Goal: Task Accomplishment & Management: Manage account settings

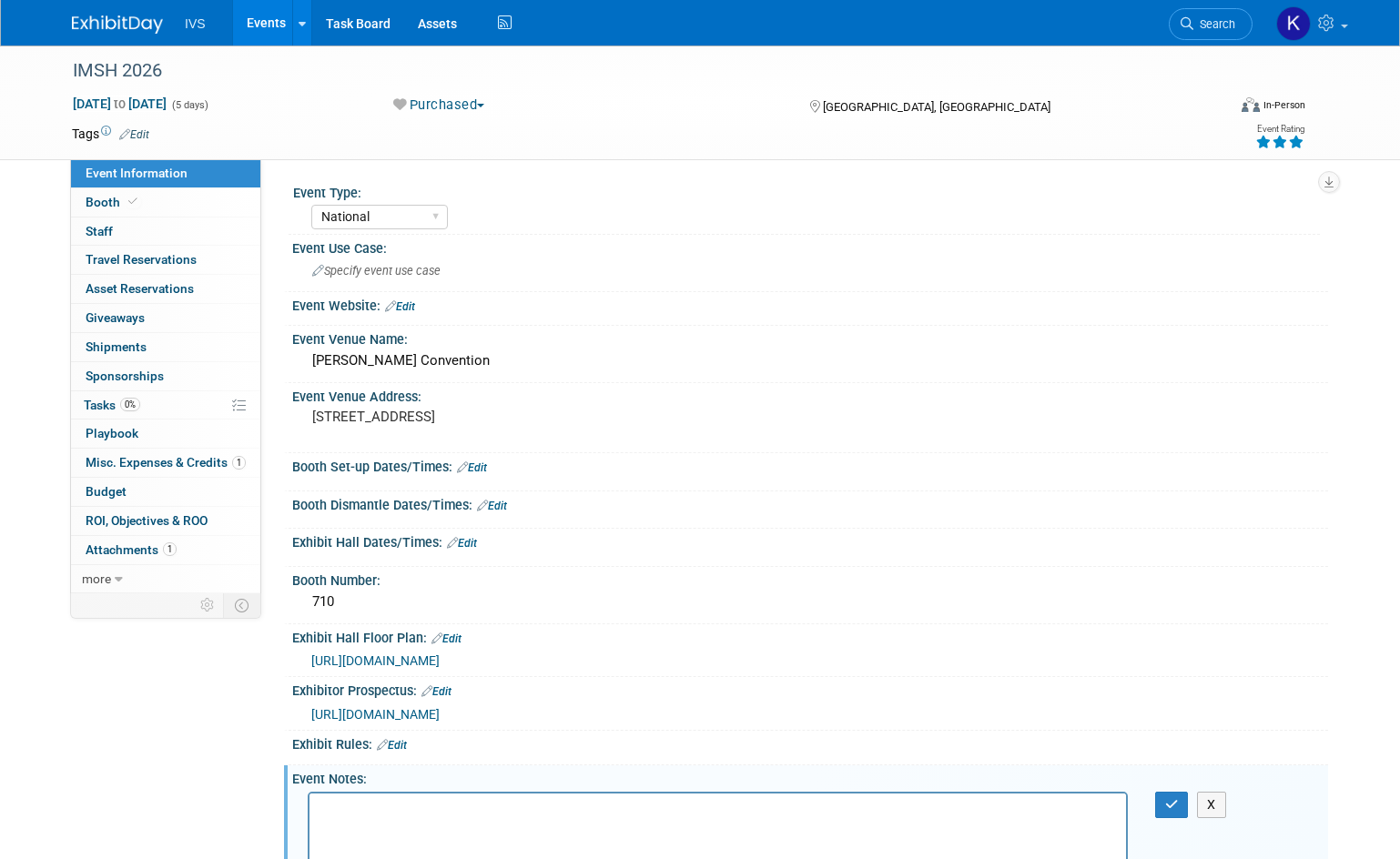
select select "National"
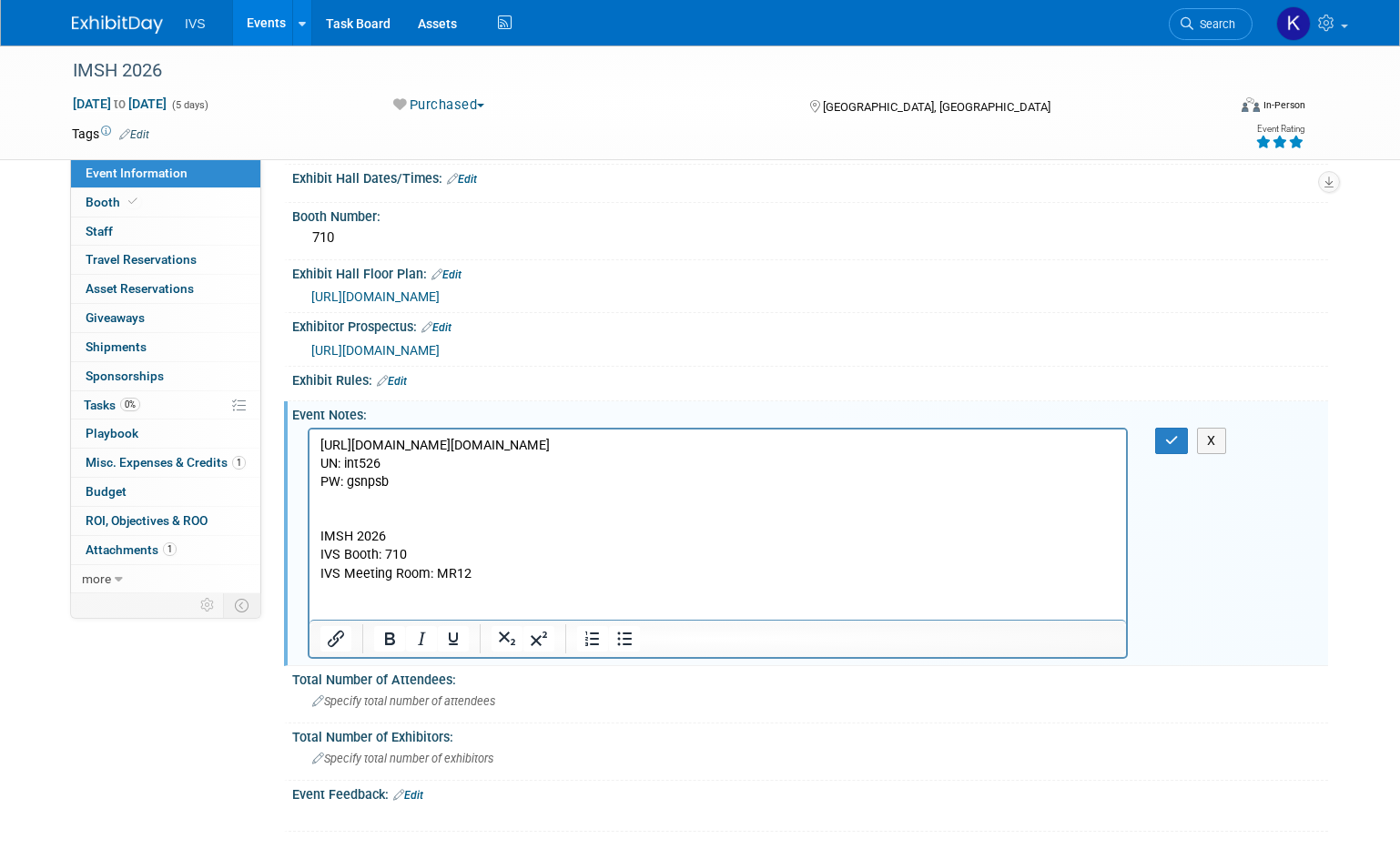
click at [514, 558] on p "https://ssh.expoplanner.com/index.cfm?do=exhibCenter.main&event_id=25&exhib_id=…" at bounding box center [719, 527] width 796 height 183
click at [494, 562] on p "https://ssh.expoplanner.com/index.cfm?do=exhibCenter.main&event_id=25&exhib_id=…" at bounding box center [719, 527] width 796 height 183
click at [499, 575] on p "https://ssh.expoplanner.com/index.cfm?do=exhibCenter.main&event_id=25&exhib_id=…" at bounding box center [719, 527] width 796 height 183
click at [620, 632] on icon "Bullet list" at bounding box center [626, 638] width 15 height 14
click at [615, 645] on icon "Bullet list" at bounding box center [624, 638] width 21 height 21
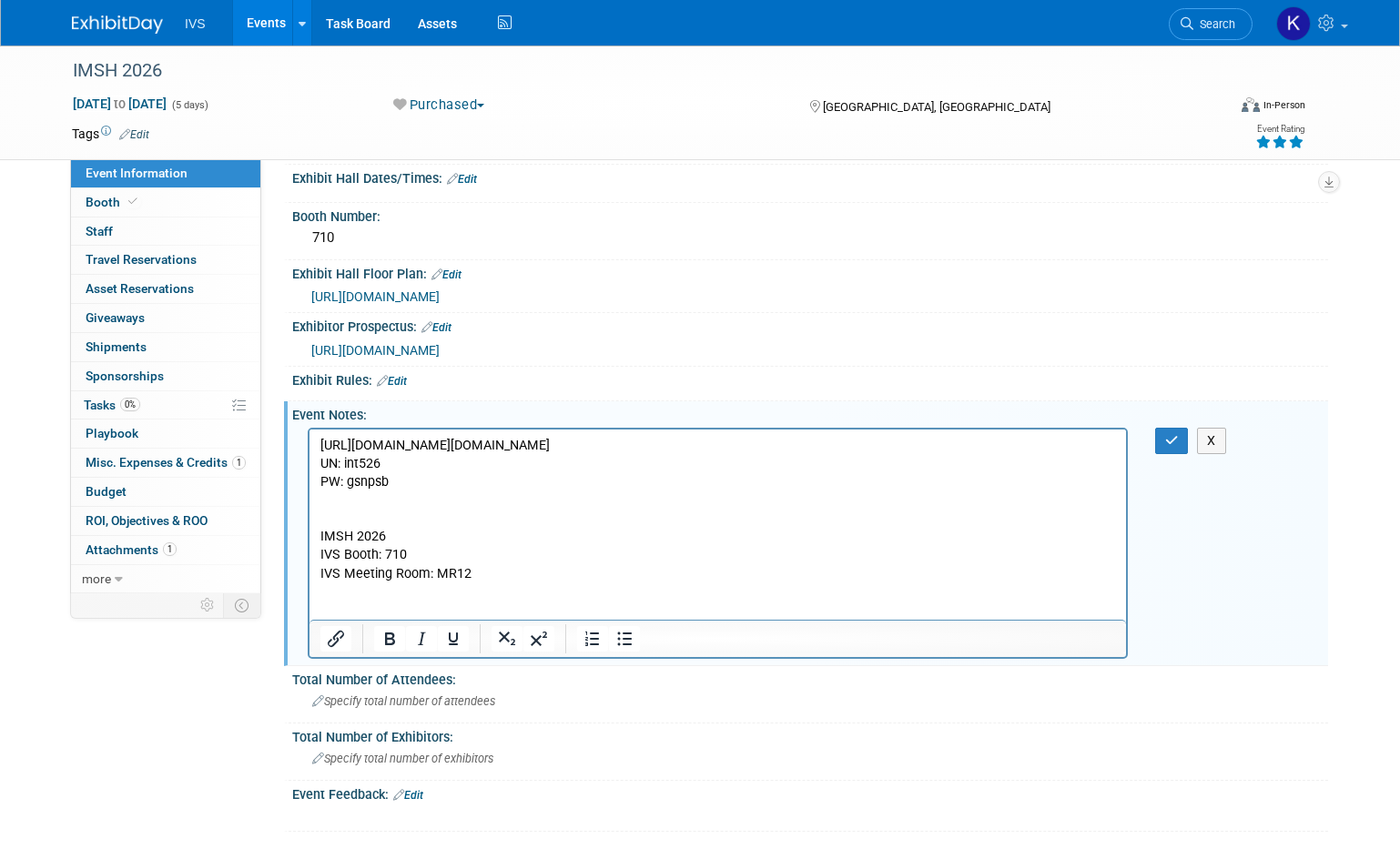
click at [388, 597] on p "https://ssh.expoplanner.com/index.cfm?do=exhibCenter.main&event_id=25&exhib_id=…" at bounding box center [719, 527] width 796 height 183
click at [333, 615] on p "https://ssh.expoplanner.com/index.cfm?do=exhibCenter.main&event_id=25&exhib_id=…" at bounding box center [719, 527] width 796 height 183
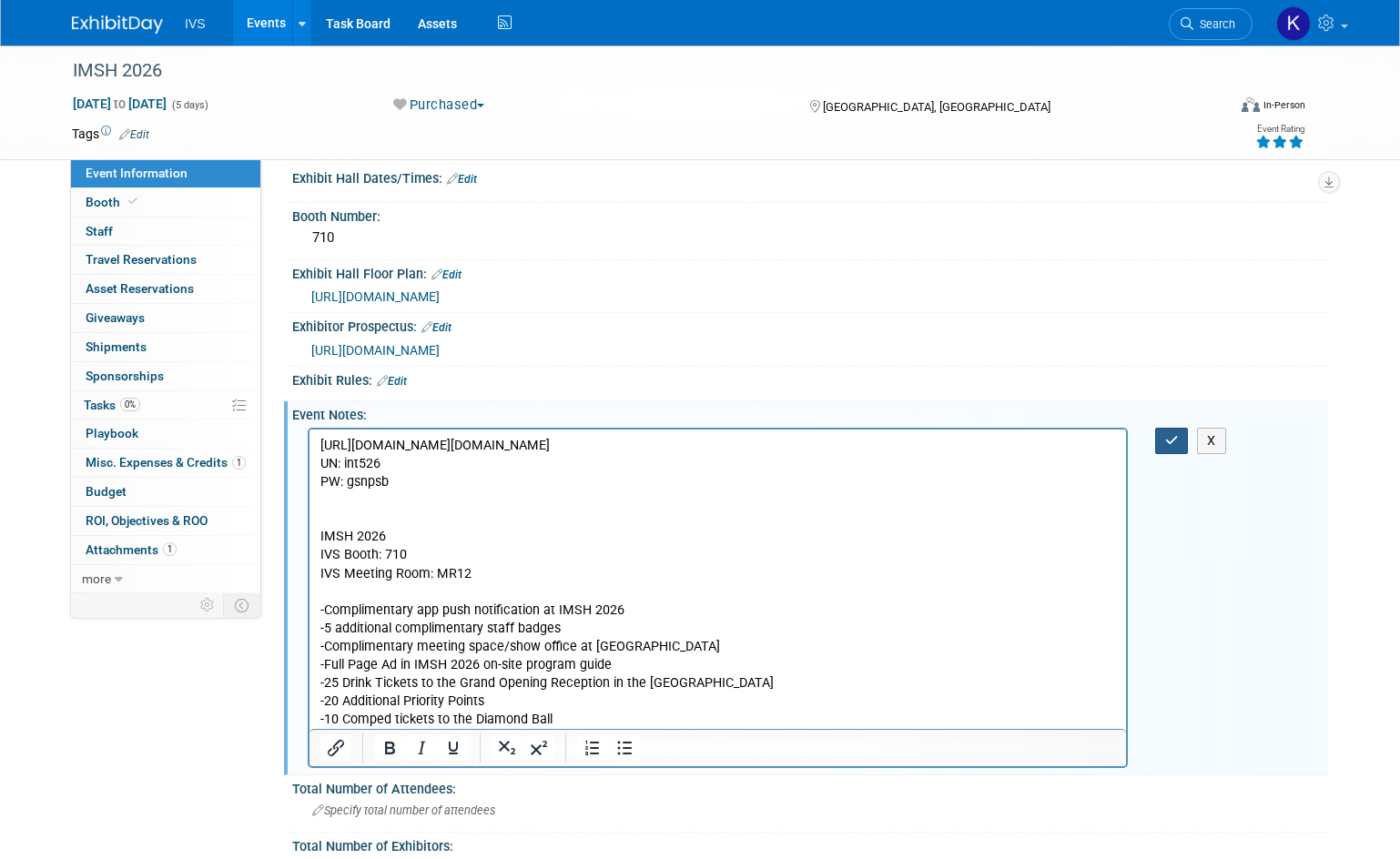
click at [1162, 443] on button "button" at bounding box center [1171, 441] width 33 height 26
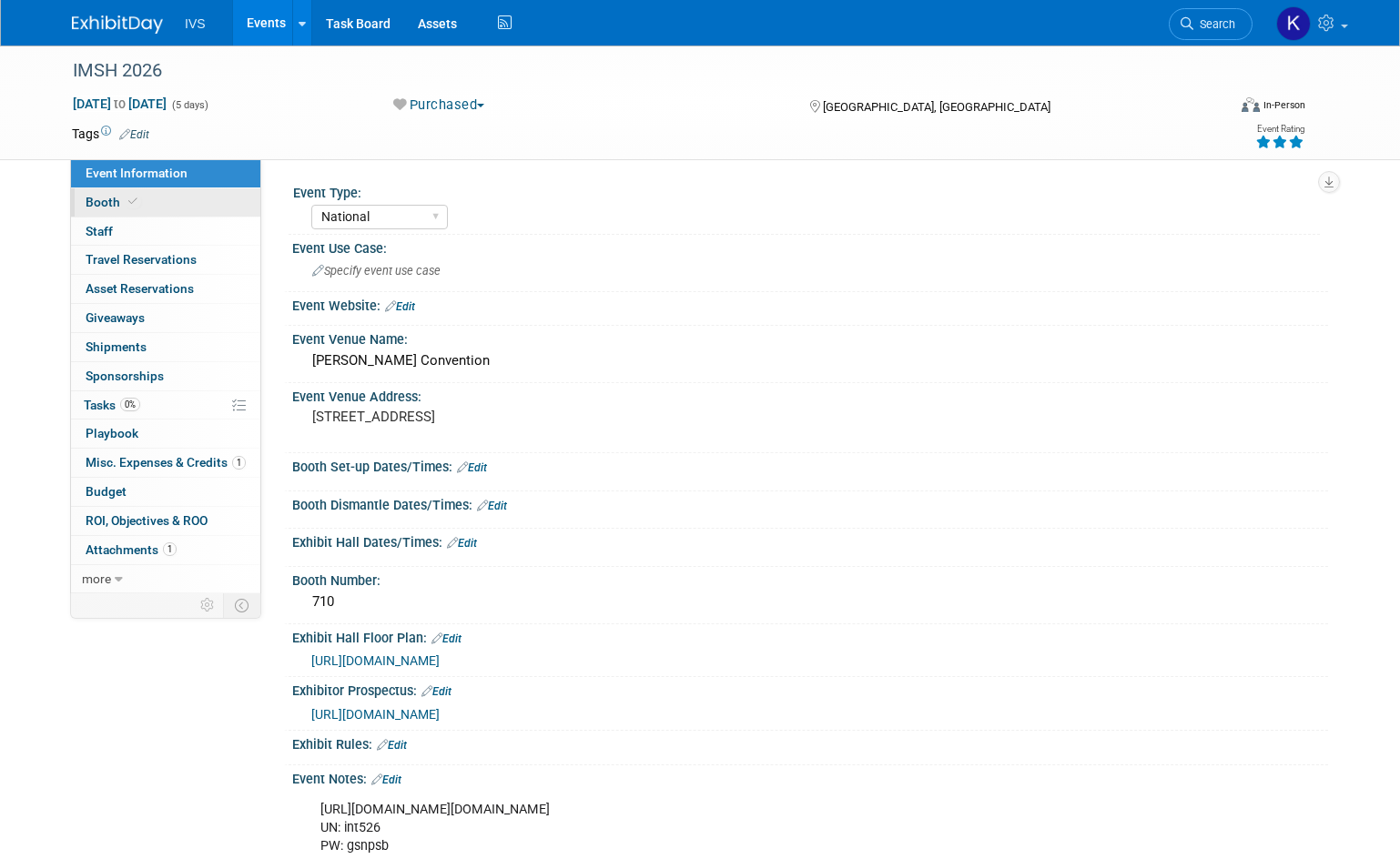
click at [109, 204] on span "Booth" at bounding box center [113, 202] width 56 height 15
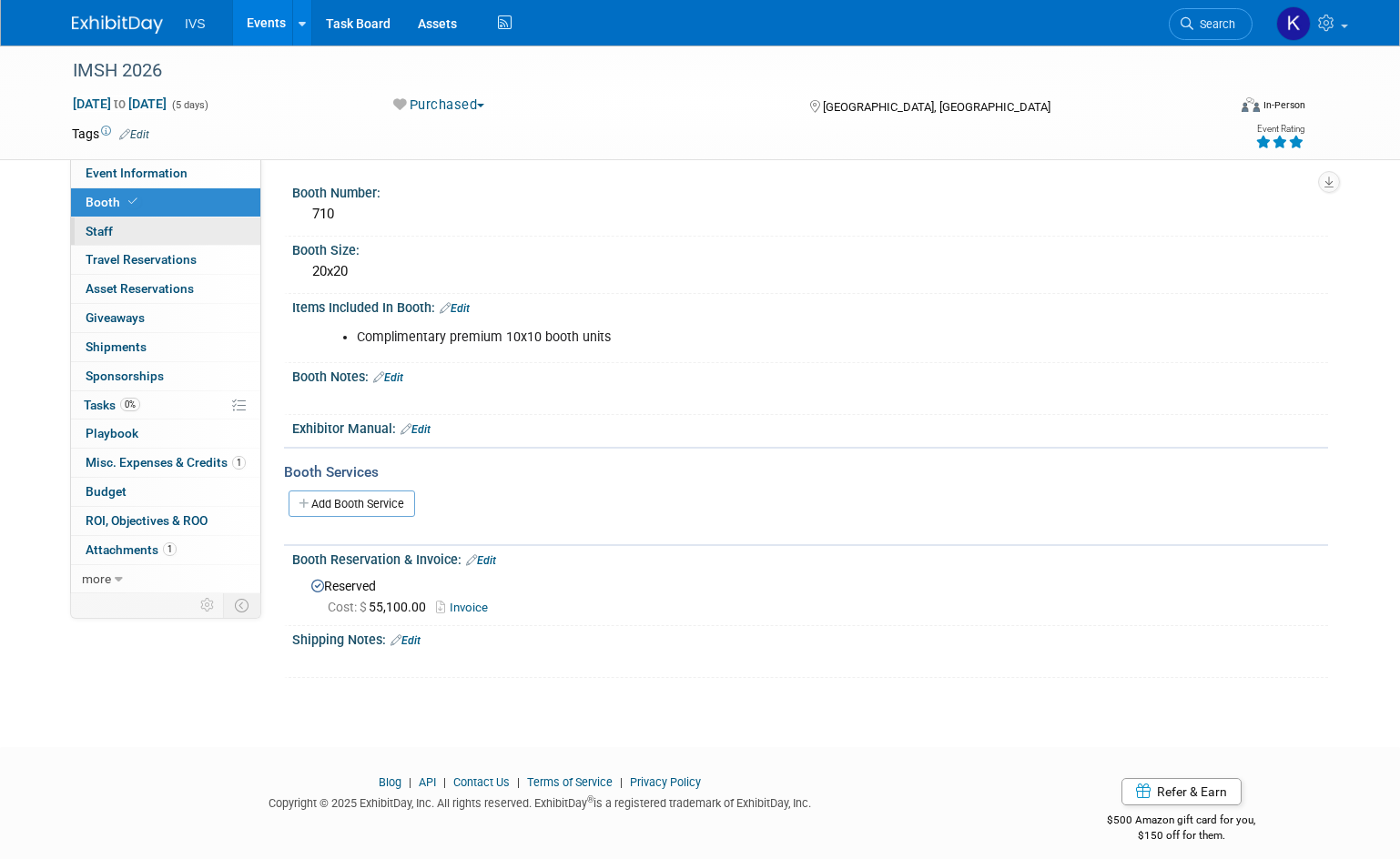
click at [110, 222] on link "0 Staff 0" at bounding box center [165, 231] width 190 height 28
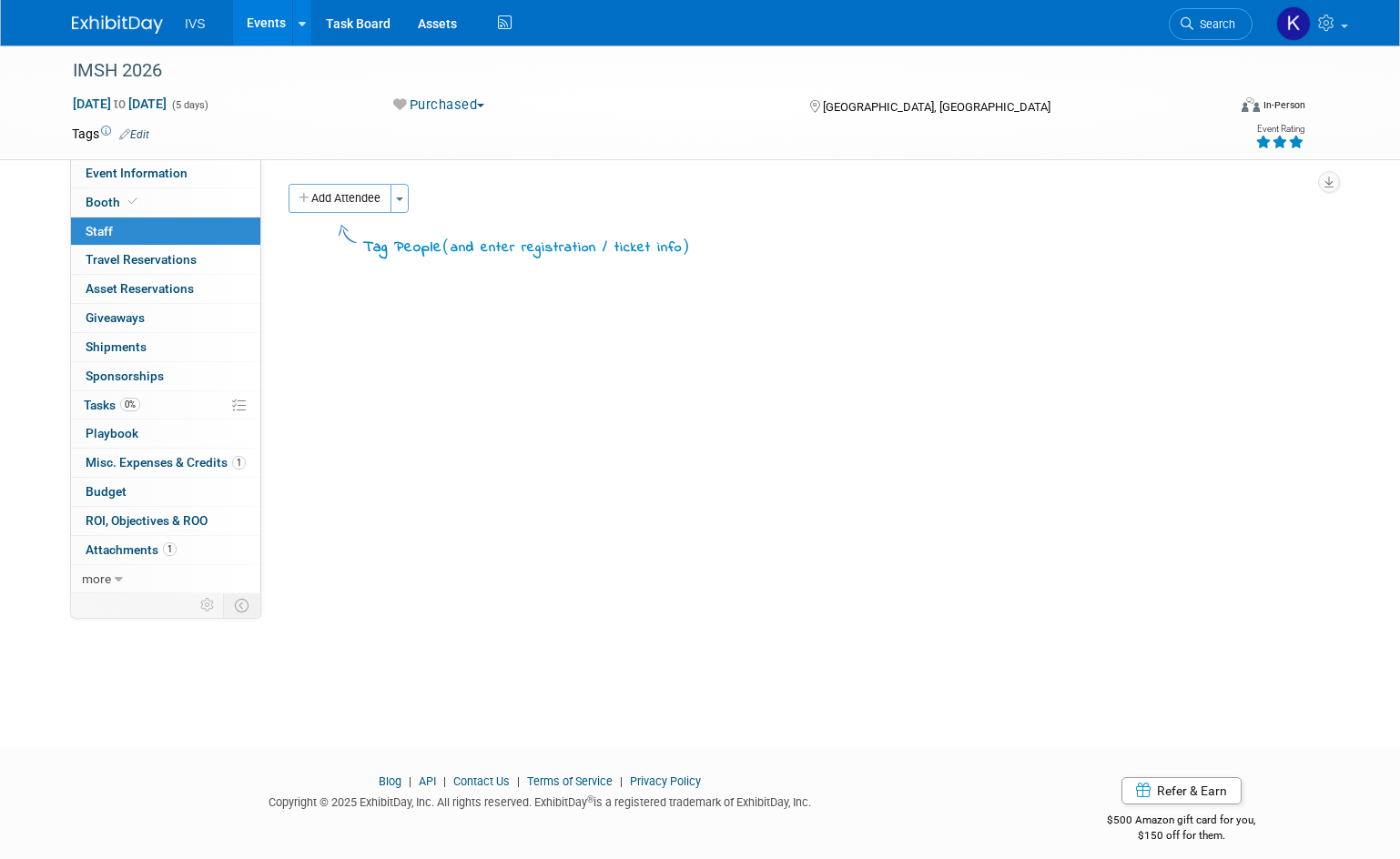
click at [119, 243] on link "0 Staff 0" at bounding box center [165, 231] width 190 height 28
click at [126, 261] on span "Travel Reservations 0" at bounding box center [140, 259] width 111 height 15
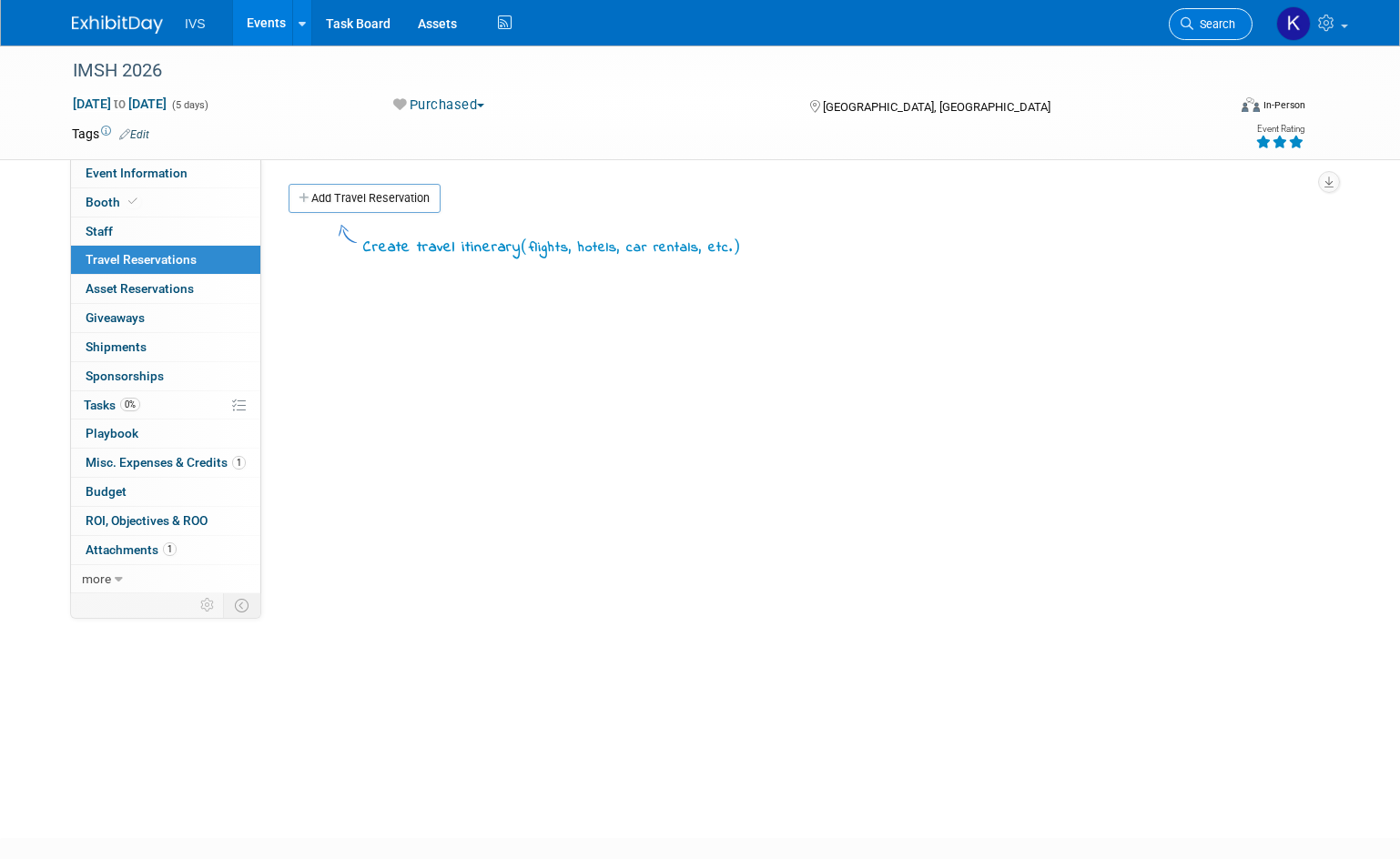
click at [1207, 18] on span "Search" at bounding box center [1213, 24] width 42 height 14
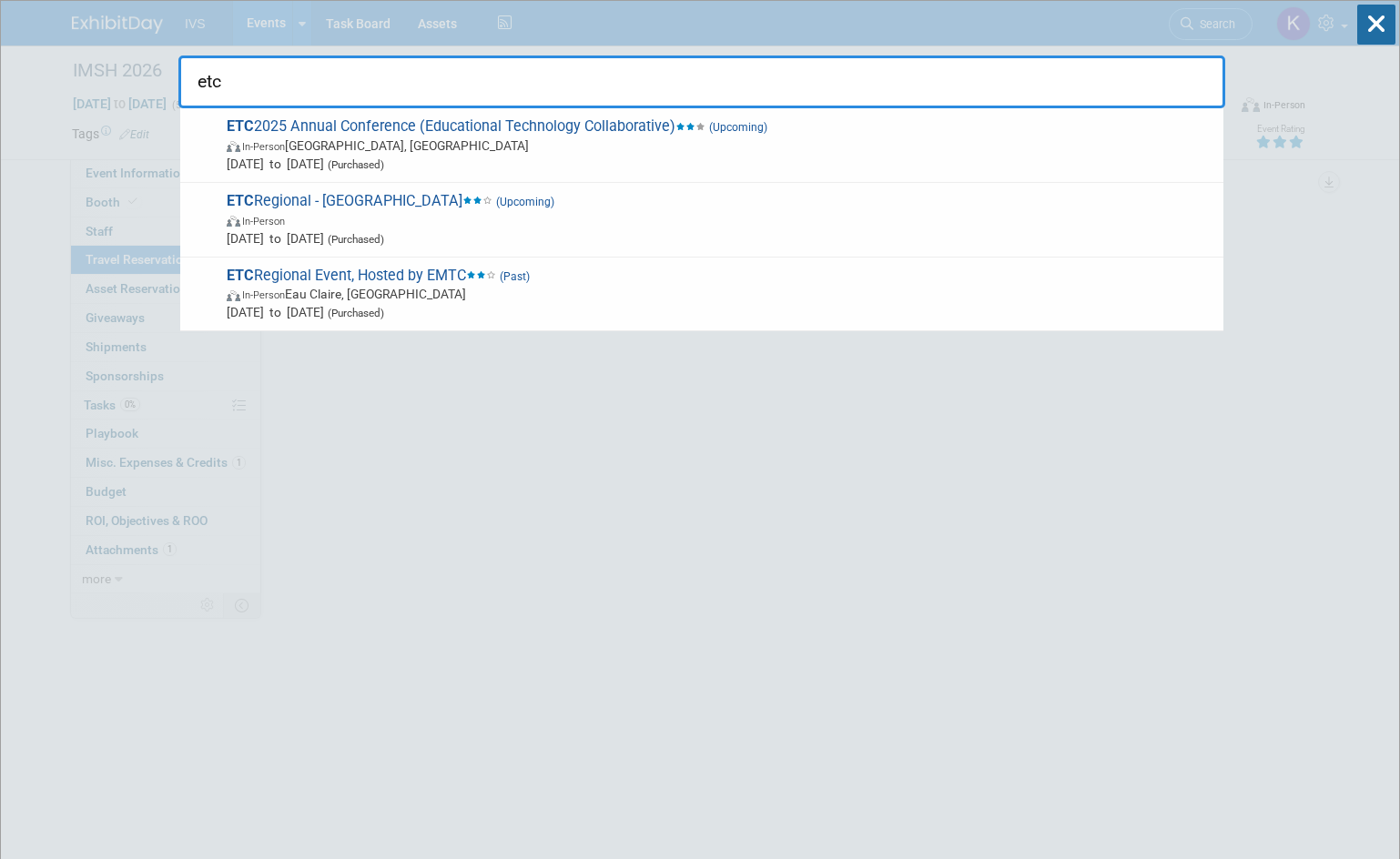
click at [249, 86] on input "etc" at bounding box center [702, 82] width 1047 height 53
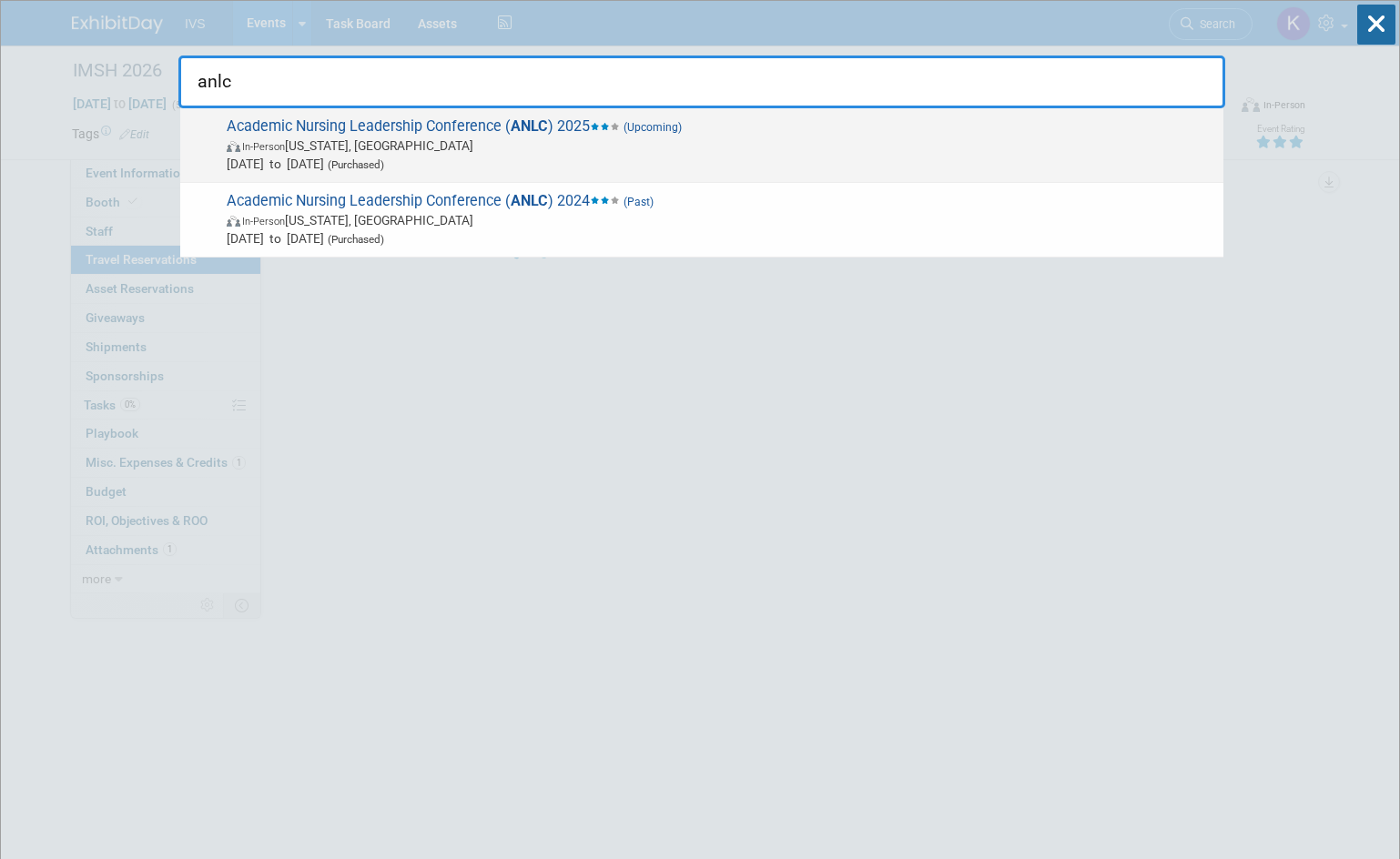
type input "anlc"
click at [653, 137] on span "In-Person Washington, DC" at bounding box center [720, 146] width 987 height 19
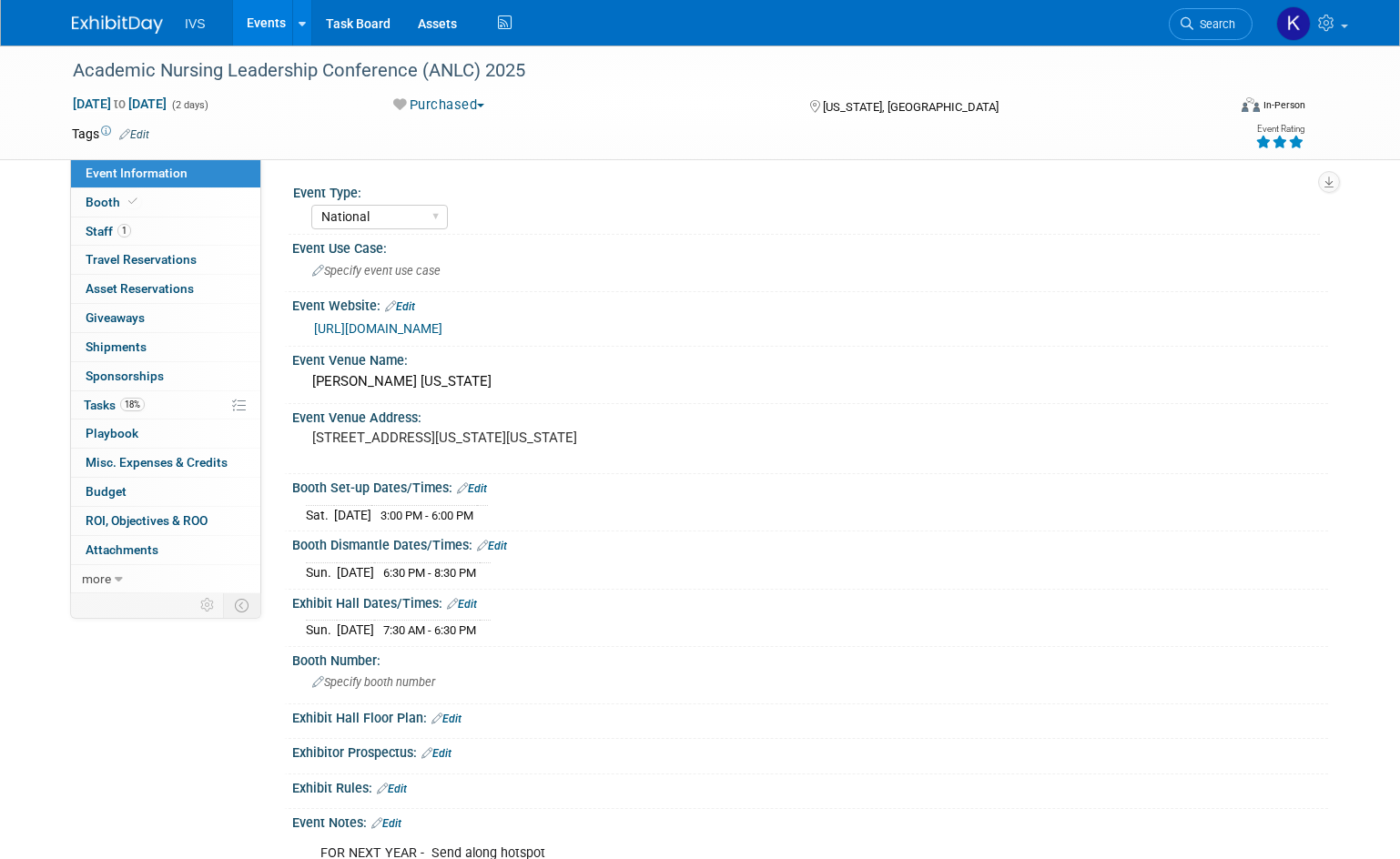
select select "National"
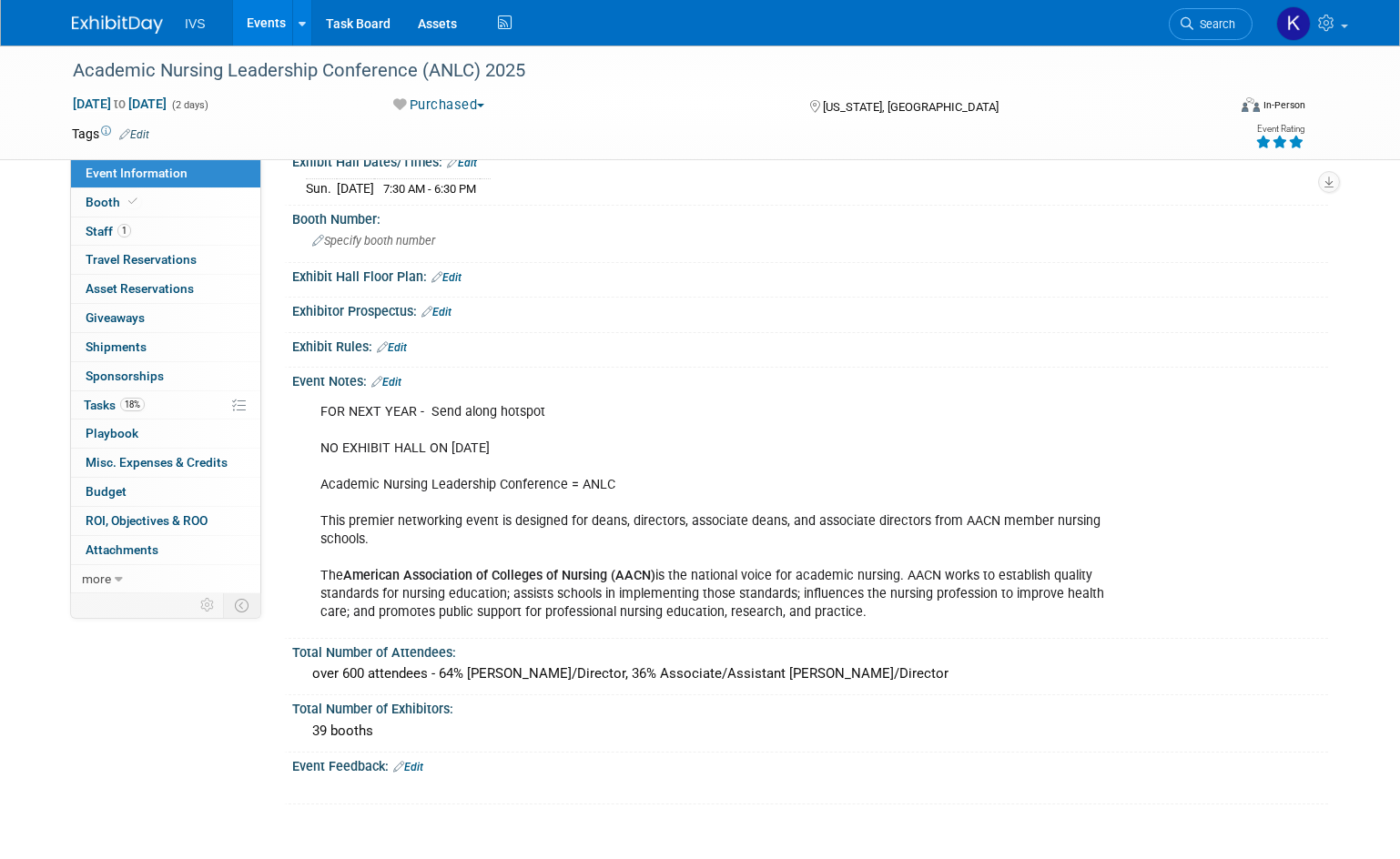
scroll to position [455, 0]
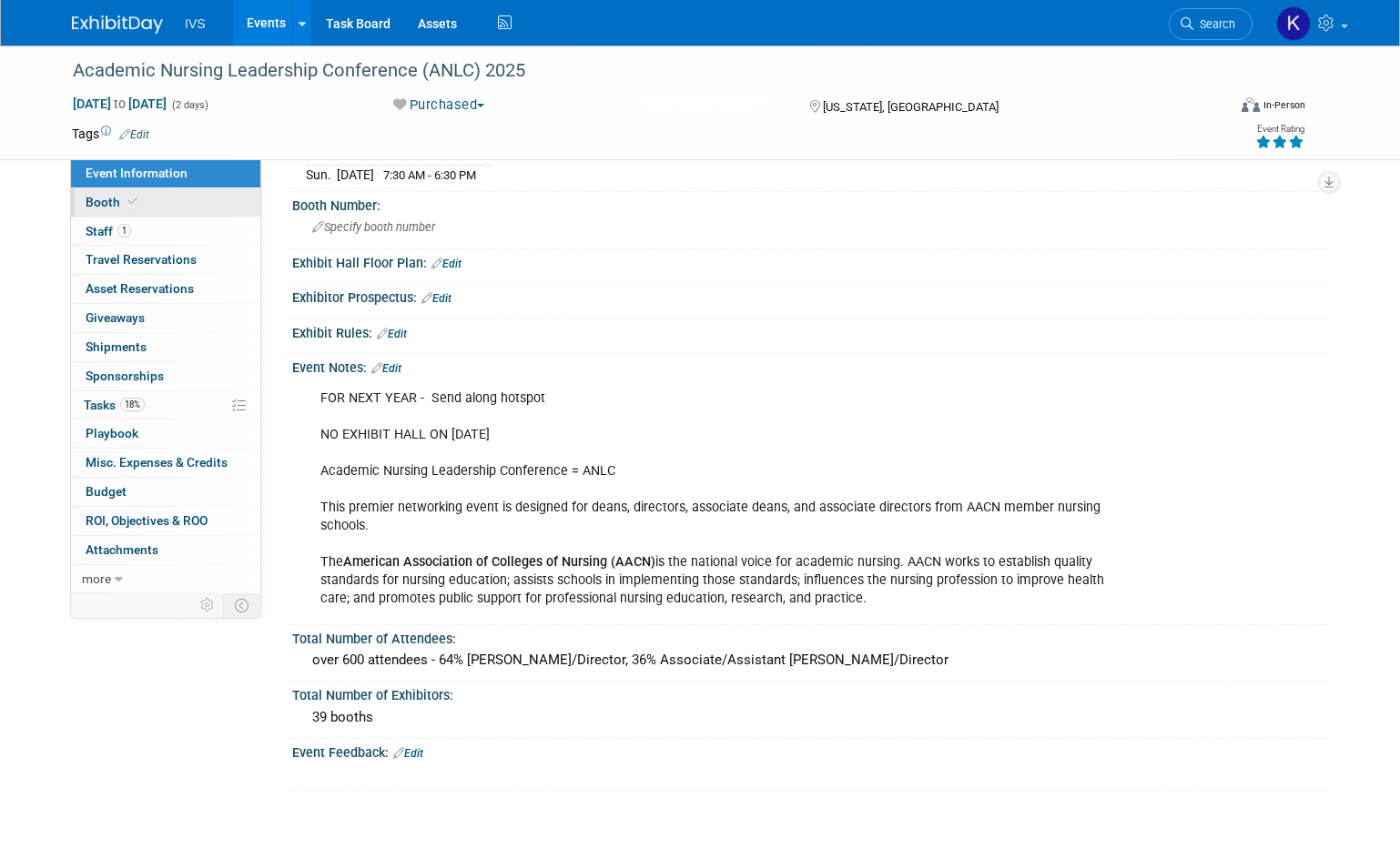
click at [152, 206] on link "Booth" at bounding box center [165, 203] width 190 height 28
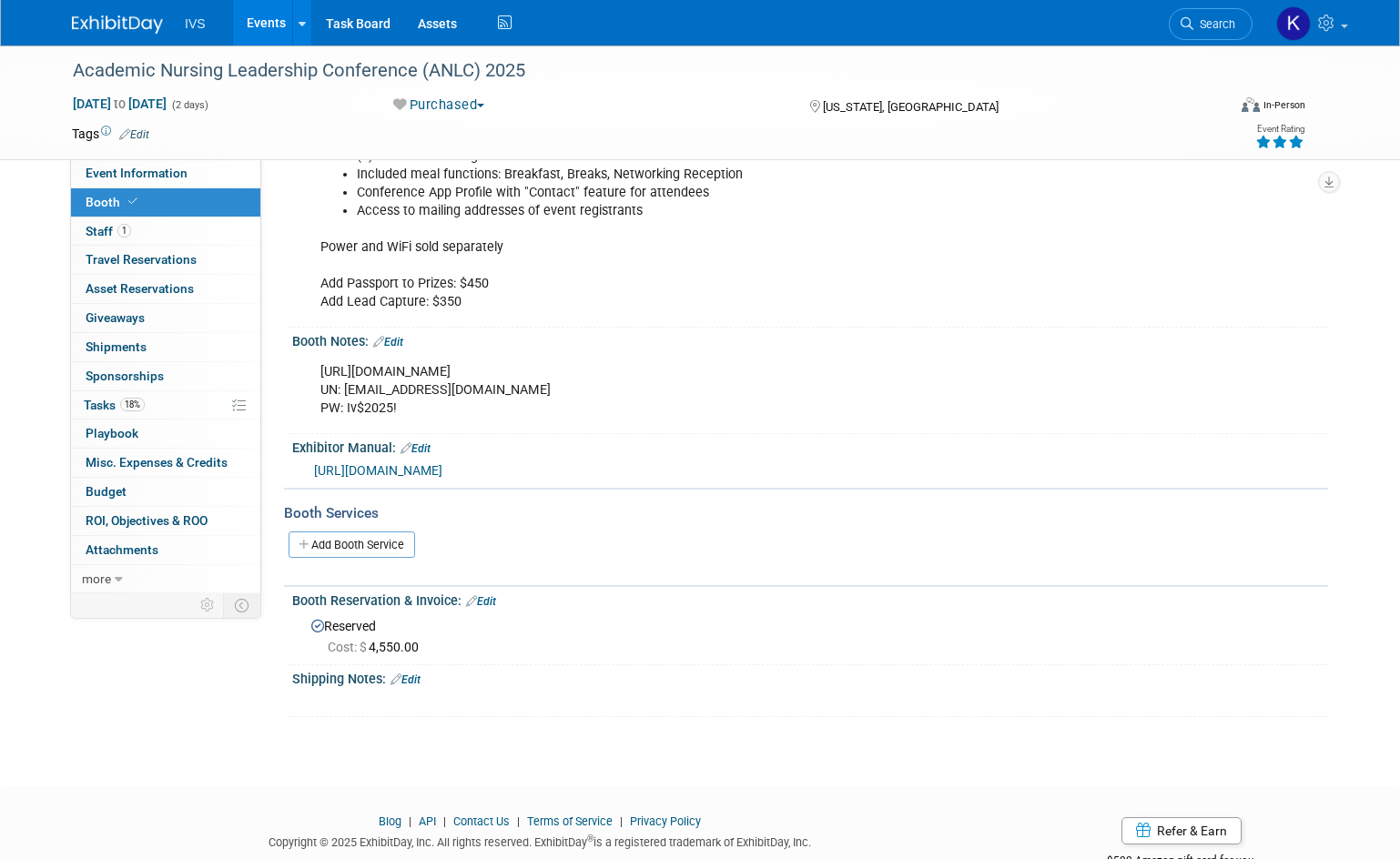
scroll to position [91, 0]
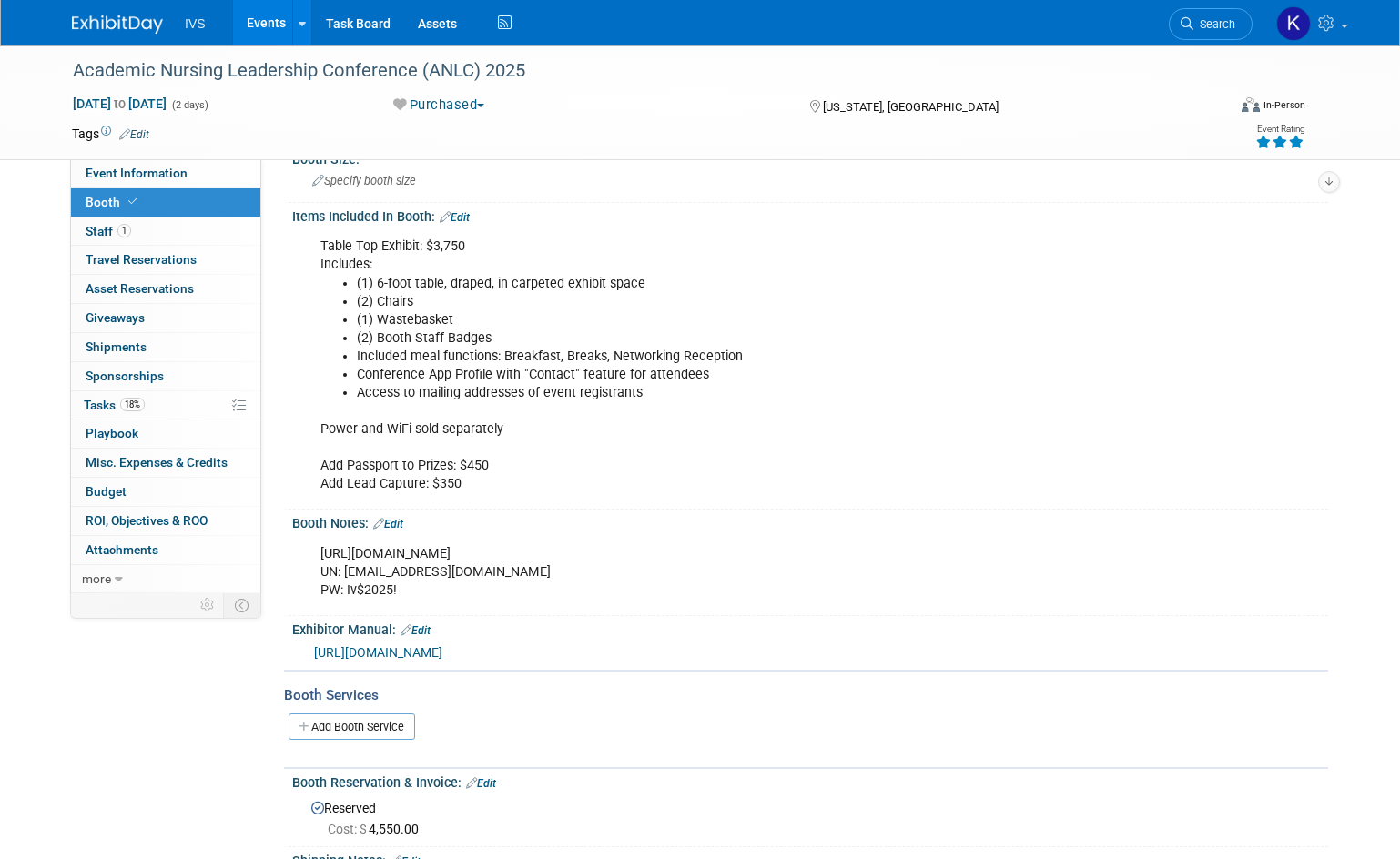
click at [1196, 28] on span "Search" at bounding box center [1213, 24] width 42 height 14
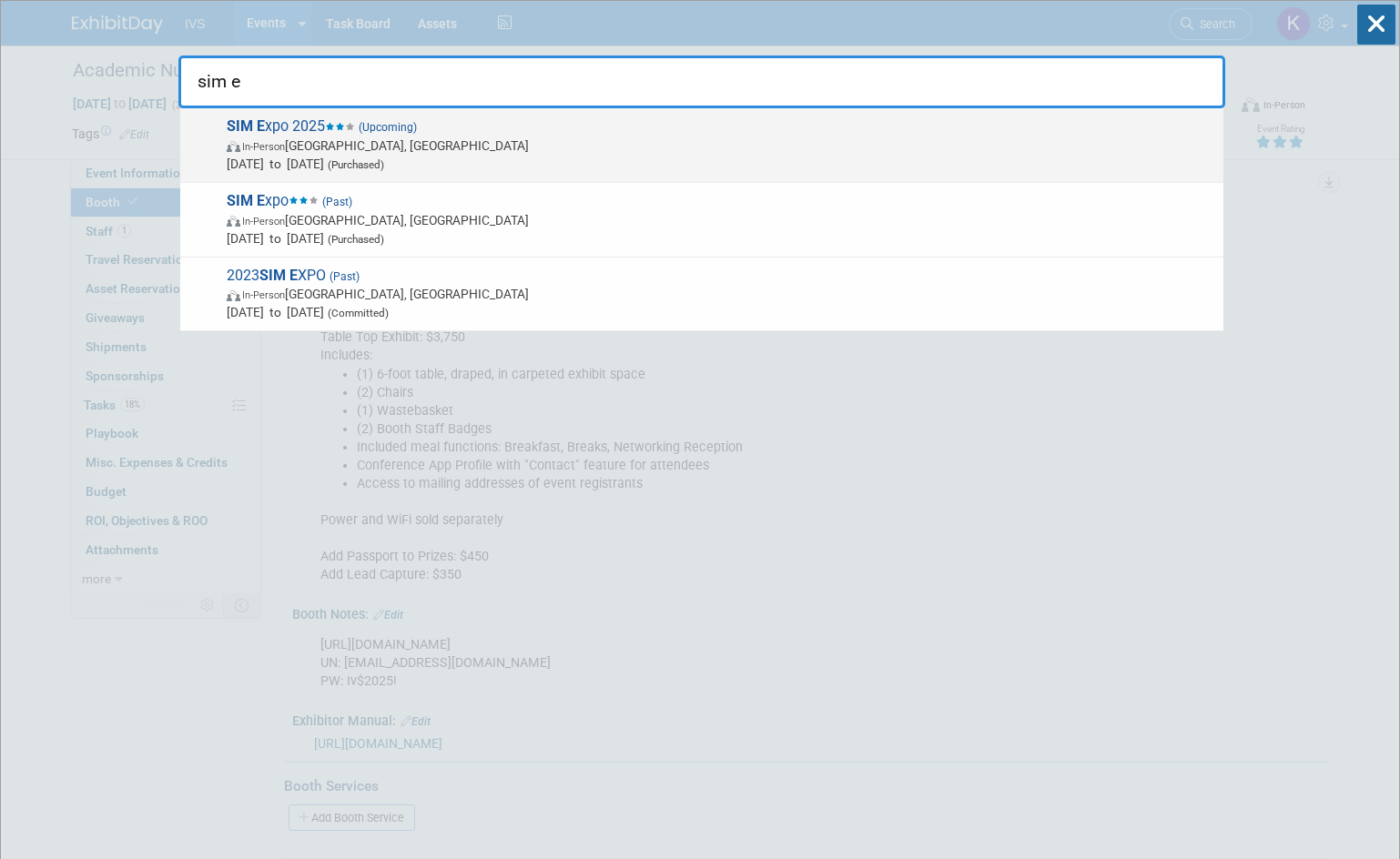
type input "sim e"
click at [715, 163] on span "Nov 2, 2025 to Nov 4, 2025 (Purchased)" at bounding box center [720, 164] width 987 height 19
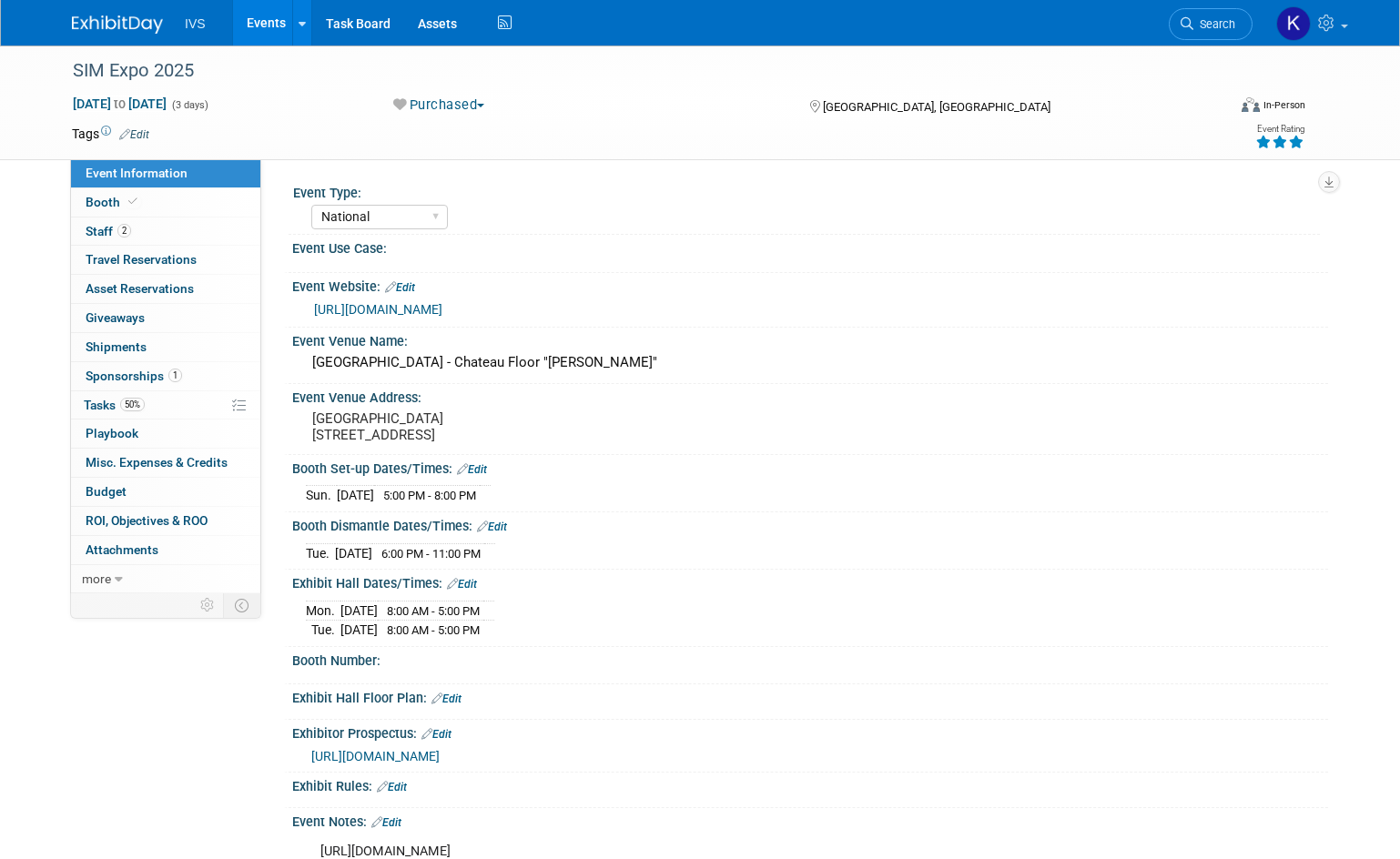
select select "National"
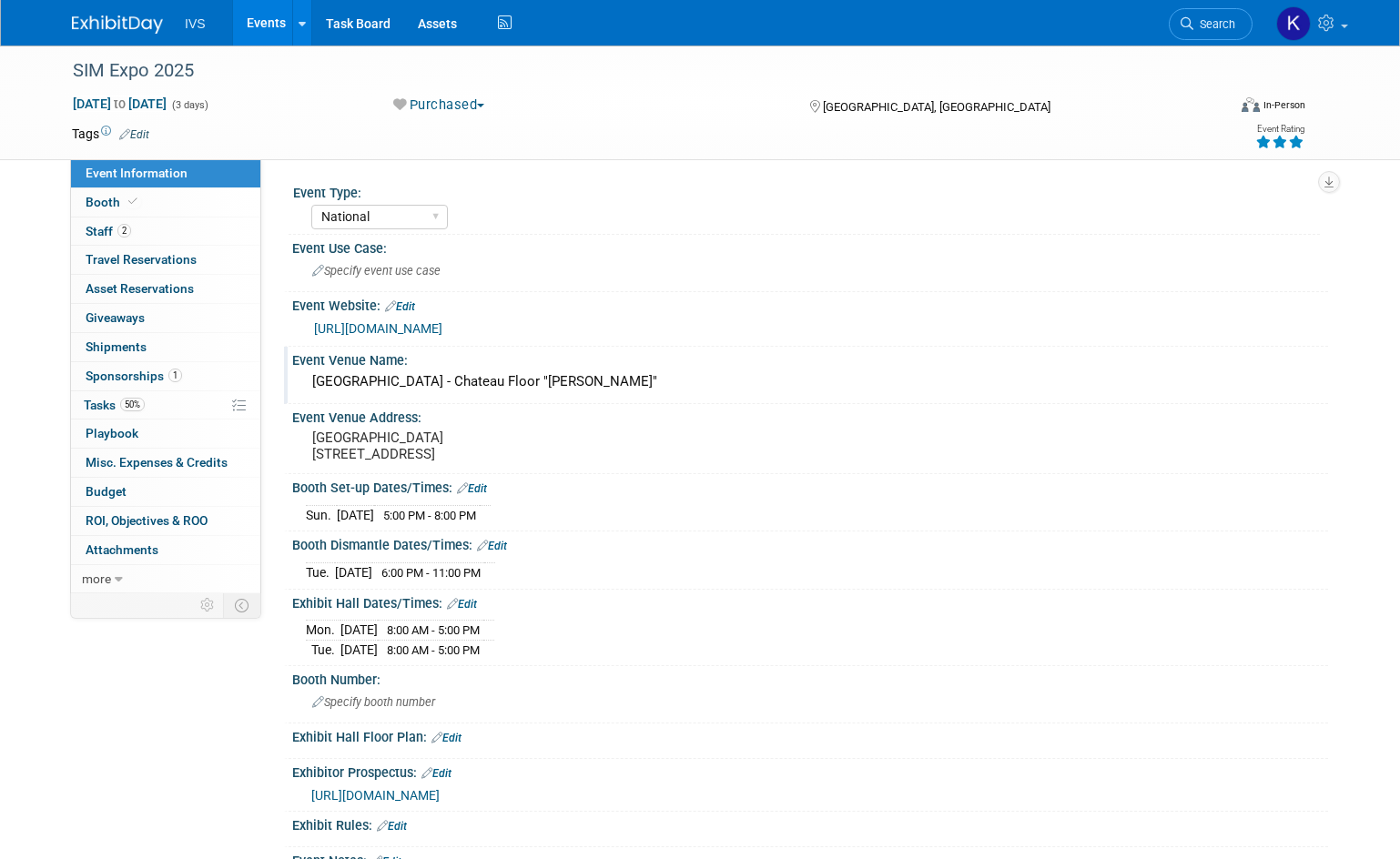
click at [1069, 377] on div "Marriott Chateau Champlain Hotel - Chateau Floor "Samuel Ballroom"" at bounding box center [810, 381] width 1009 height 28
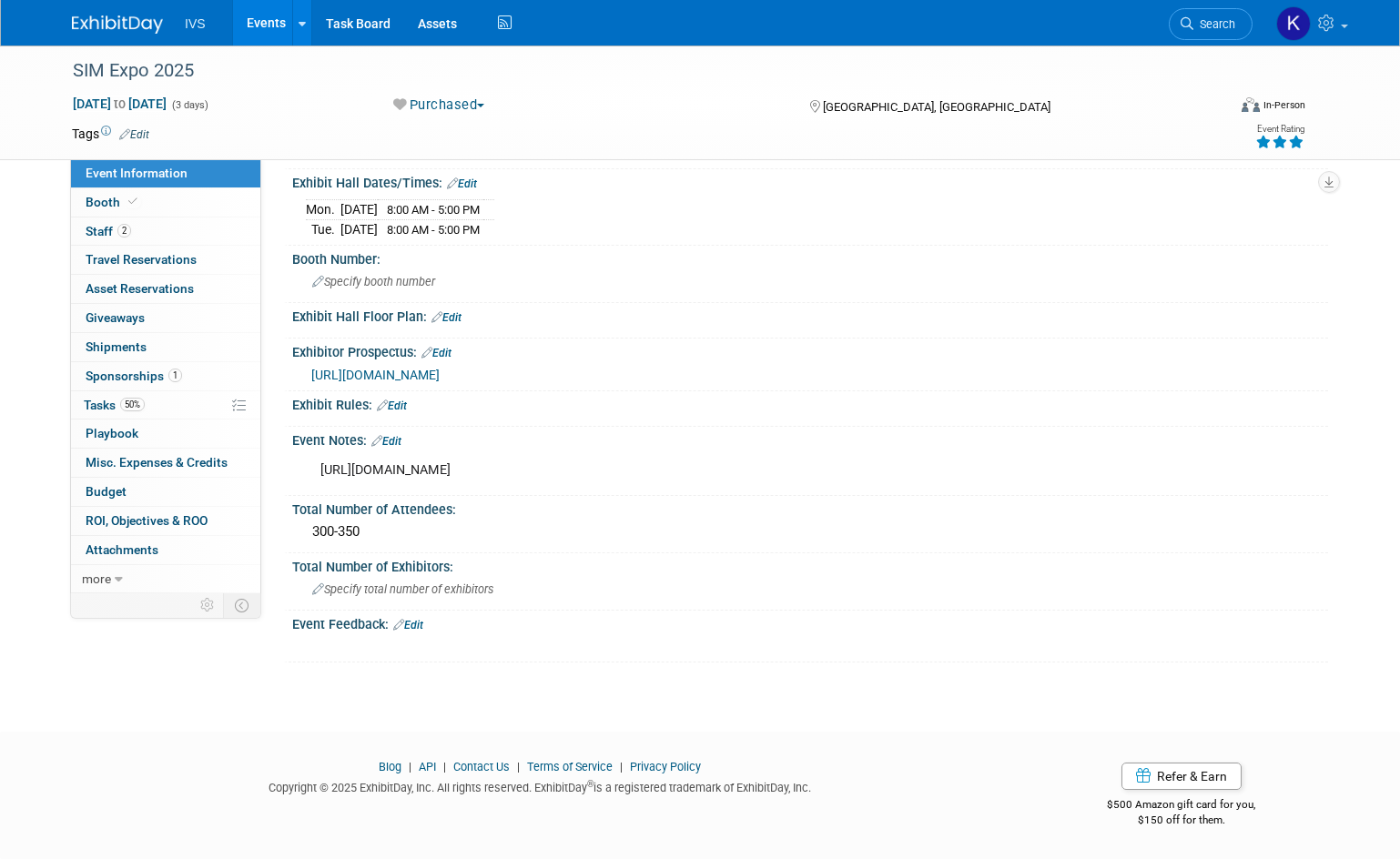
scroll to position [434, 0]
click at [149, 185] on link "Event Information" at bounding box center [165, 173] width 190 height 28
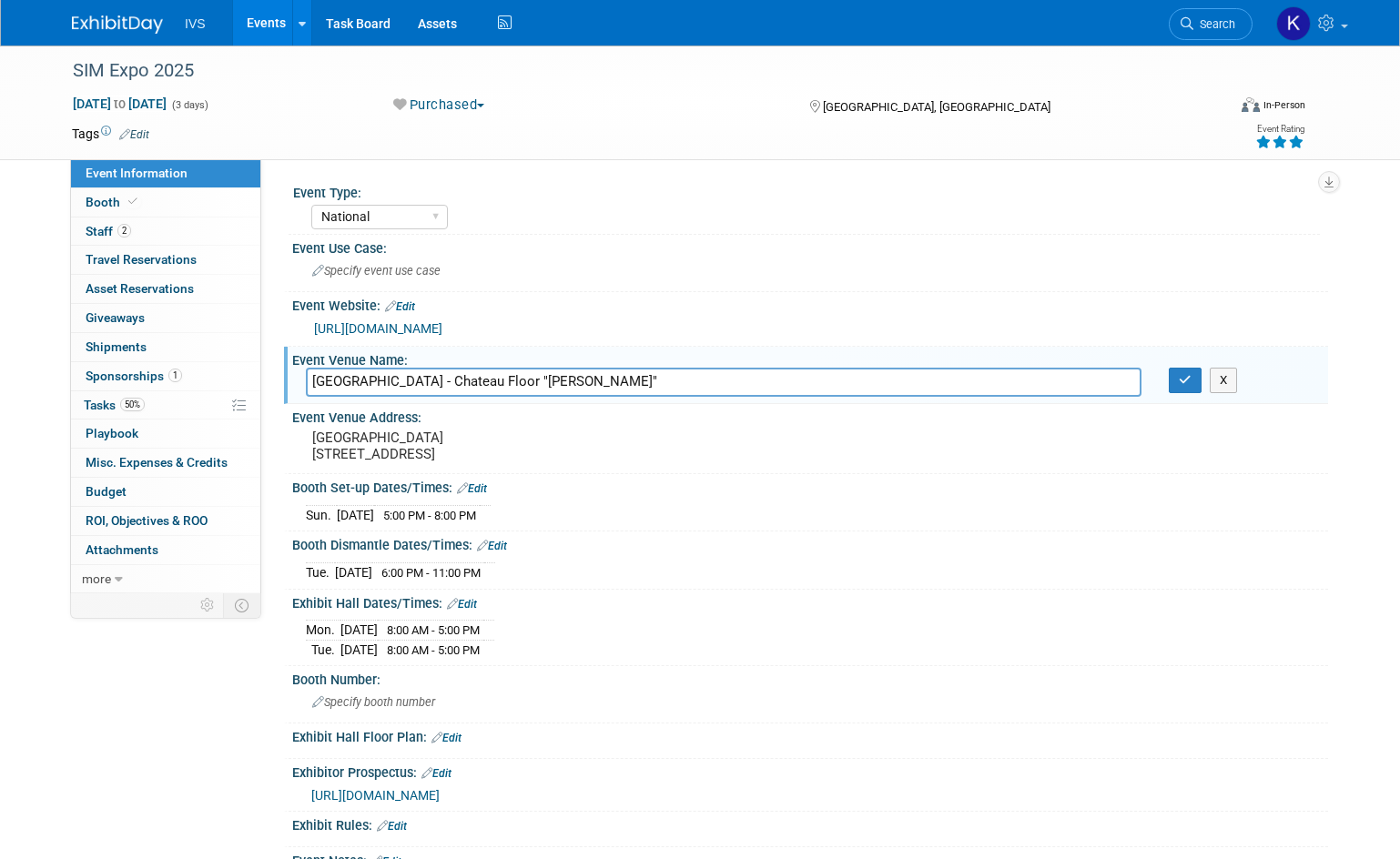
select select "National"
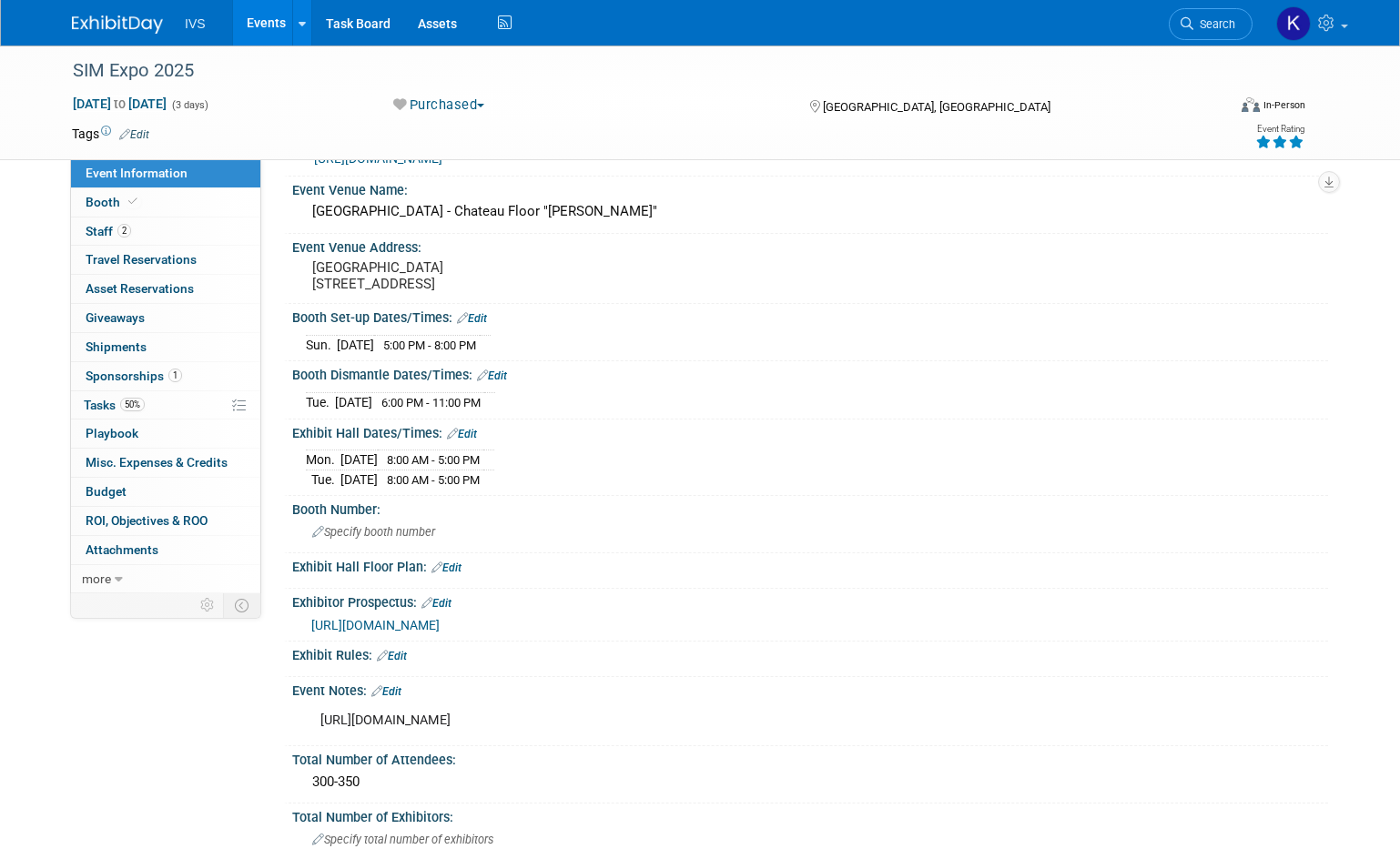
scroll to position [182, 0]
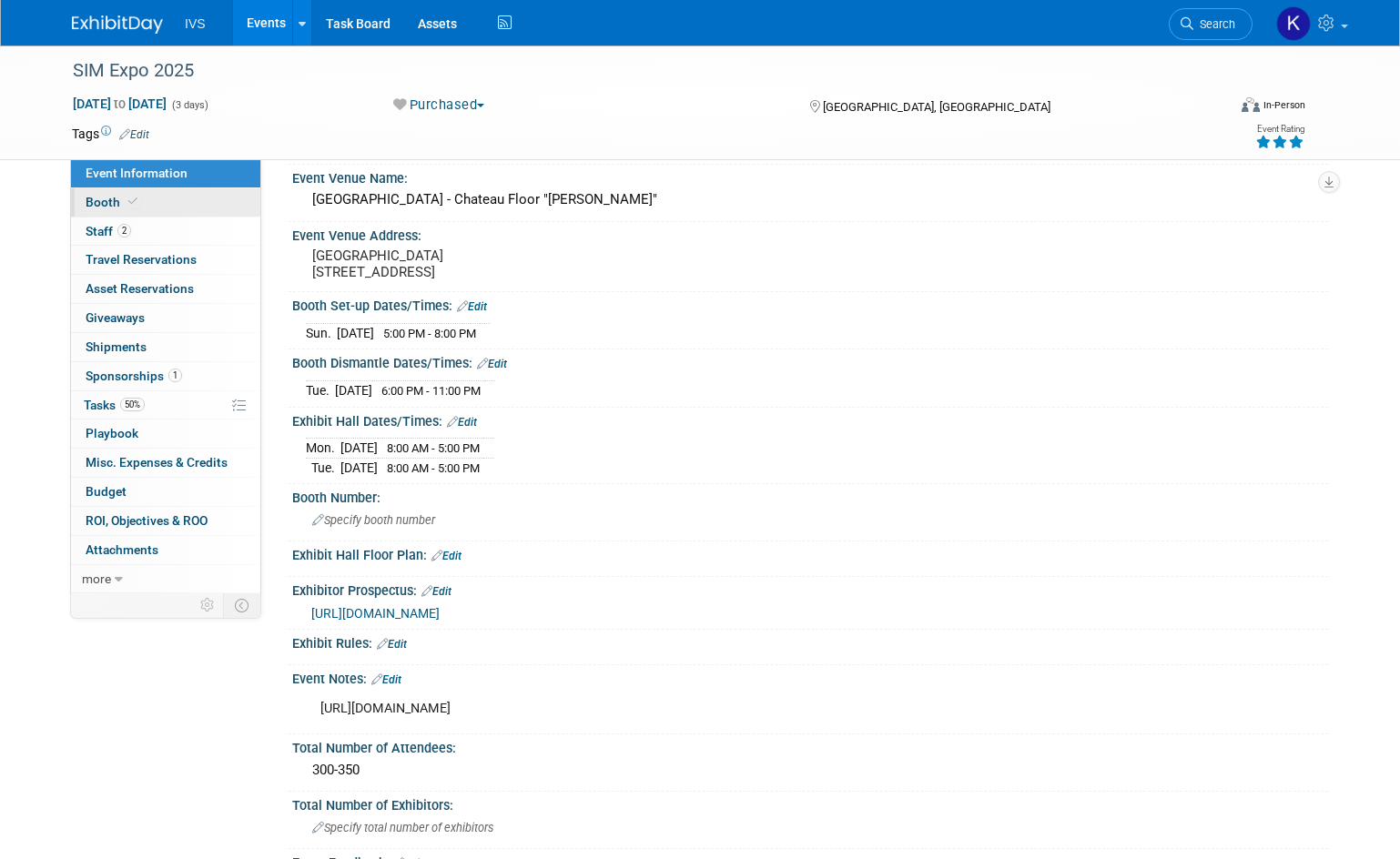
click at [142, 200] on link "Booth" at bounding box center [165, 203] width 190 height 28
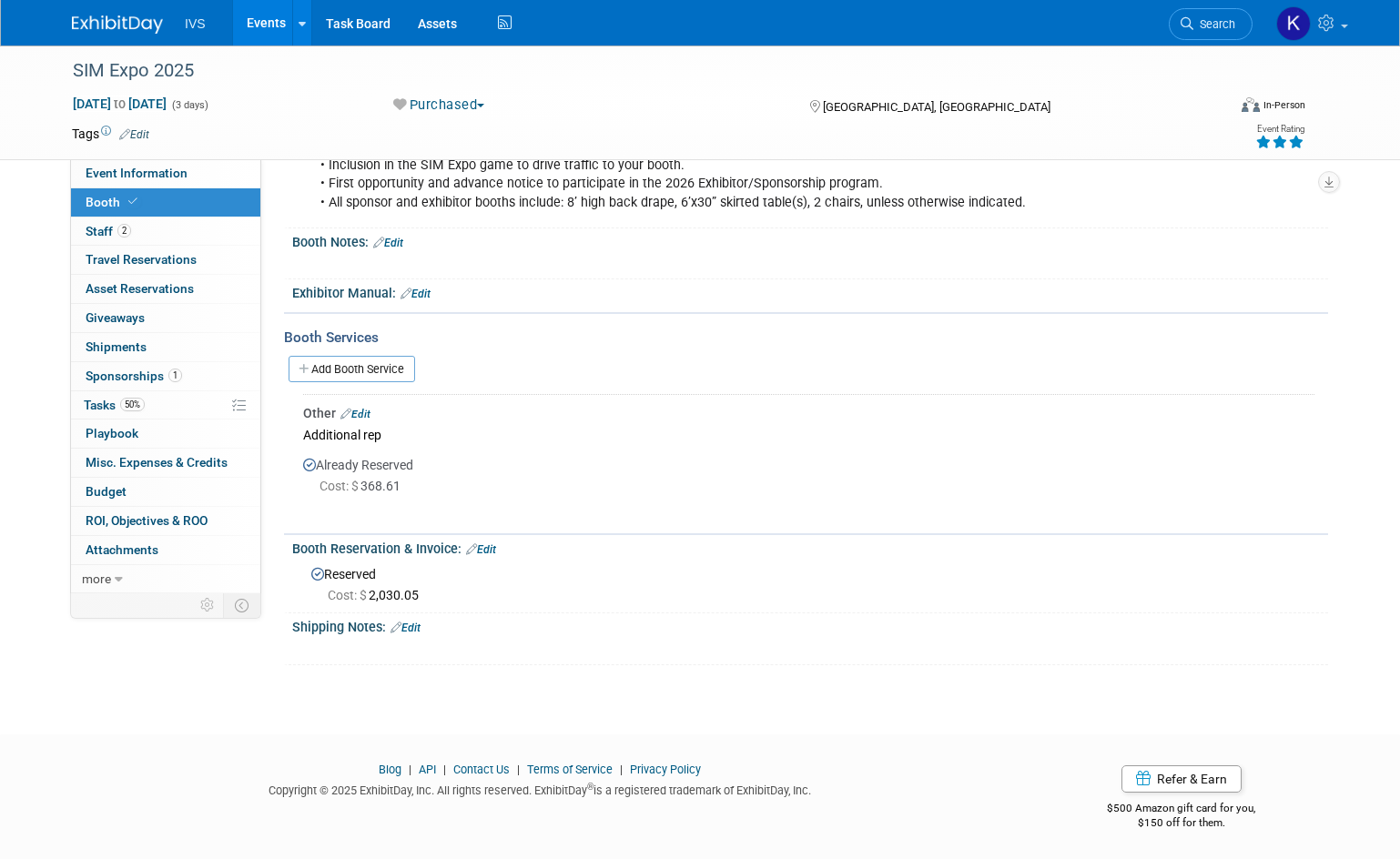
scroll to position [411, 0]
click at [168, 226] on link "2 Staff 2" at bounding box center [165, 231] width 190 height 28
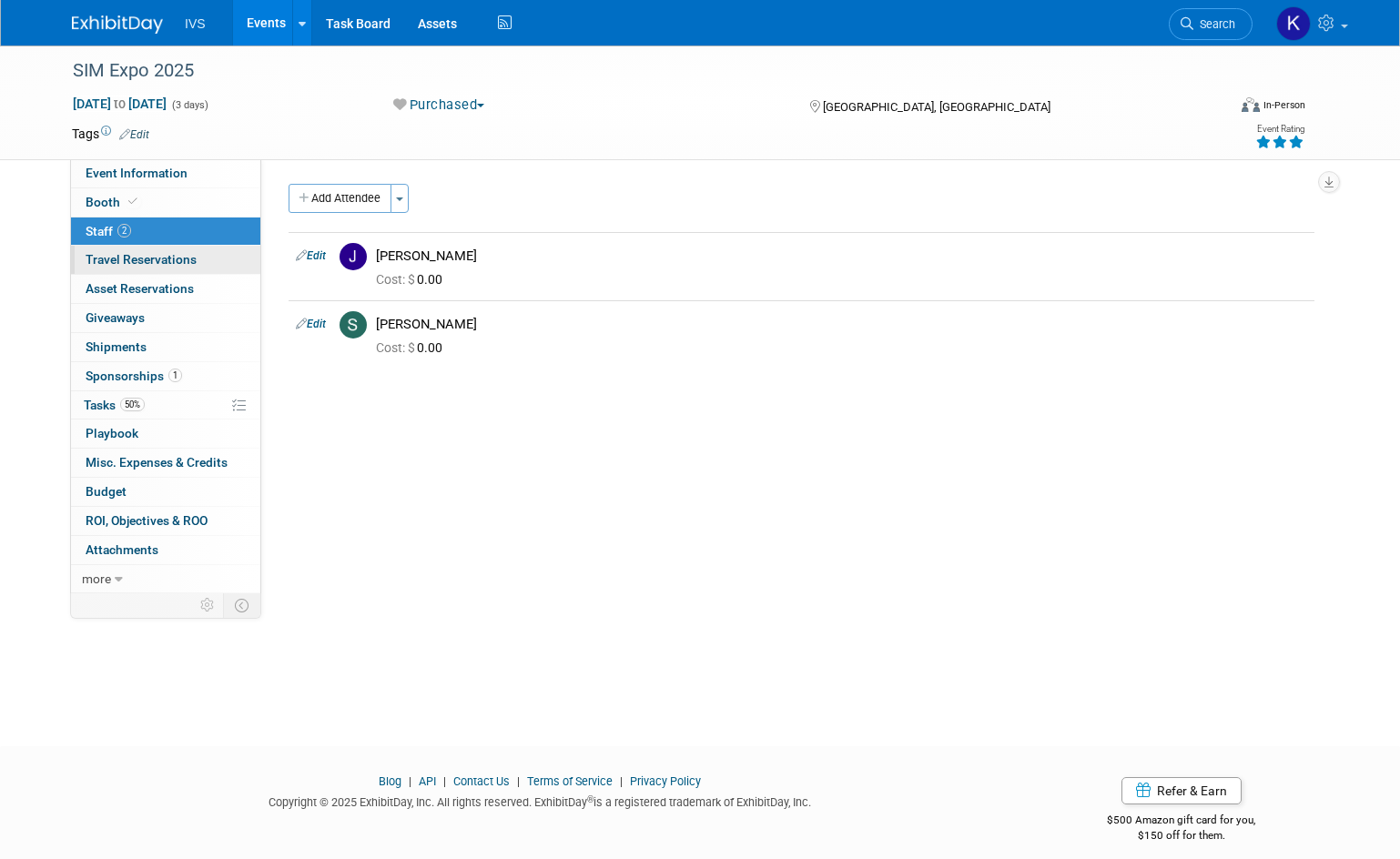
click at [180, 248] on link "0 Travel Reservations 0" at bounding box center [165, 259] width 190 height 28
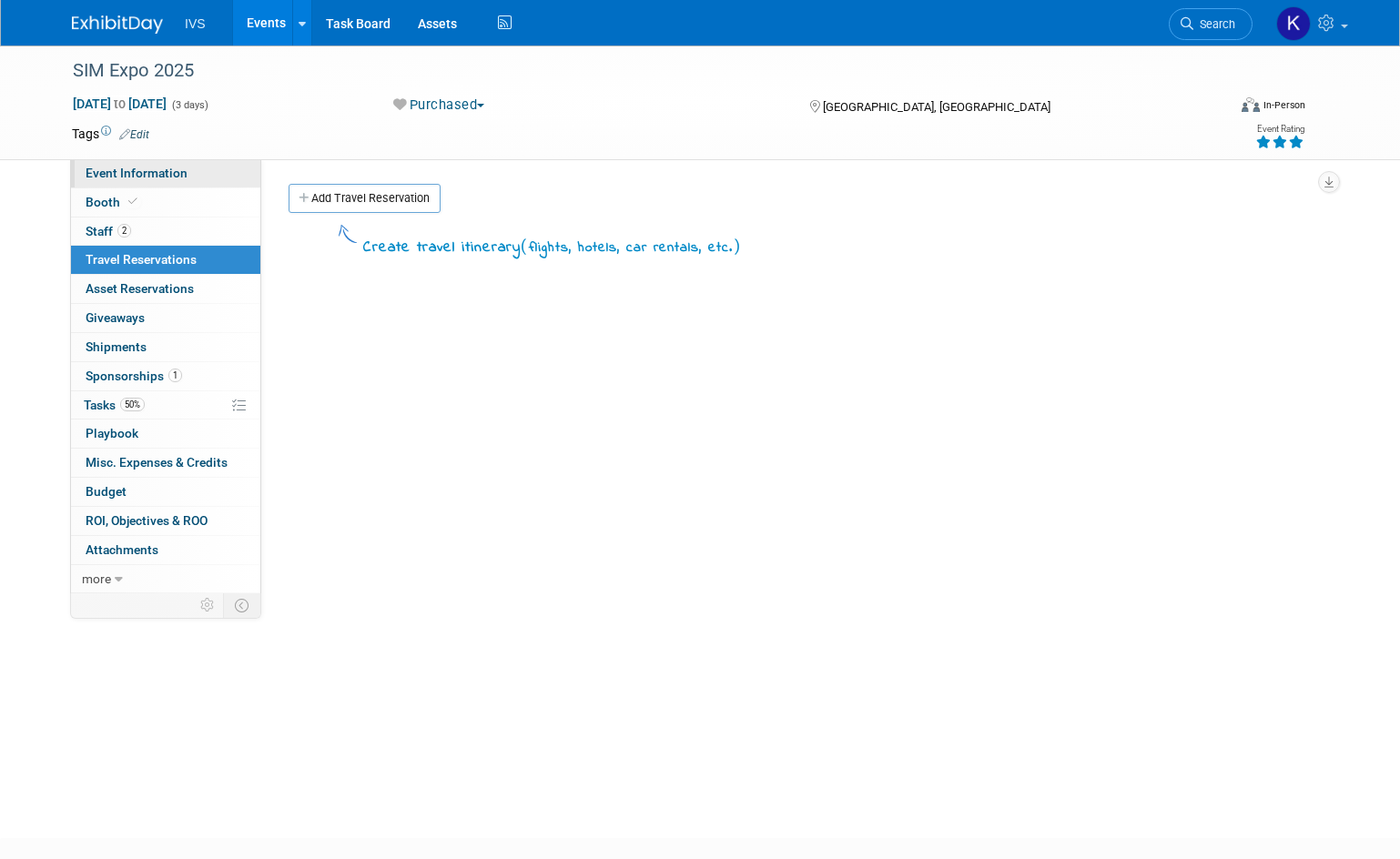
click at [171, 171] on span "Event Information" at bounding box center [137, 173] width 102 height 15
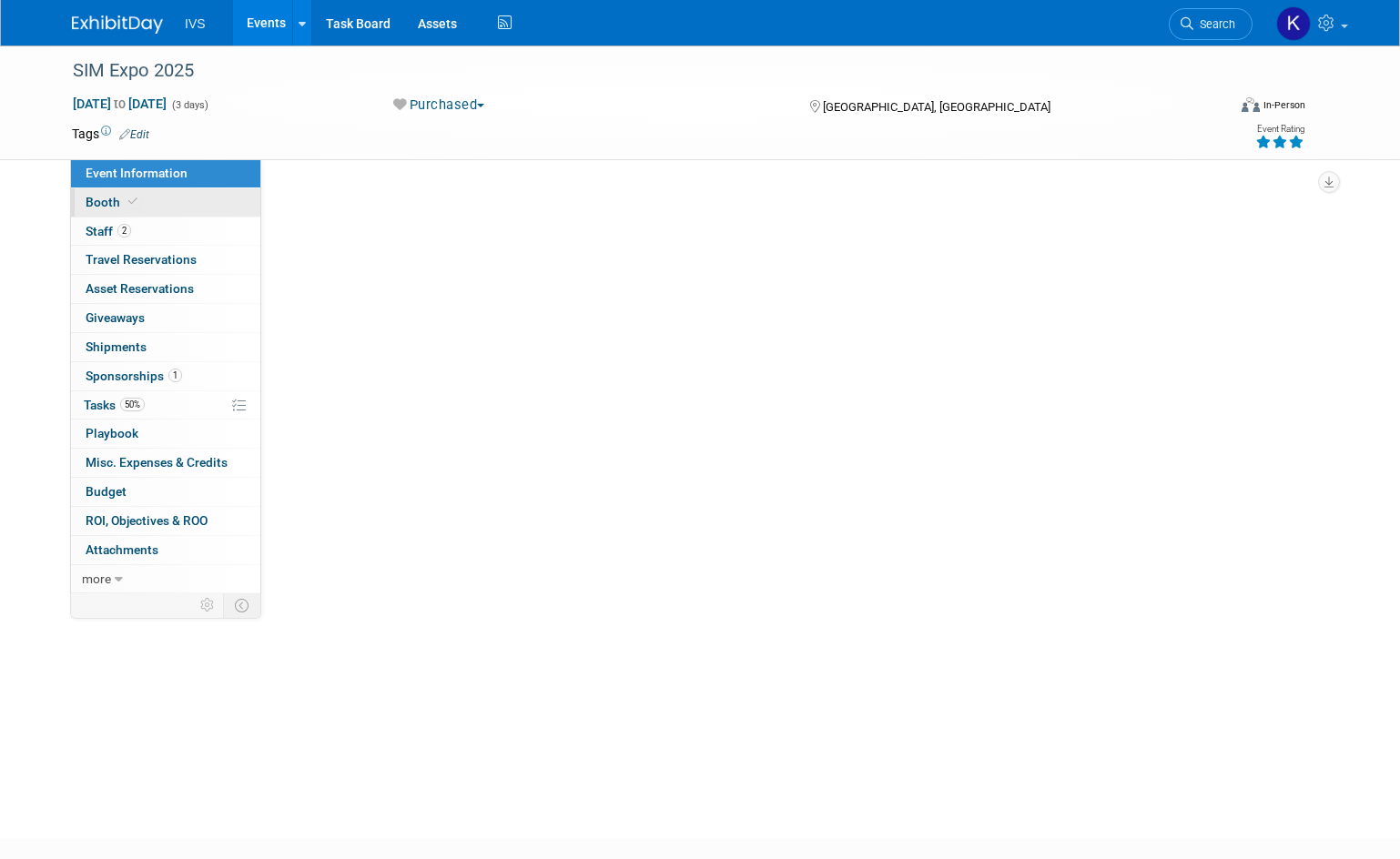
select select "National"
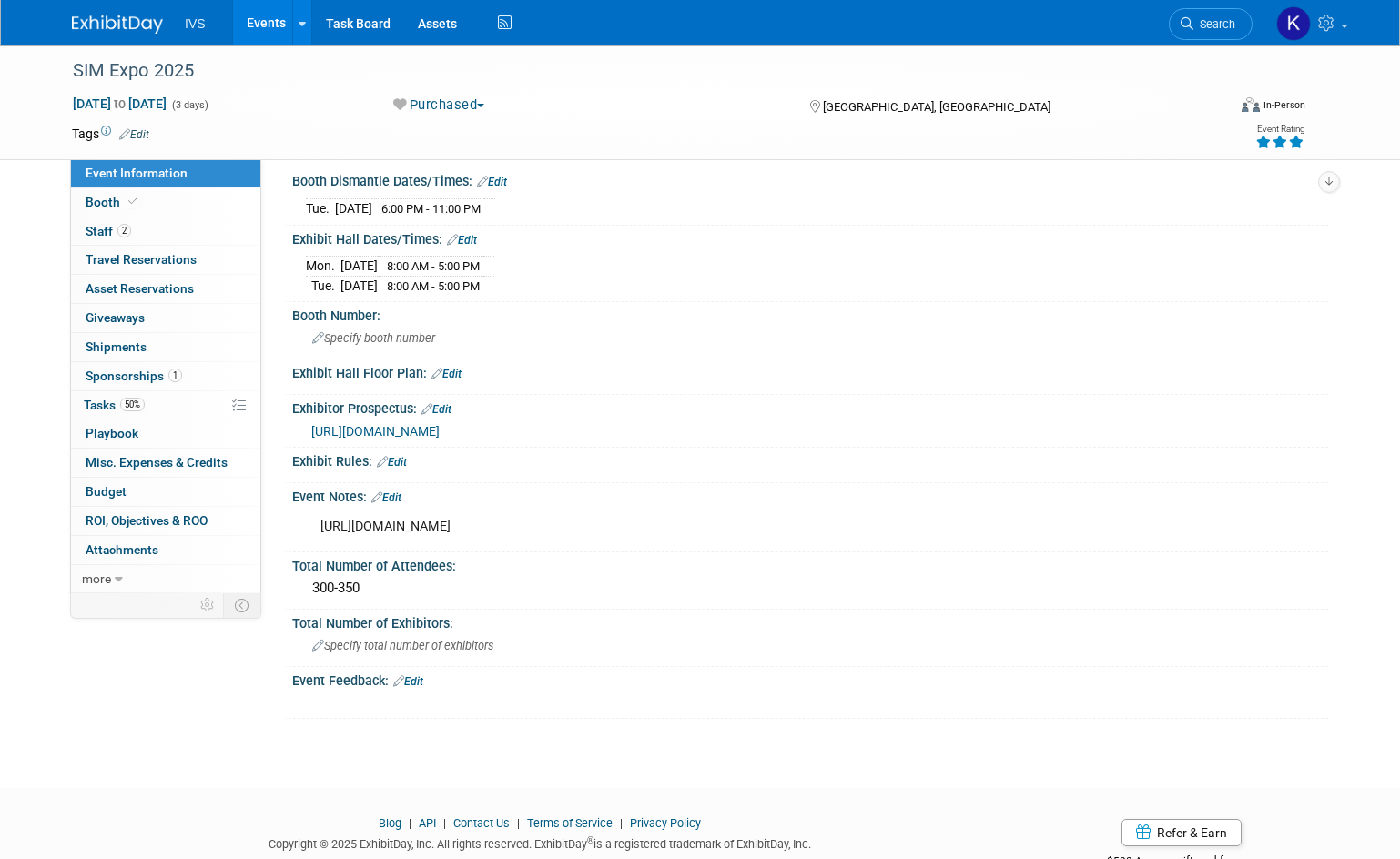
scroll to position [434, 0]
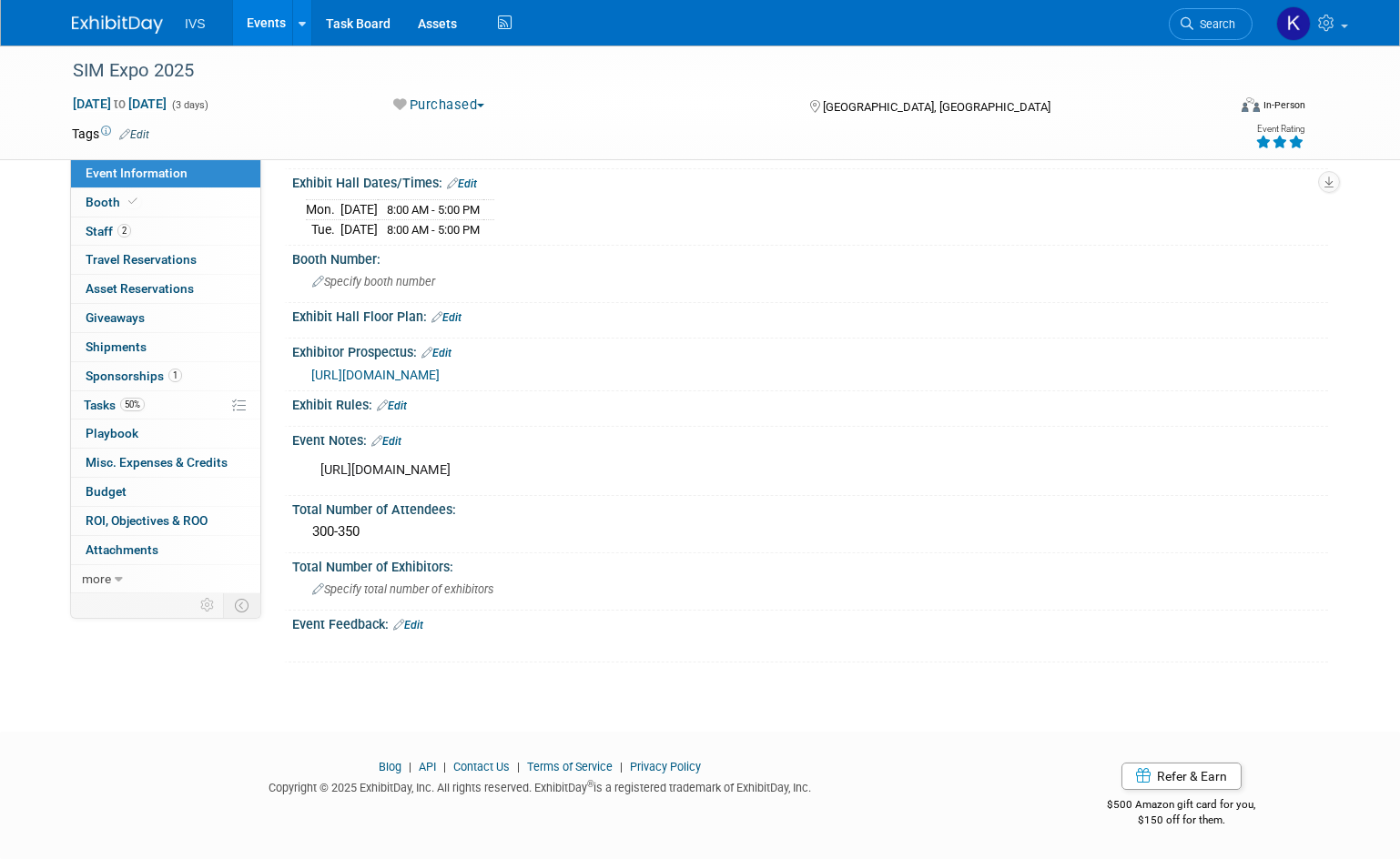
click at [440, 371] on span "https://simulationcanada.ca/wp-content/uploads/2025/03/SIMCanada_Expo2025_ExhPk…" at bounding box center [376, 375] width 128 height 15
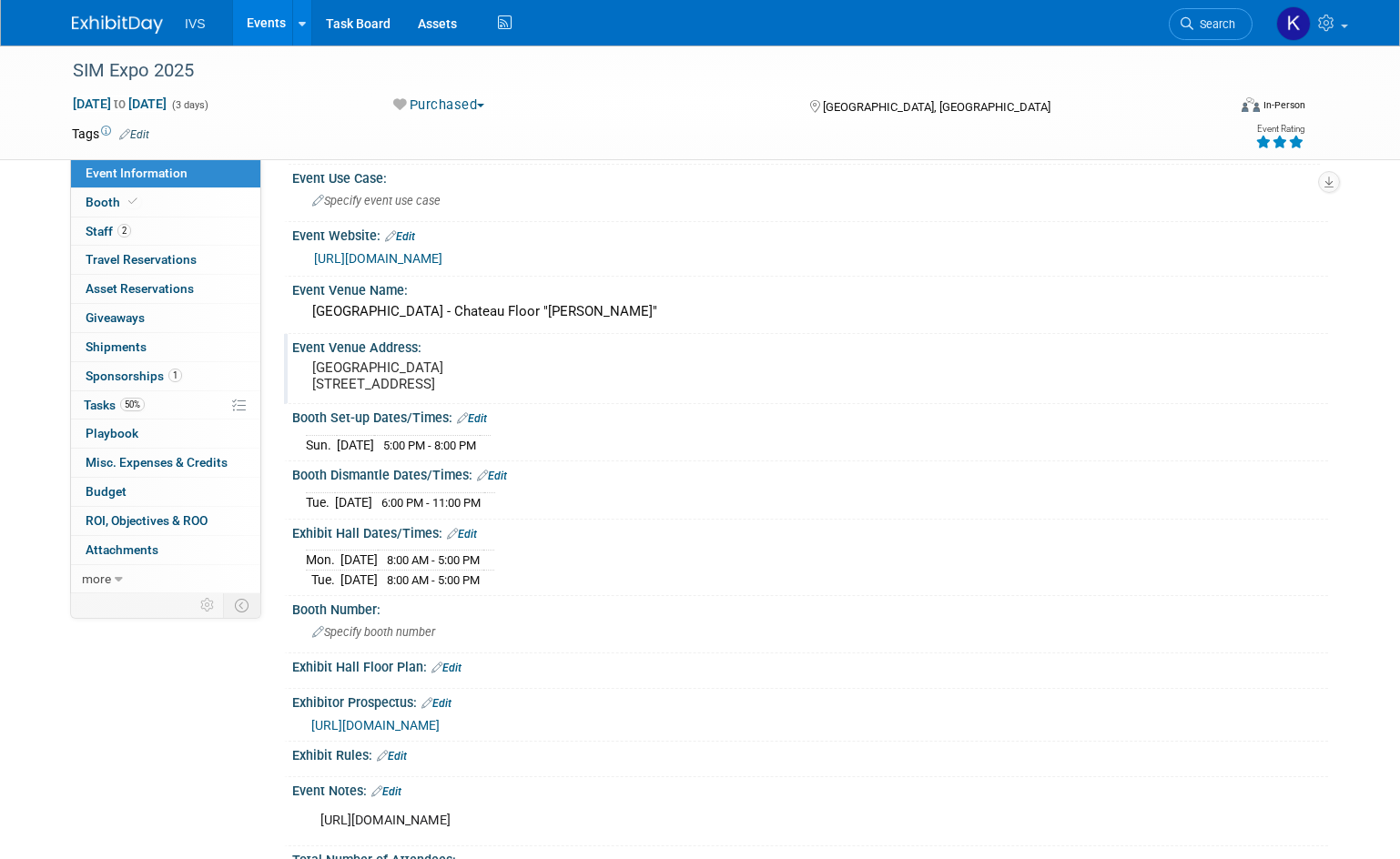
scroll to position [0, 0]
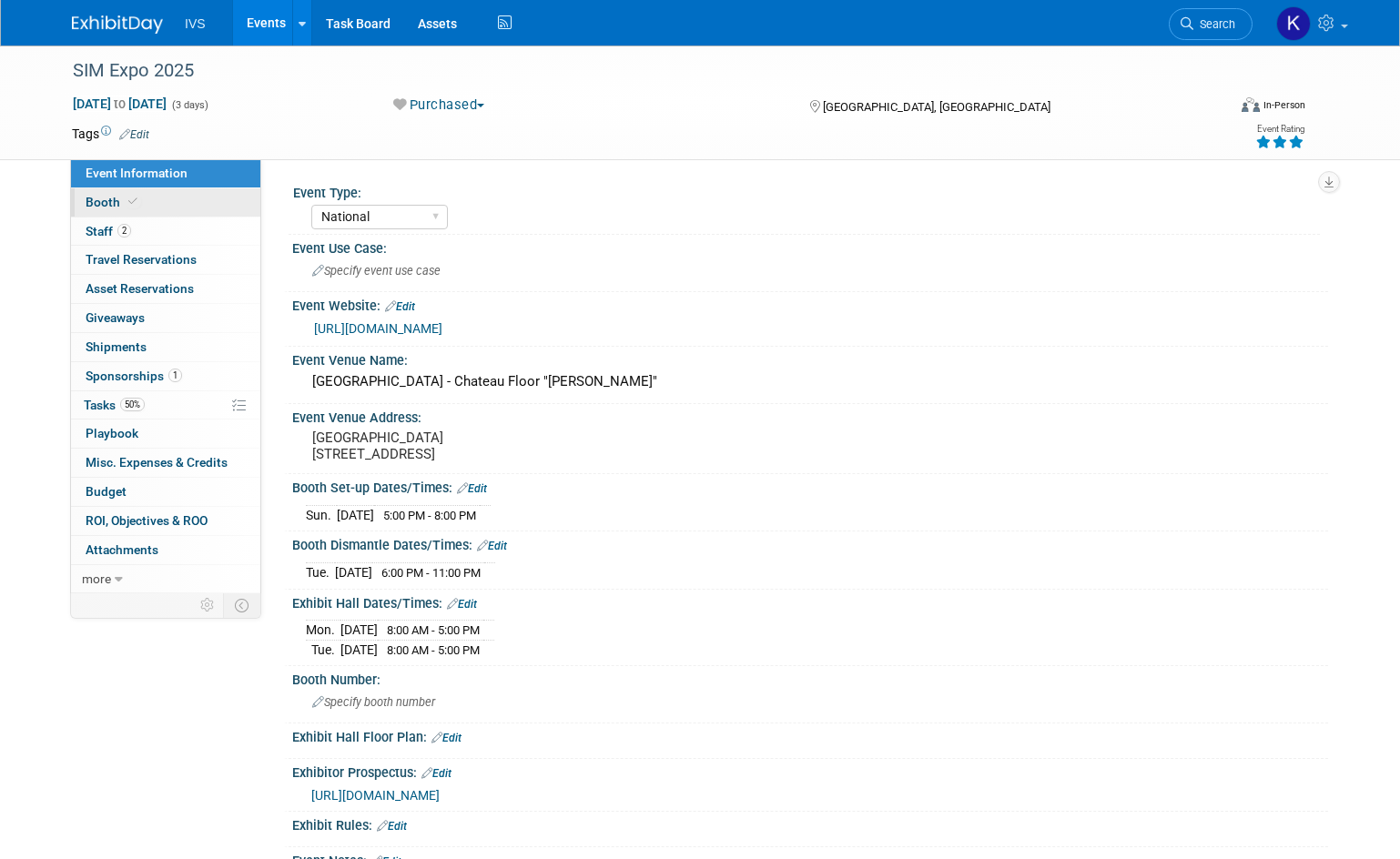
click at [125, 196] on span at bounding box center [133, 201] width 17 height 14
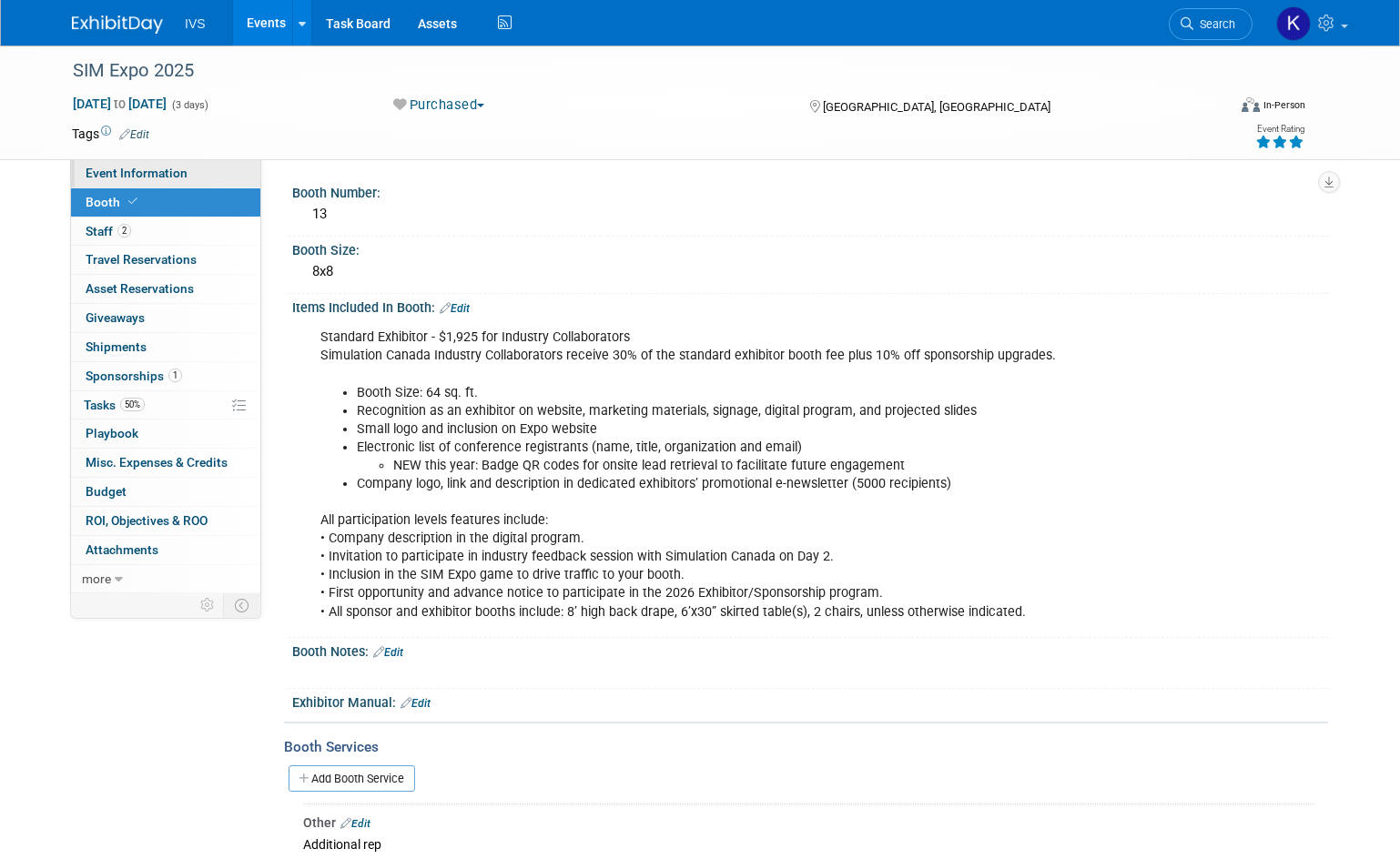
click at [194, 175] on link "Event Information" at bounding box center [165, 173] width 190 height 28
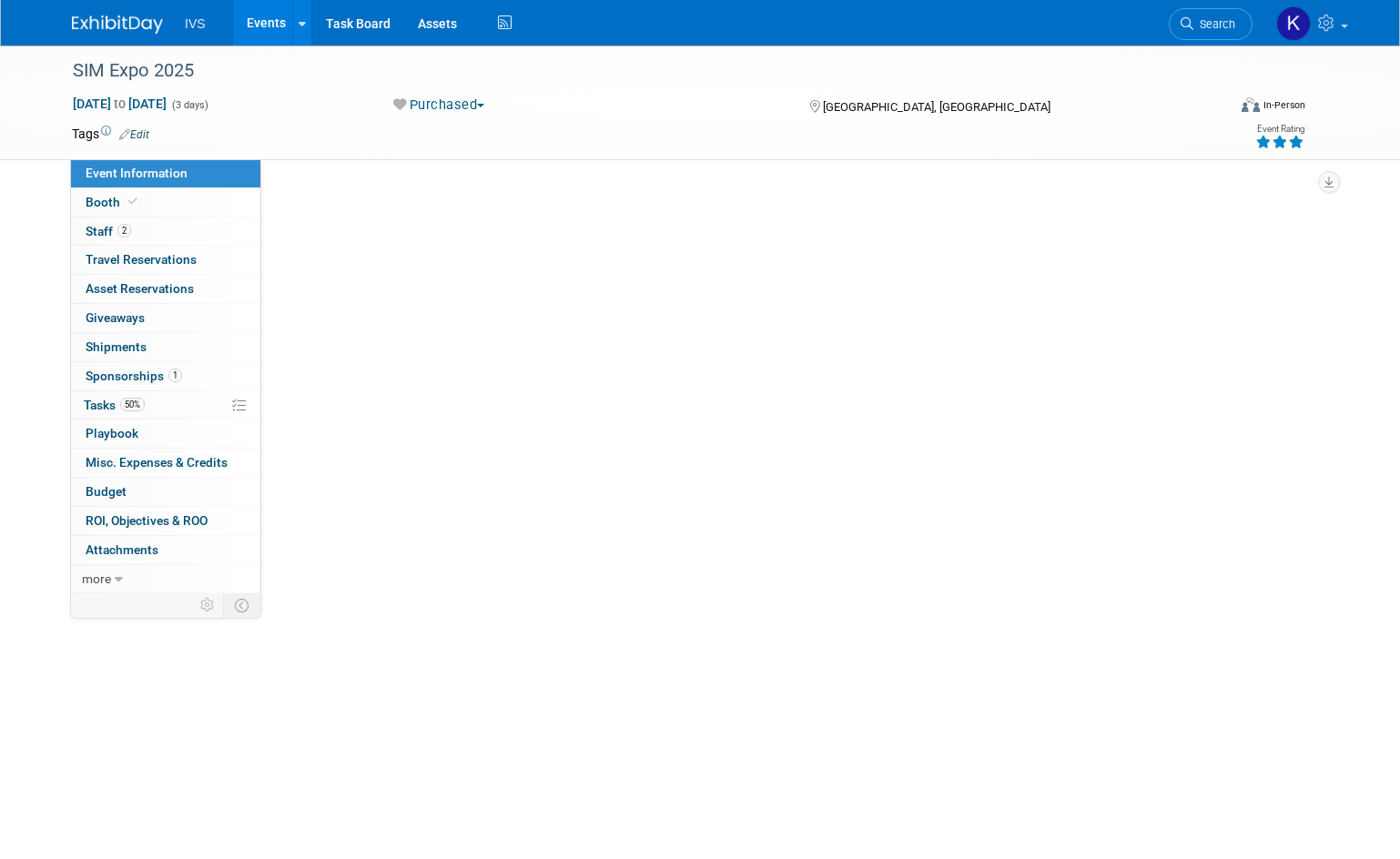
select select "National"
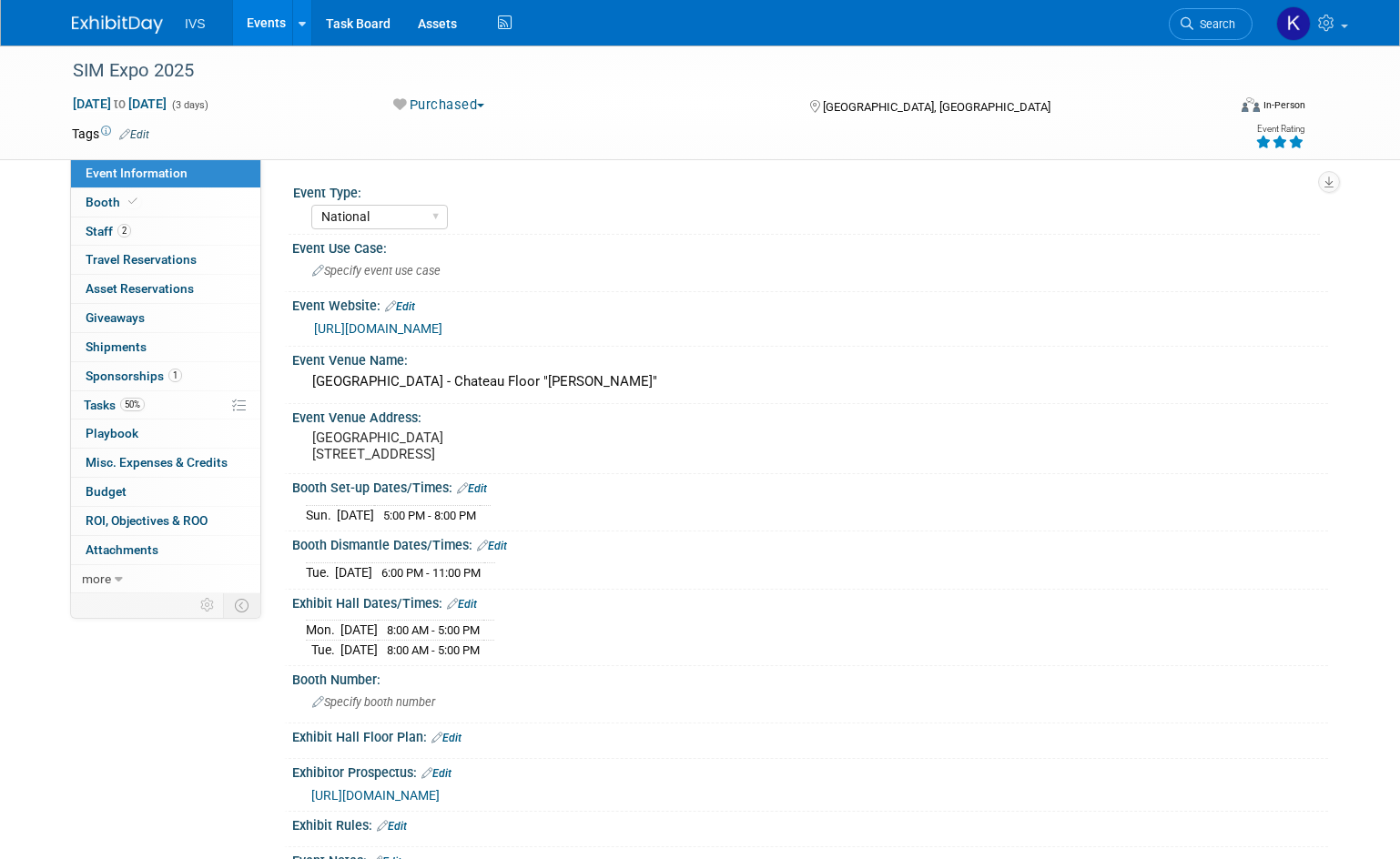
click at [442, 323] on link "https://simulationcanada.ca/conferences-events/sim-expo/" at bounding box center [378, 329] width 128 height 15
click at [1215, 27] on span "Search" at bounding box center [1213, 24] width 42 height 14
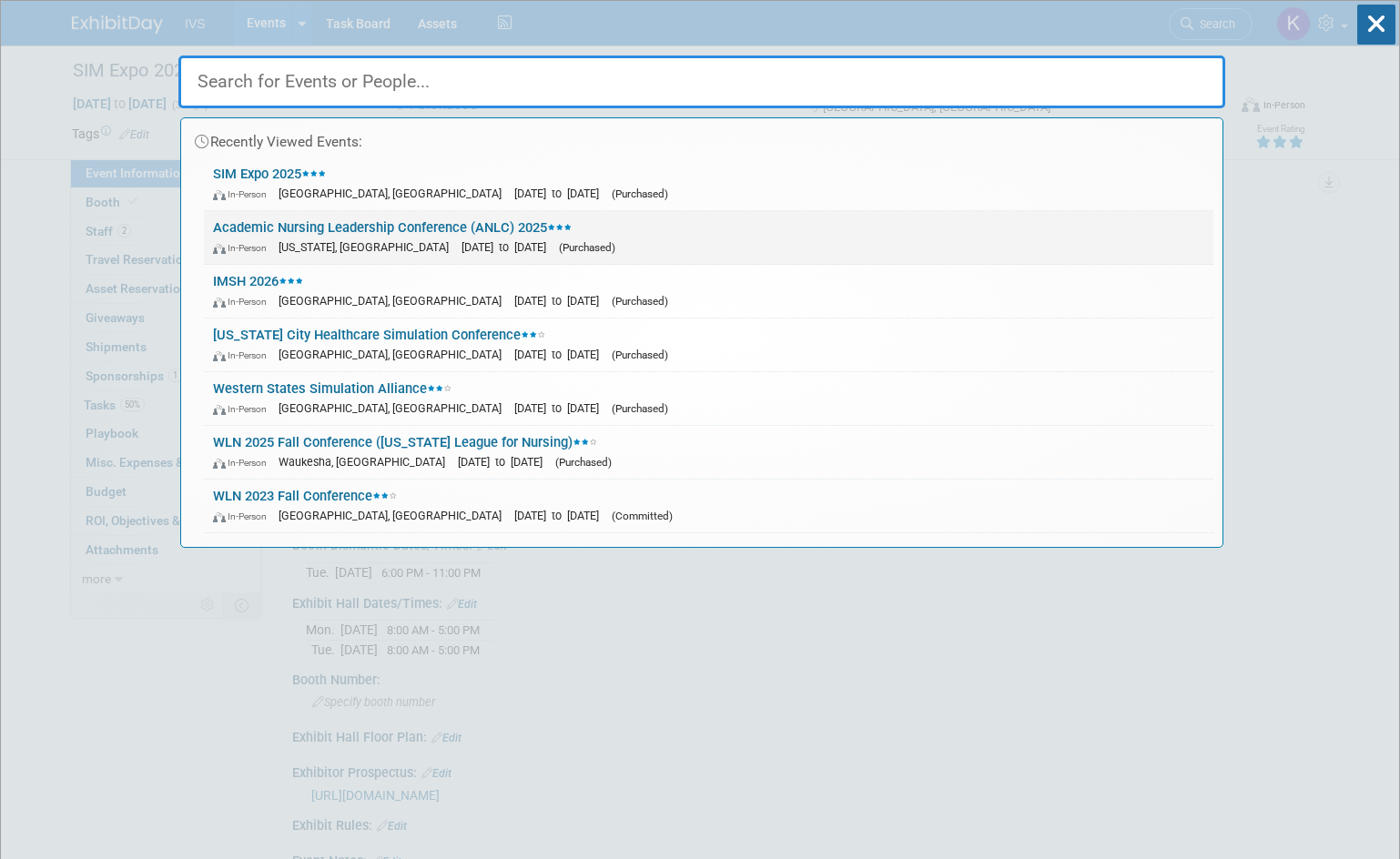
click at [590, 230] on link "Academic Nursing Leadership Conference (ANLC) 2025 In-Person Washington, DC Nov…" at bounding box center [708, 237] width 1010 height 53
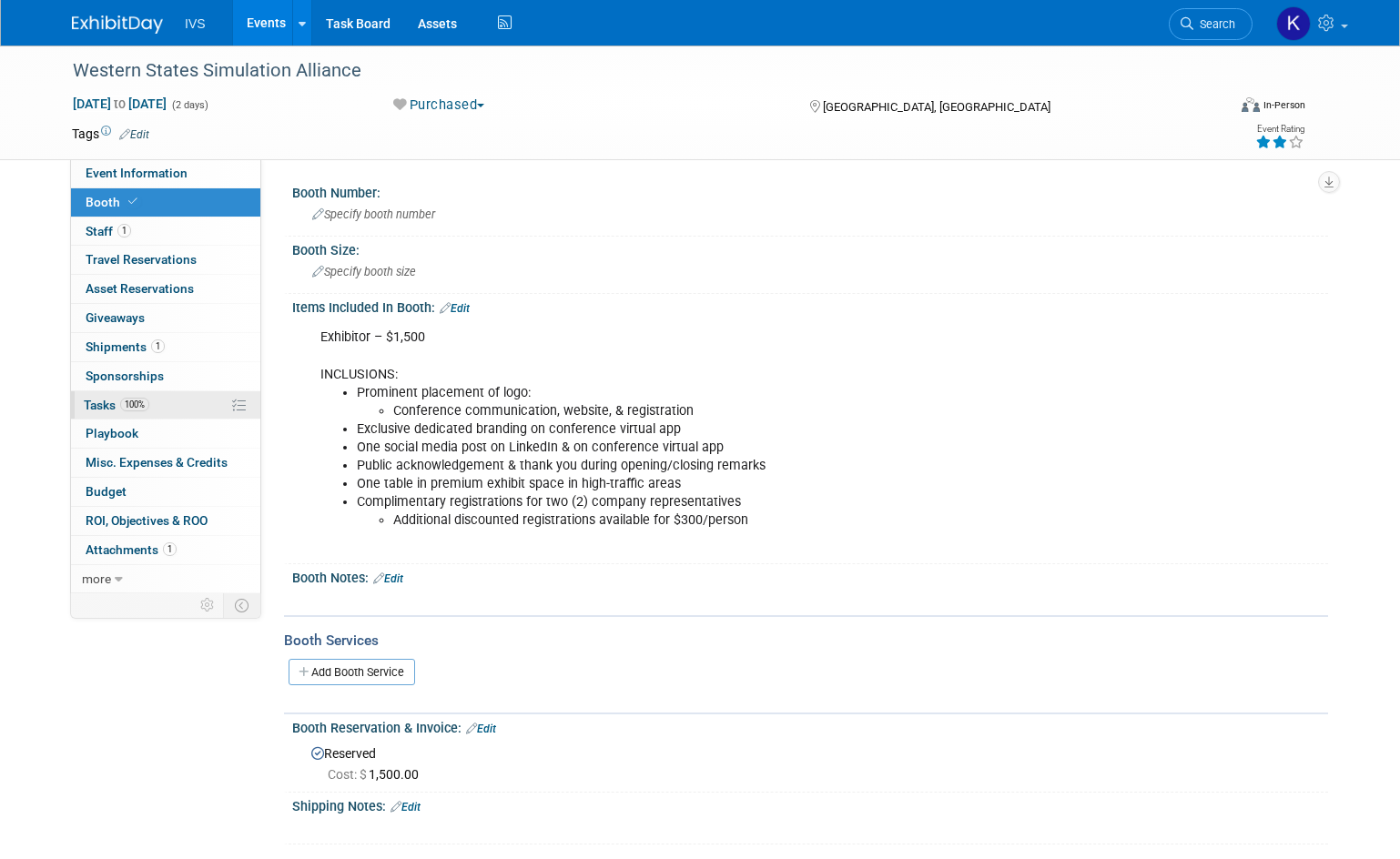
click at [159, 407] on link "100% Tasks 100%" at bounding box center [165, 405] width 190 height 28
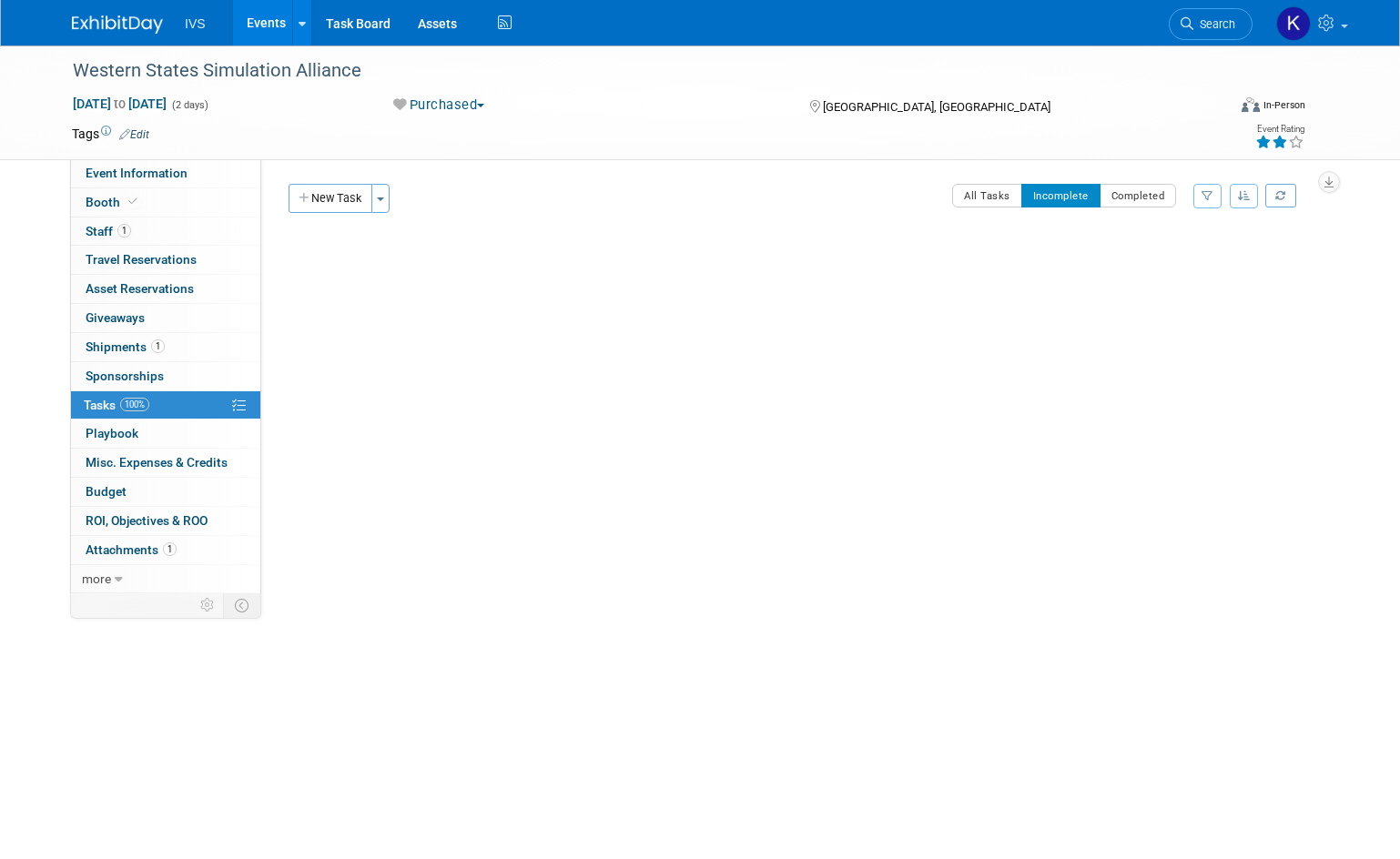
click at [949, 191] on div "All Tasks Incomplete Completed Filter by Assignee -- Select Assignee -- All una…" at bounding box center [857, 203] width 915 height 38
click at [970, 194] on button "All Tasks" at bounding box center [986, 195] width 70 height 23
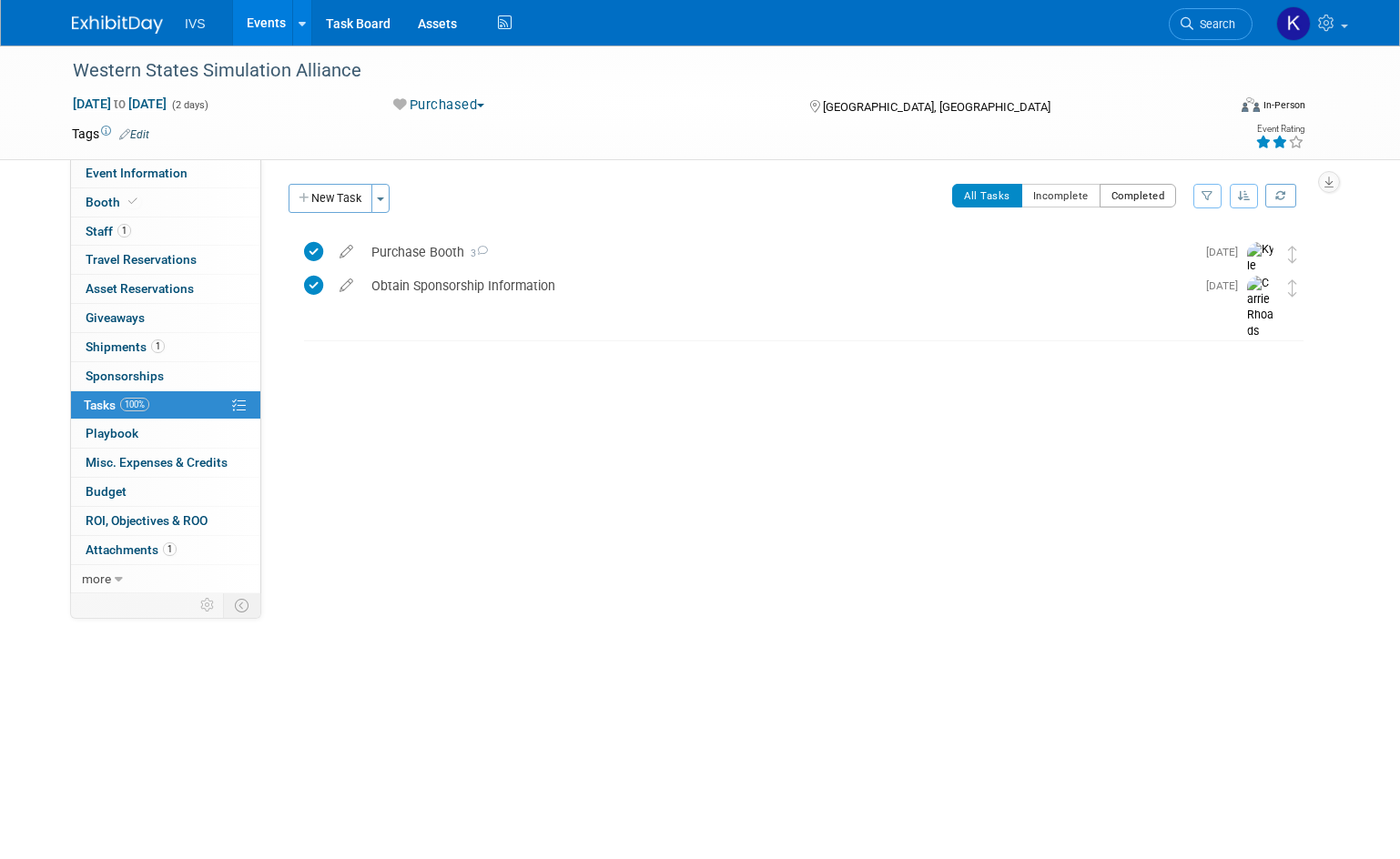
click at [1156, 200] on button "Completed" at bounding box center [1138, 195] width 77 height 23
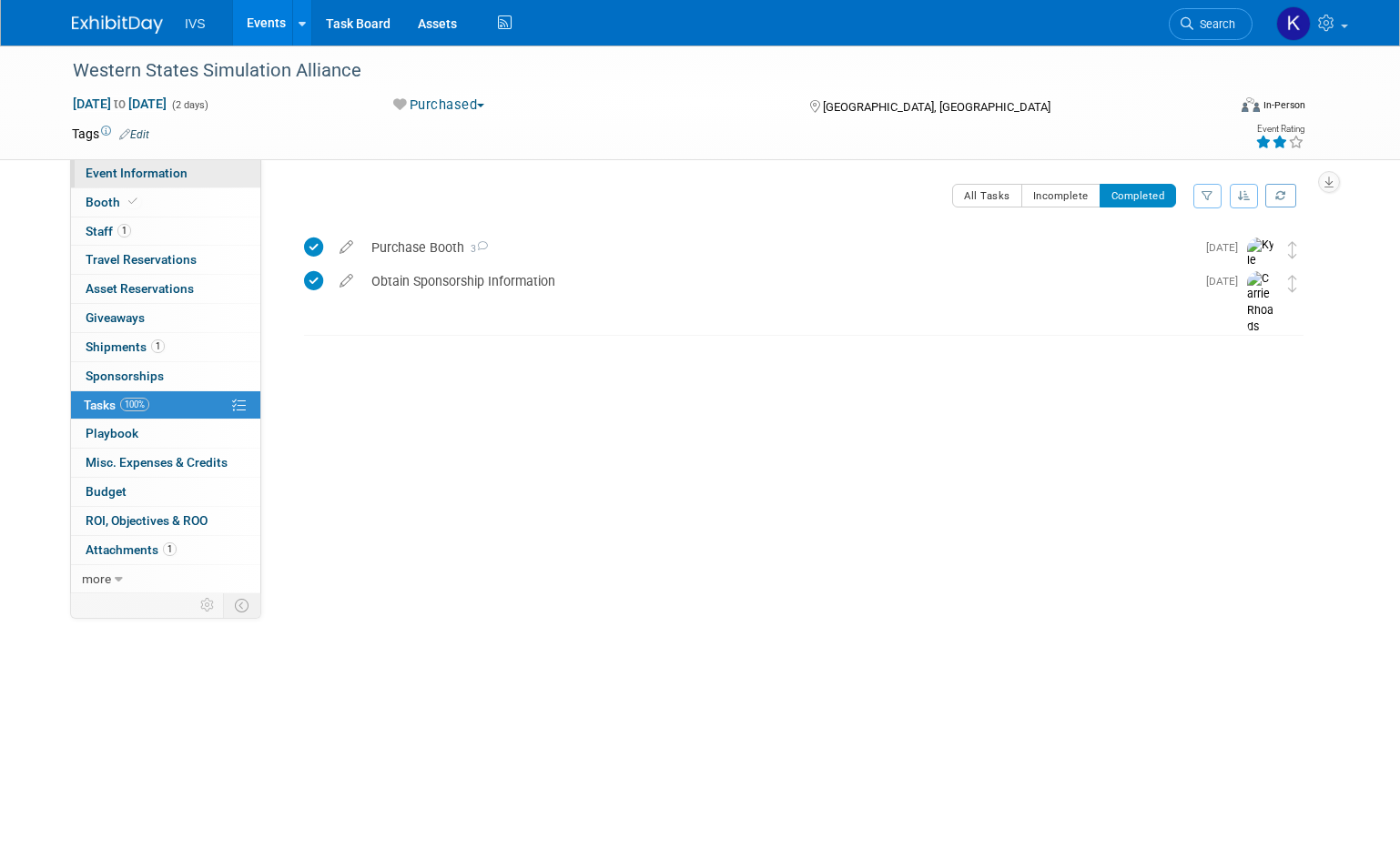
click at [118, 165] on span "Event Information" at bounding box center [137, 173] width 102 height 15
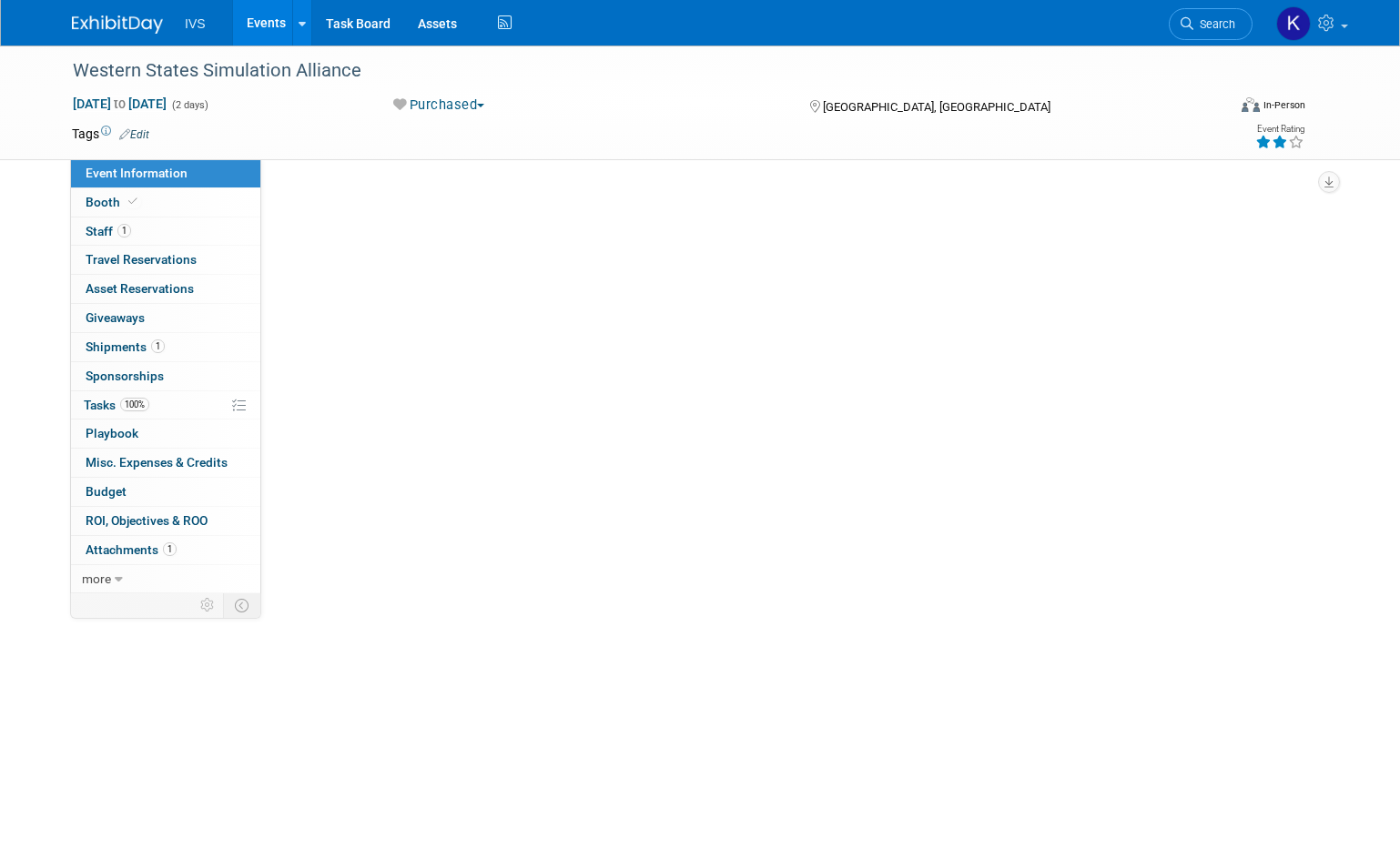
select select "Regional"
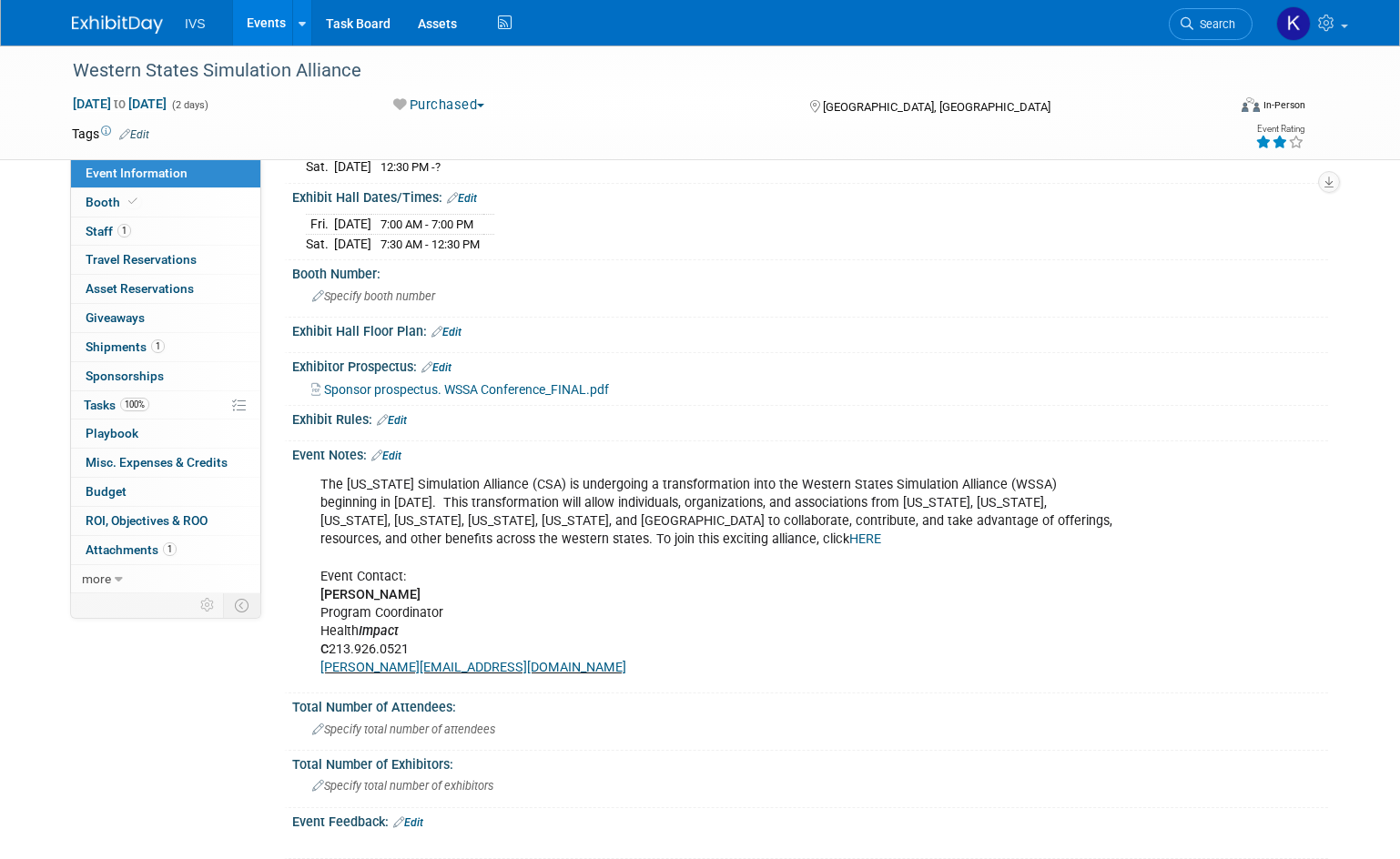
scroll to position [441, 0]
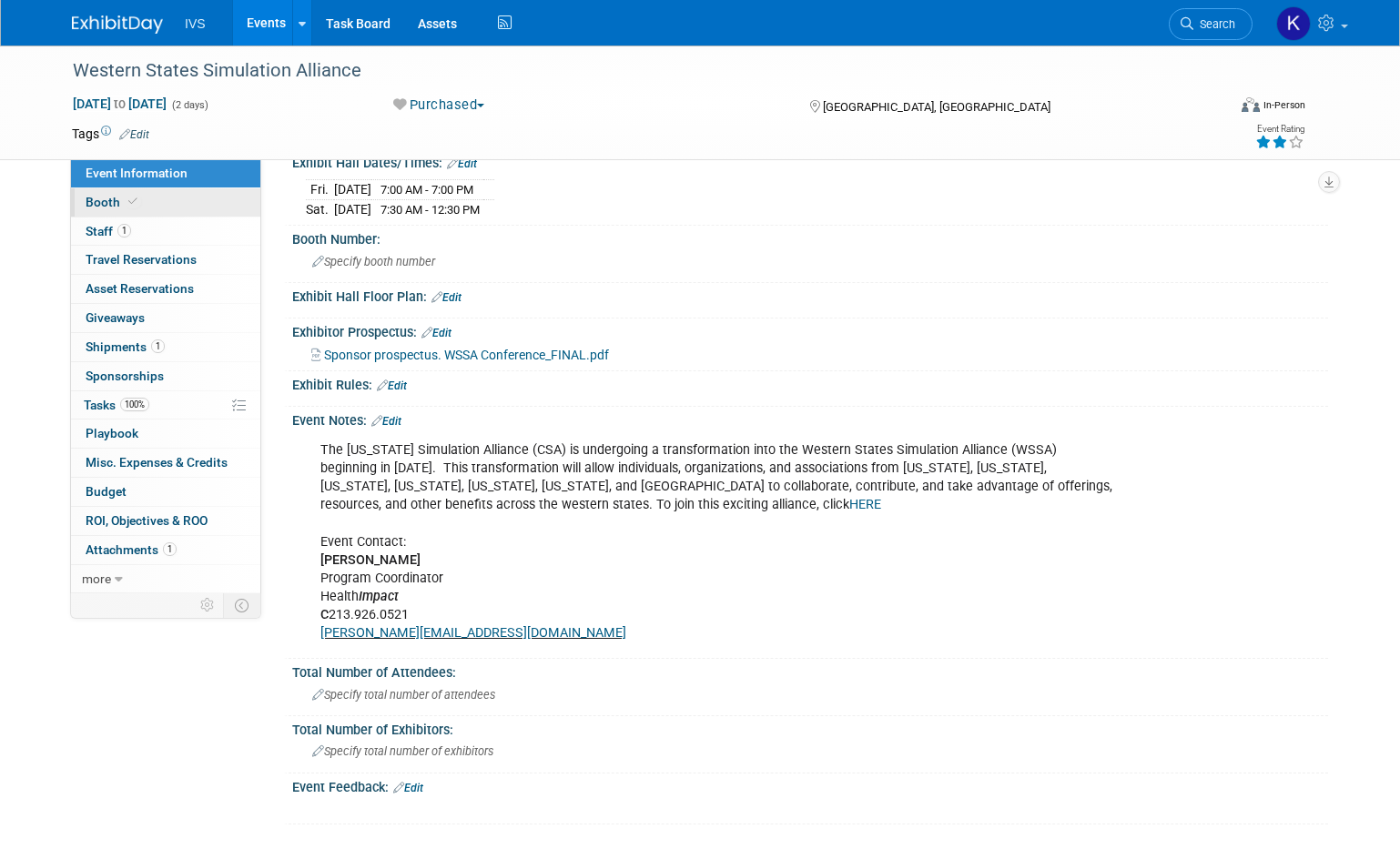
click at [119, 193] on link "Booth" at bounding box center [165, 203] width 190 height 28
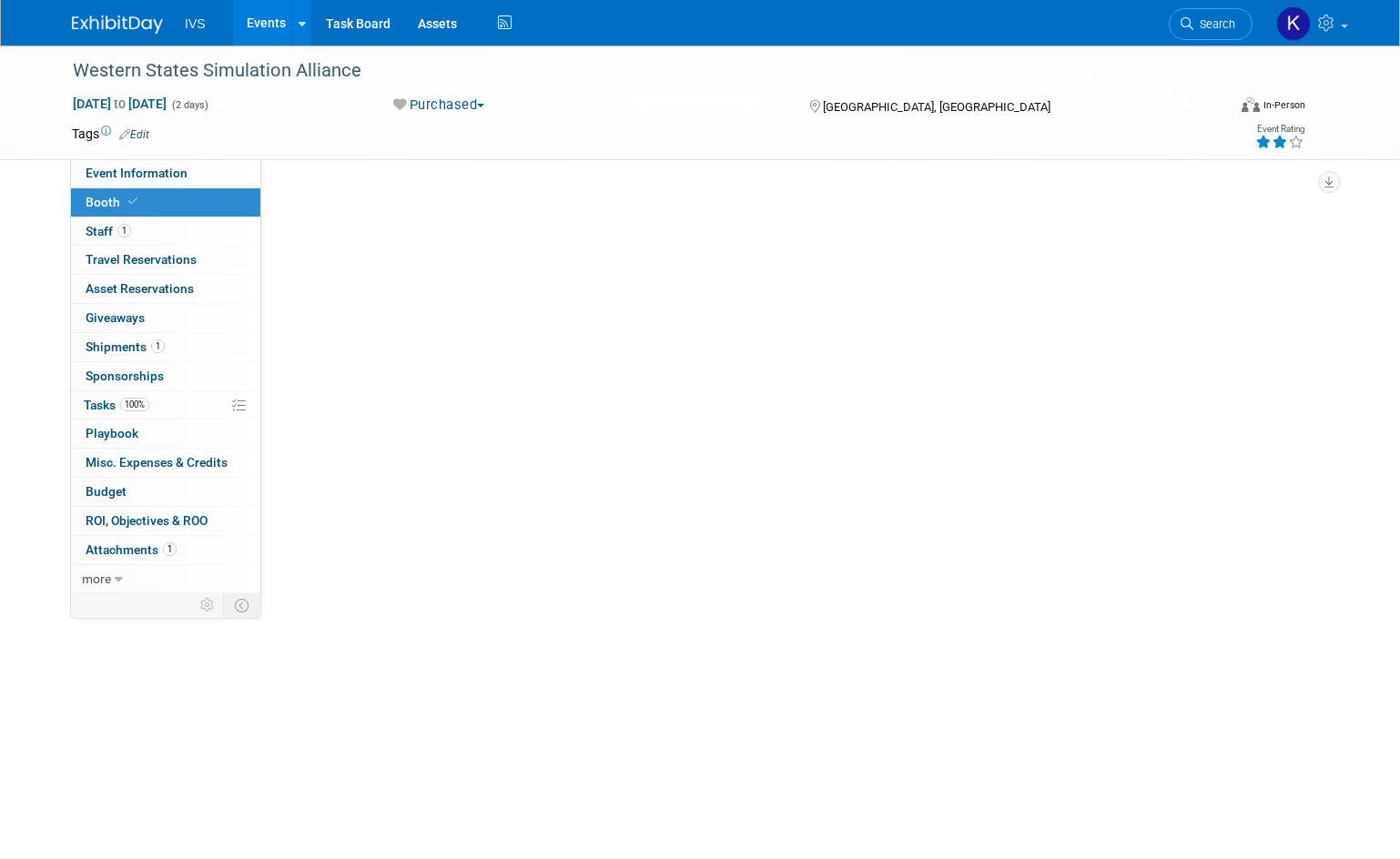
scroll to position [0, 0]
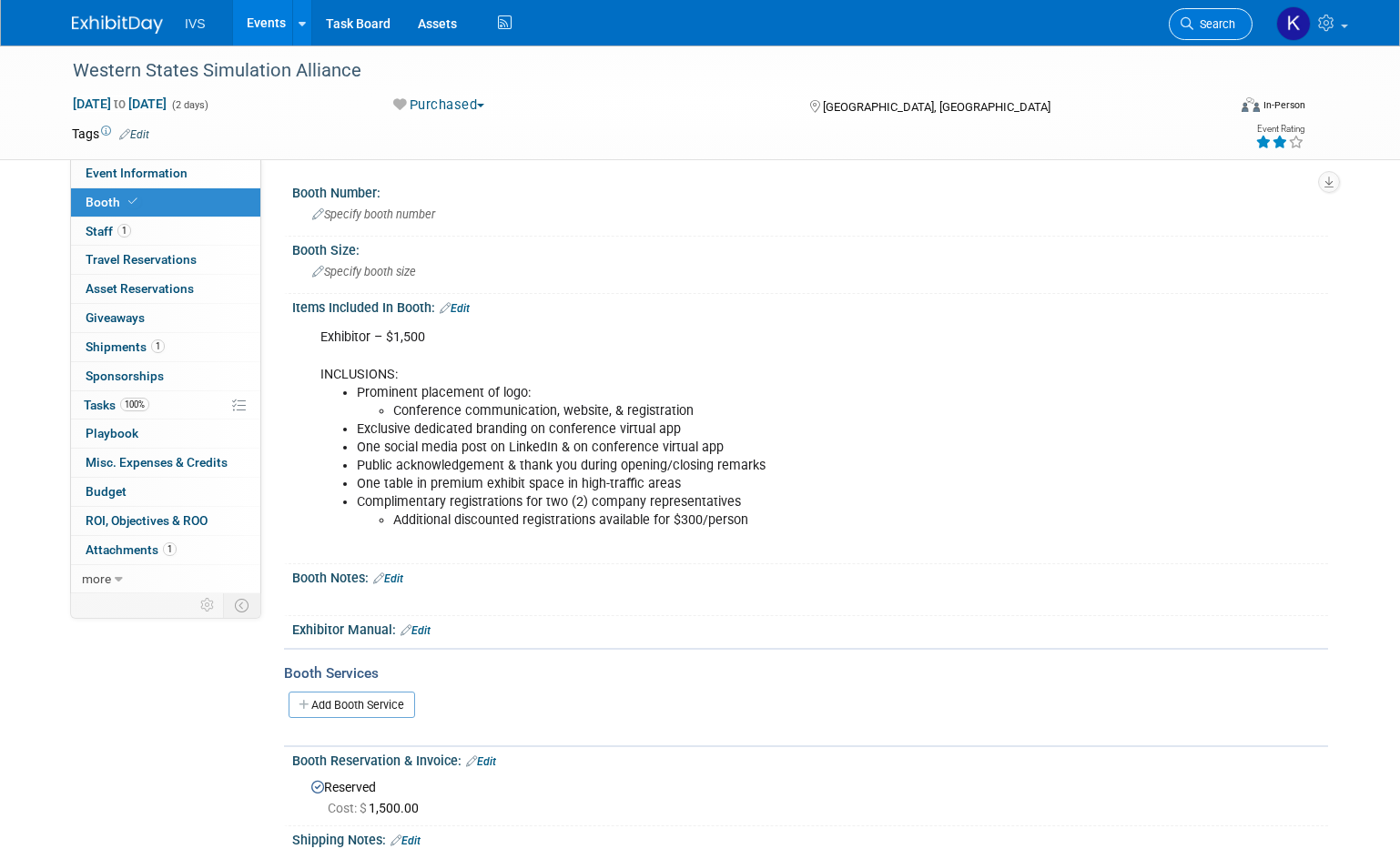
click at [1215, 23] on span "Search" at bounding box center [1213, 24] width 42 height 14
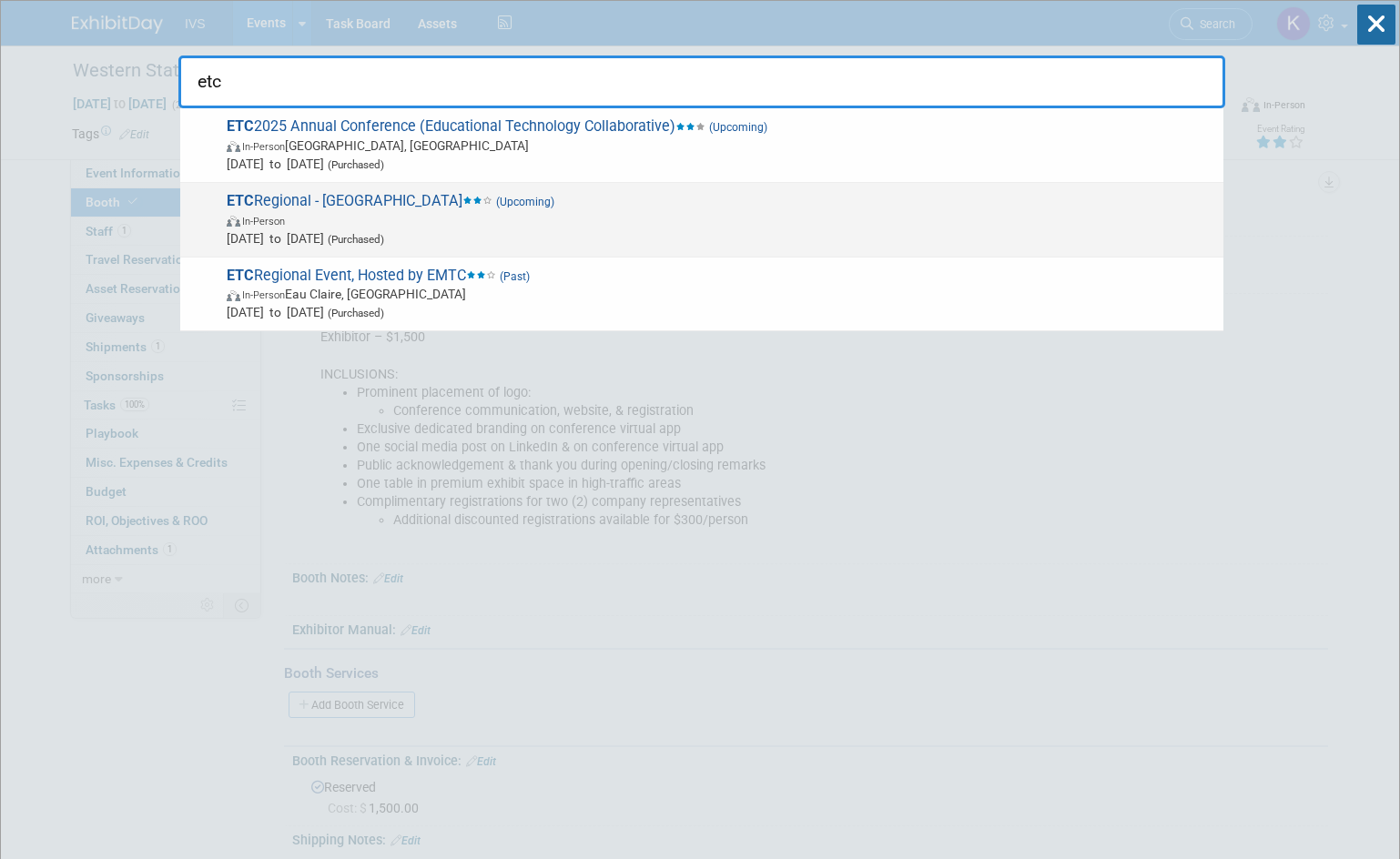
type input "etc"
click at [666, 211] on span "In-Person" at bounding box center [720, 220] width 987 height 19
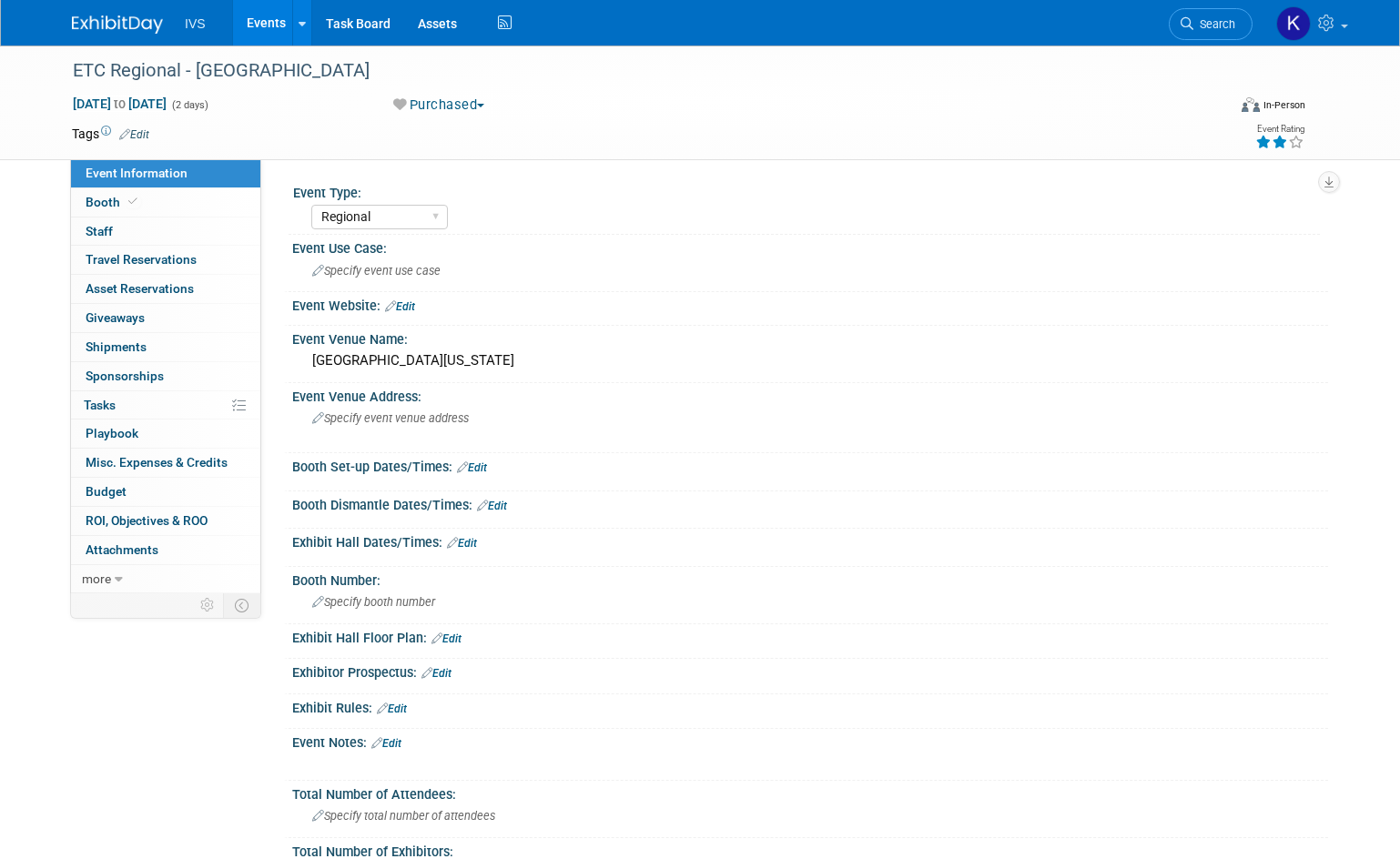
select select "Regional"
click at [164, 199] on link "Booth" at bounding box center [165, 203] width 190 height 28
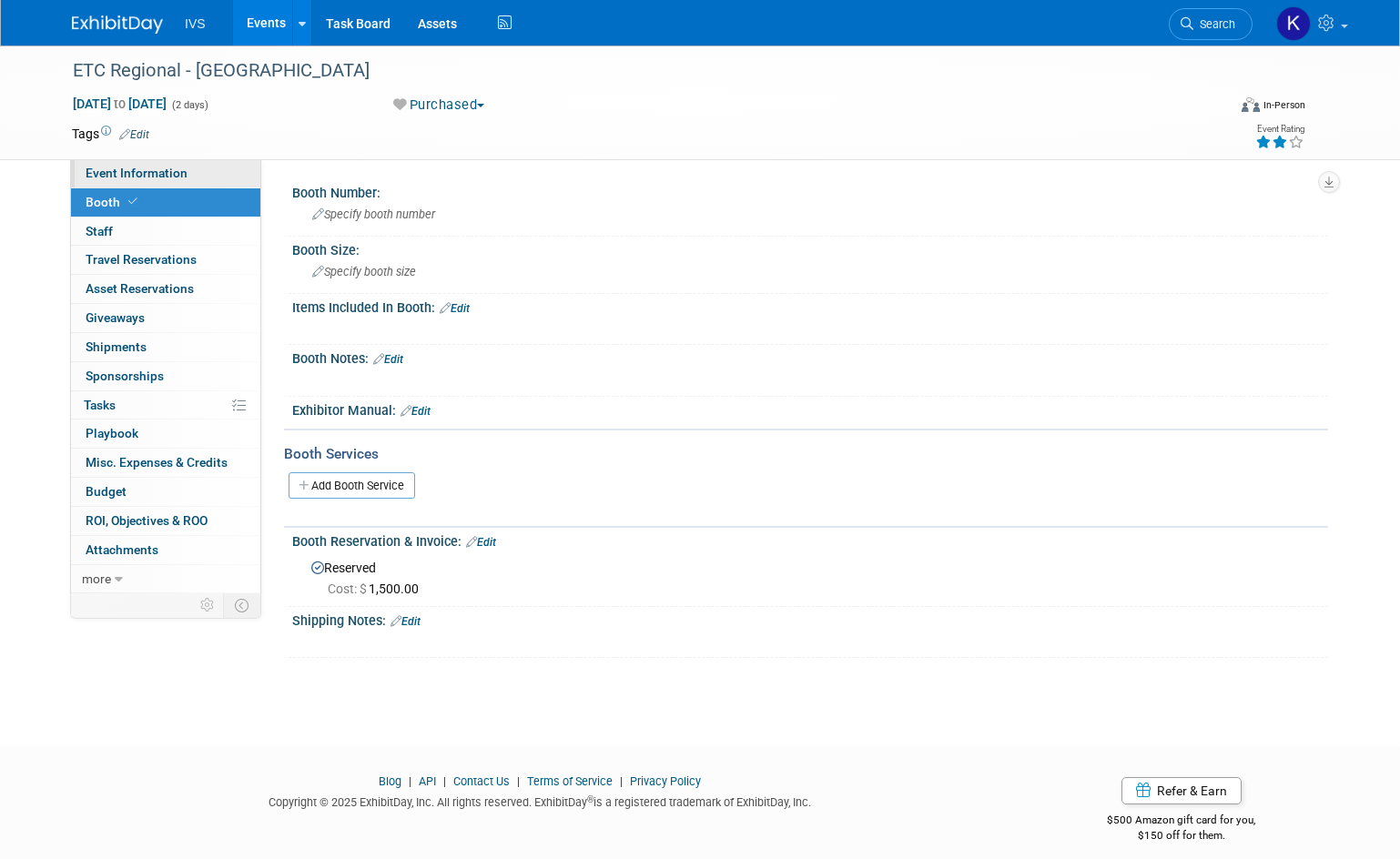
click at [159, 175] on span "Event Information" at bounding box center [137, 173] width 102 height 15
select select "Regional"
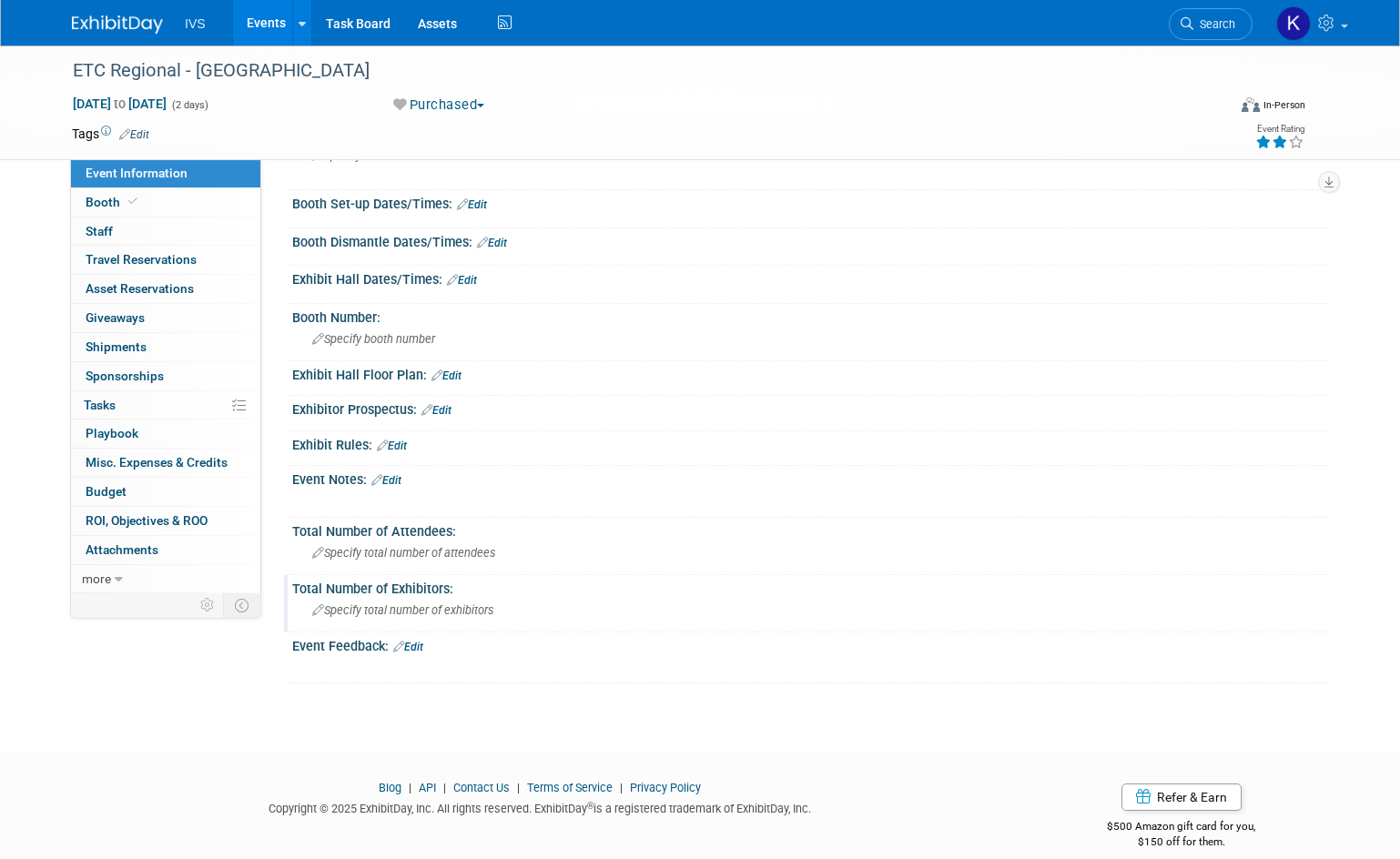
scroll to position [273, 0]
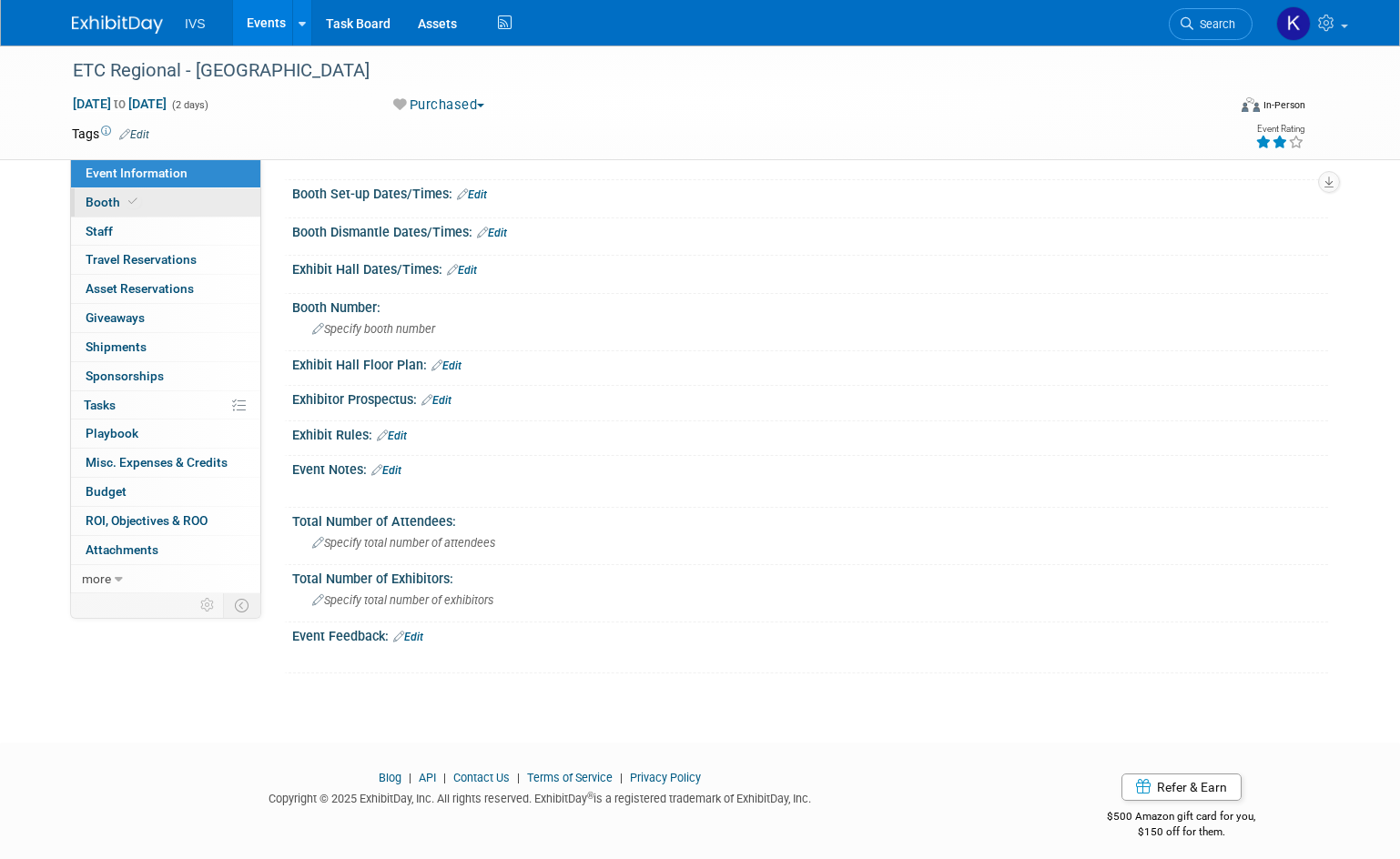
click at [100, 196] on span "Booth" at bounding box center [113, 202] width 56 height 15
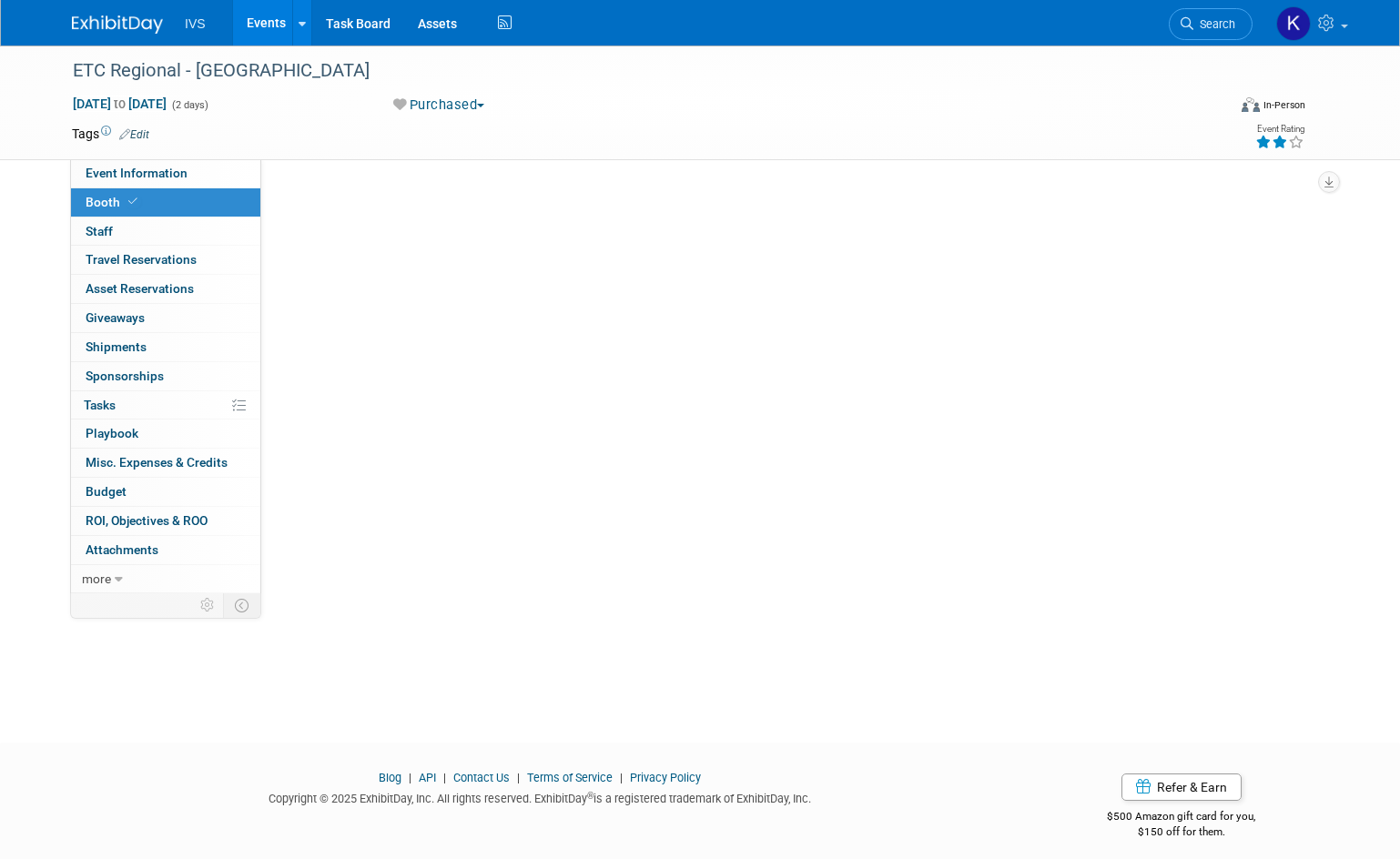
scroll to position [0, 0]
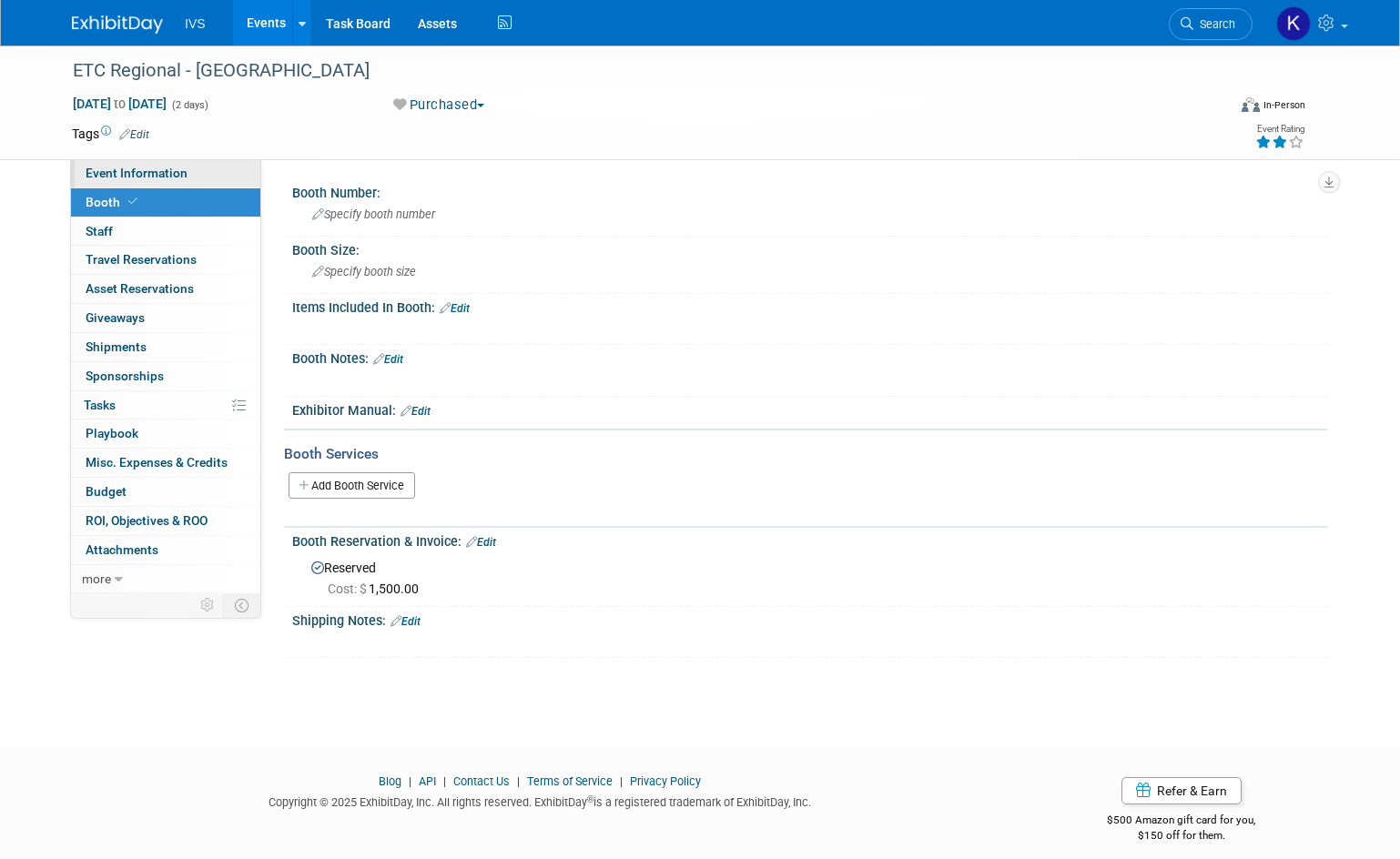
click at [136, 173] on span "Event Information" at bounding box center [137, 173] width 102 height 15
select select "Regional"
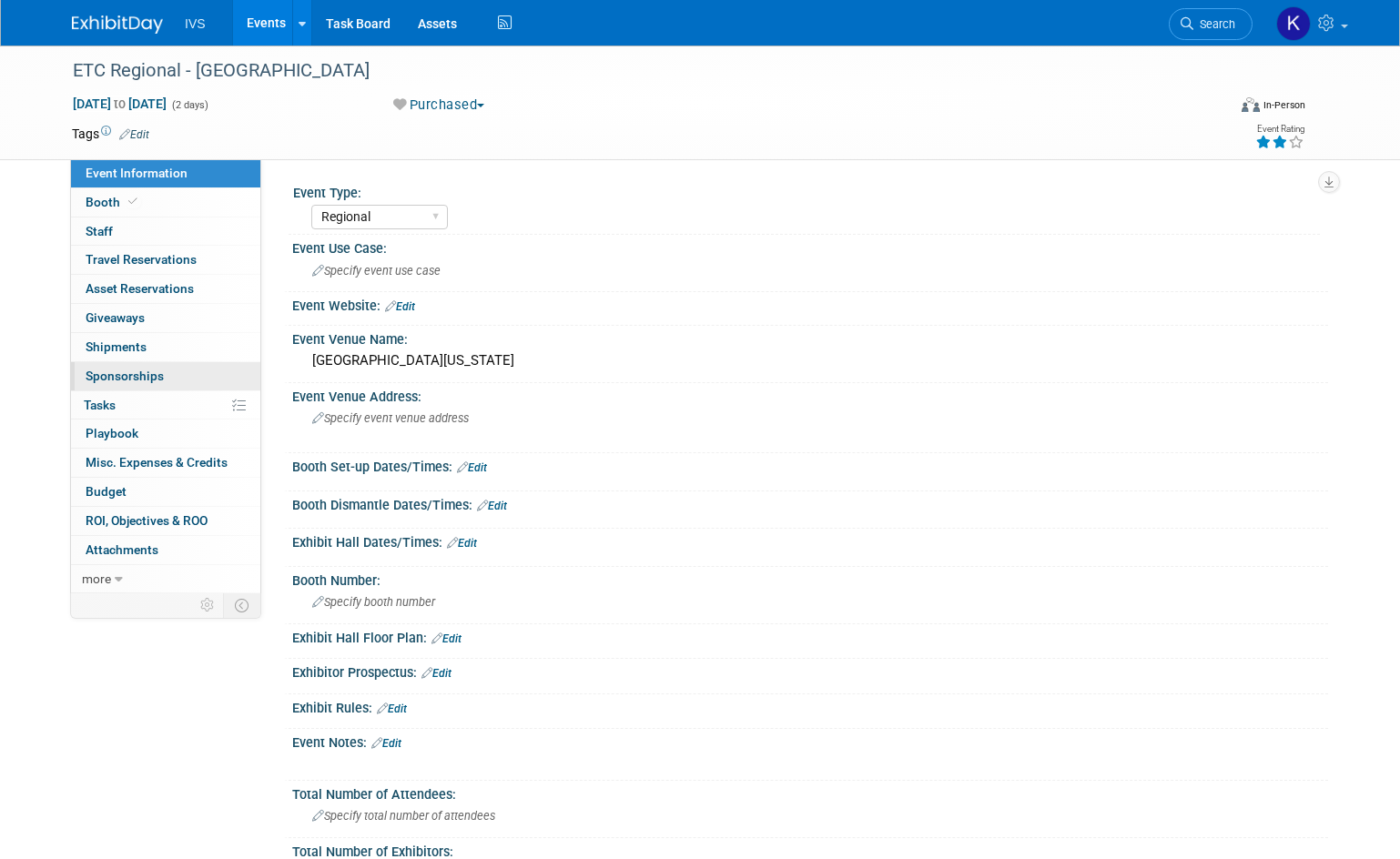
click at [147, 375] on span "Sponsorships 0" at bounding box center [125, 376] width 78 height 15
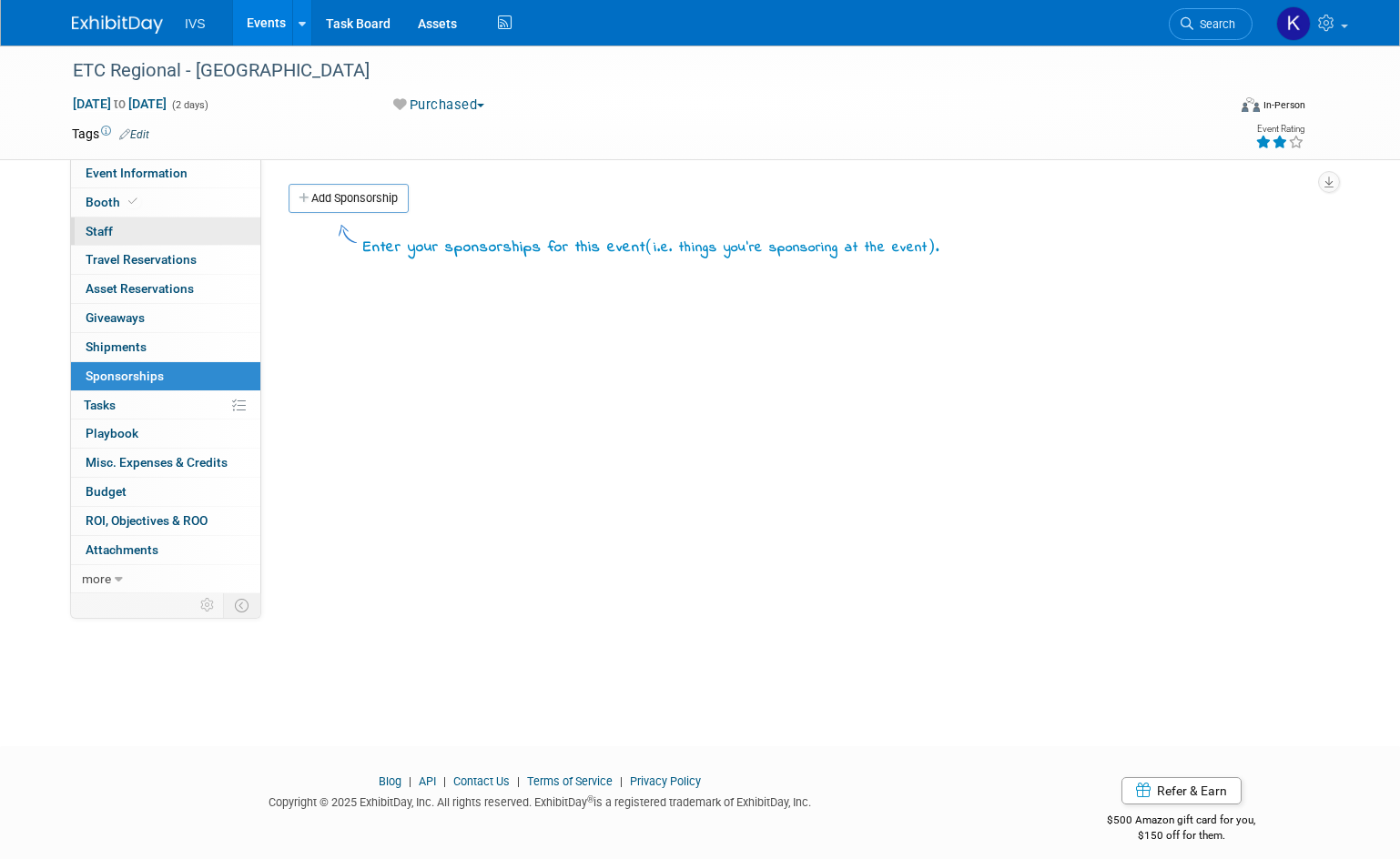
click at [192, 225] on link "0 Staff 0" at bounding box center [165, 231] width 190 height 28
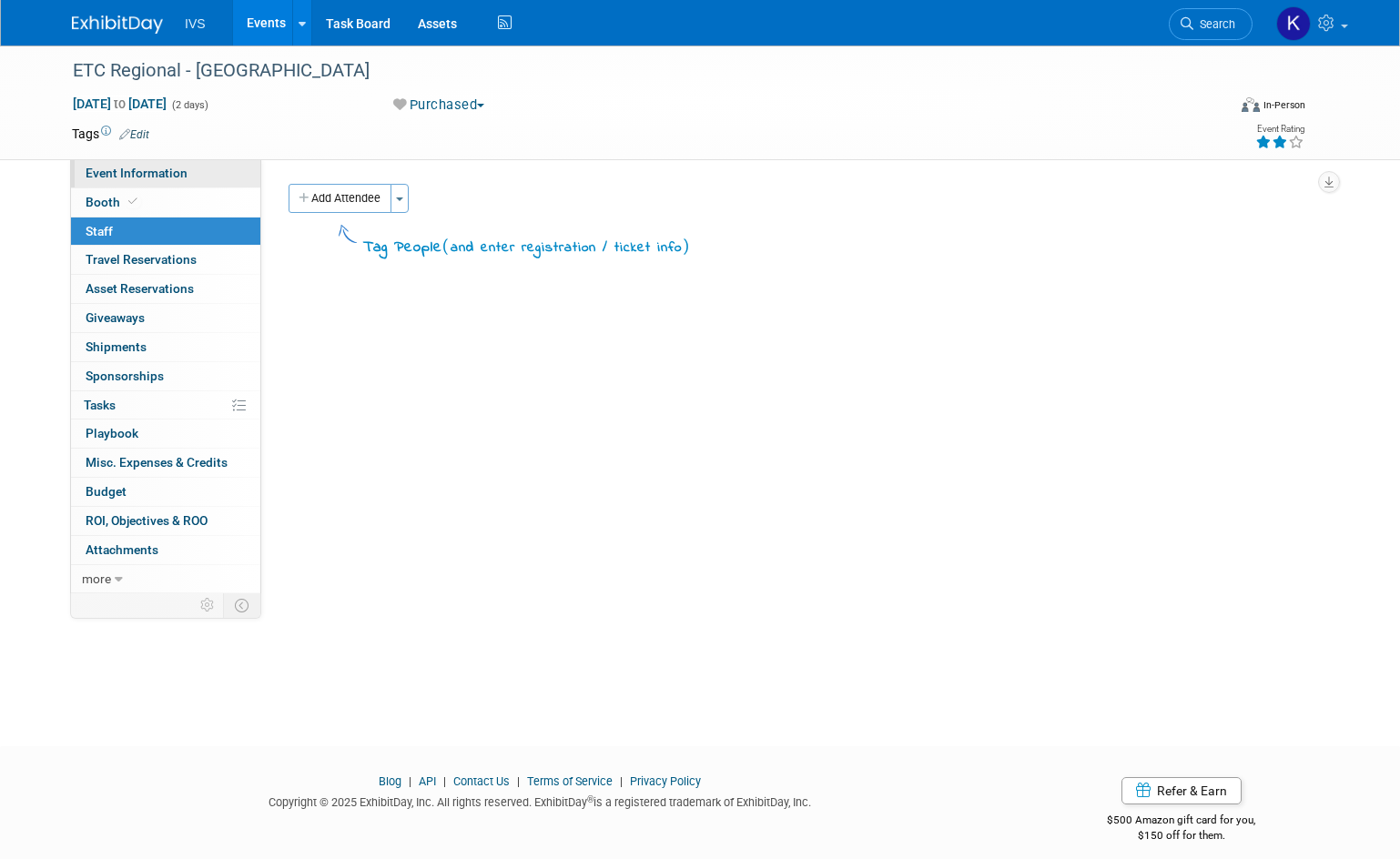
click at [174, 178] on span "Event Information" at bounding box center [137, 173] width 102 height 15
select select "Regional"
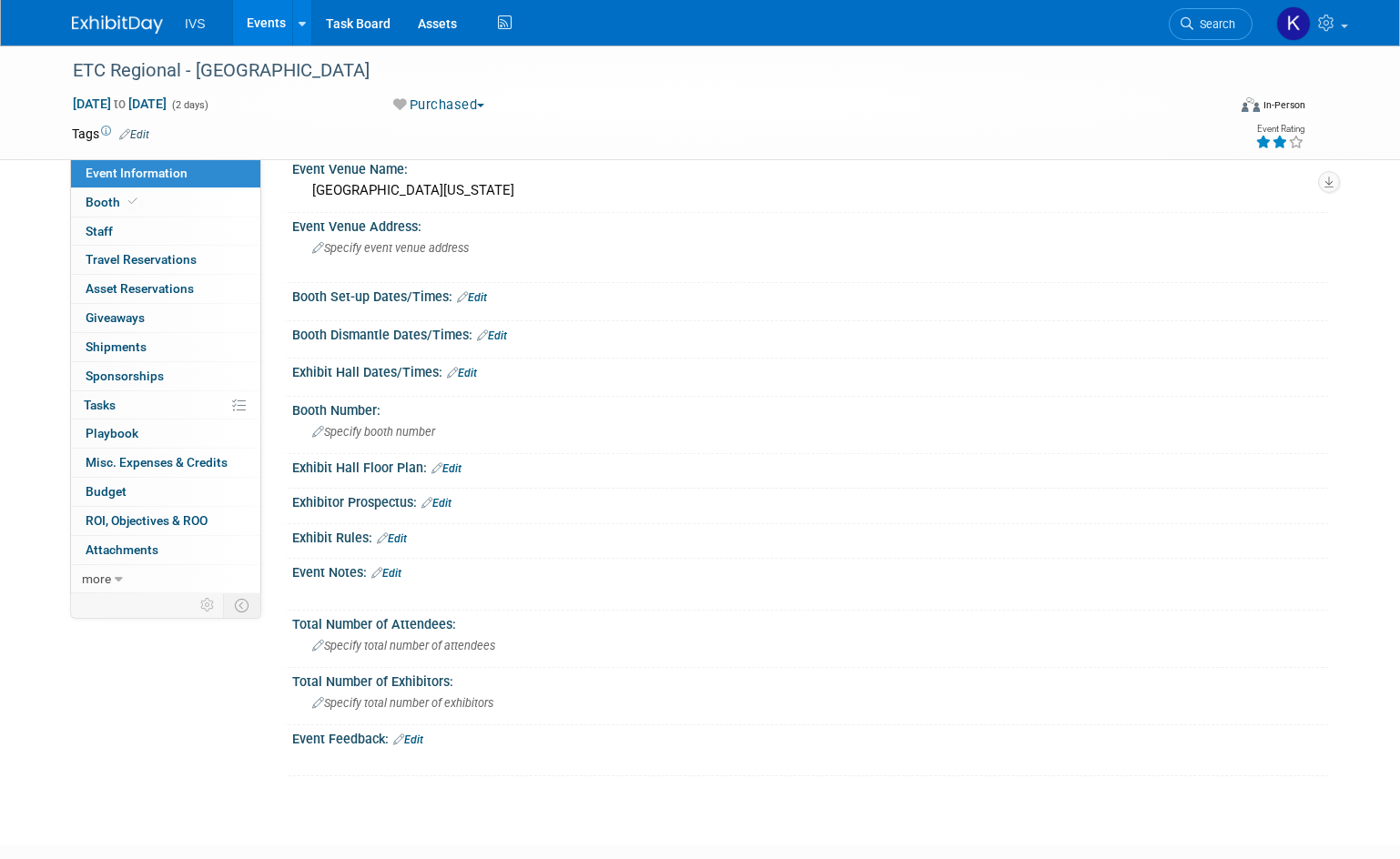
scroll to position [182, 0]
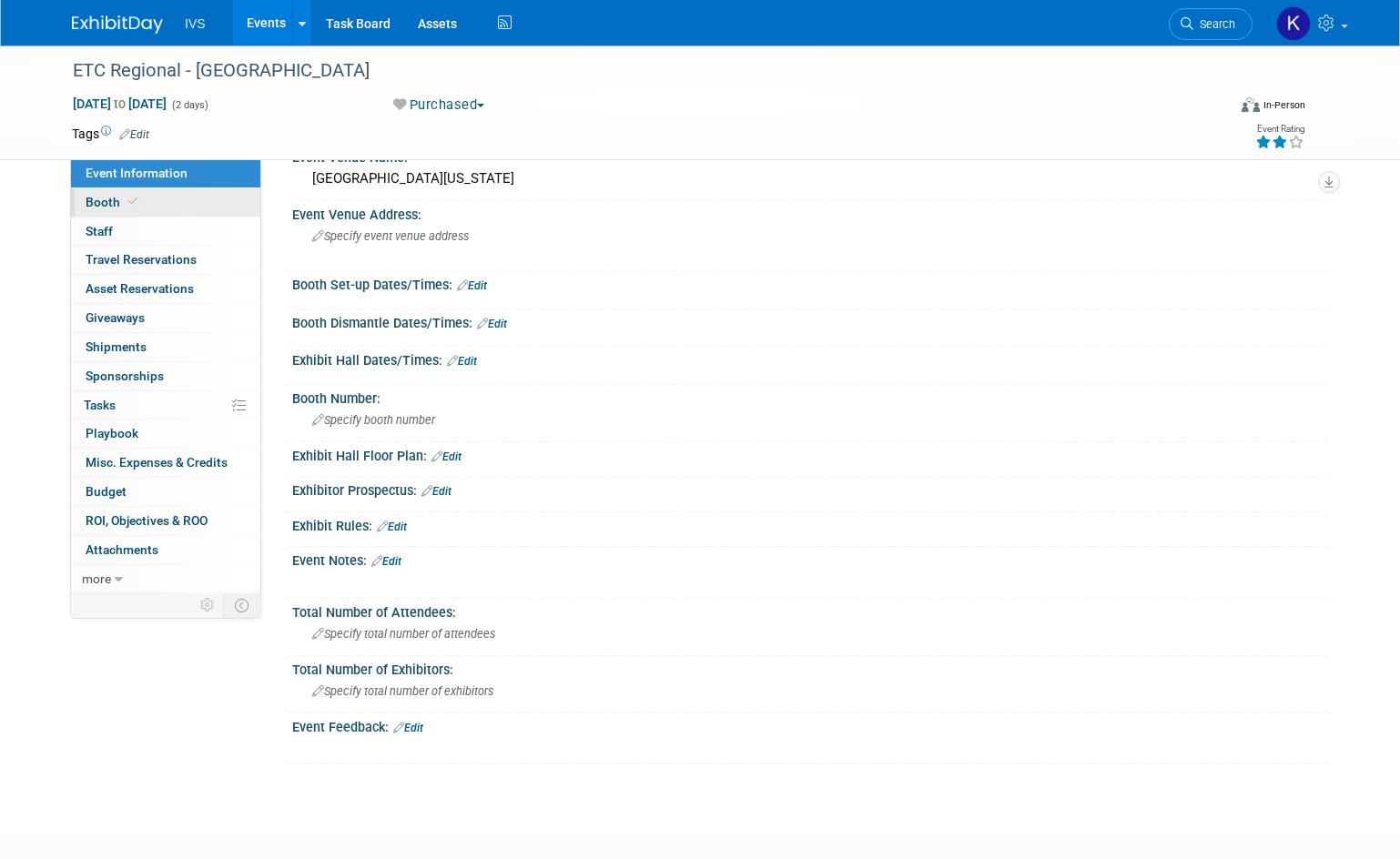
click at [99, 195] on span "Booth" at bounding box center [113, 202] width 56 height 15
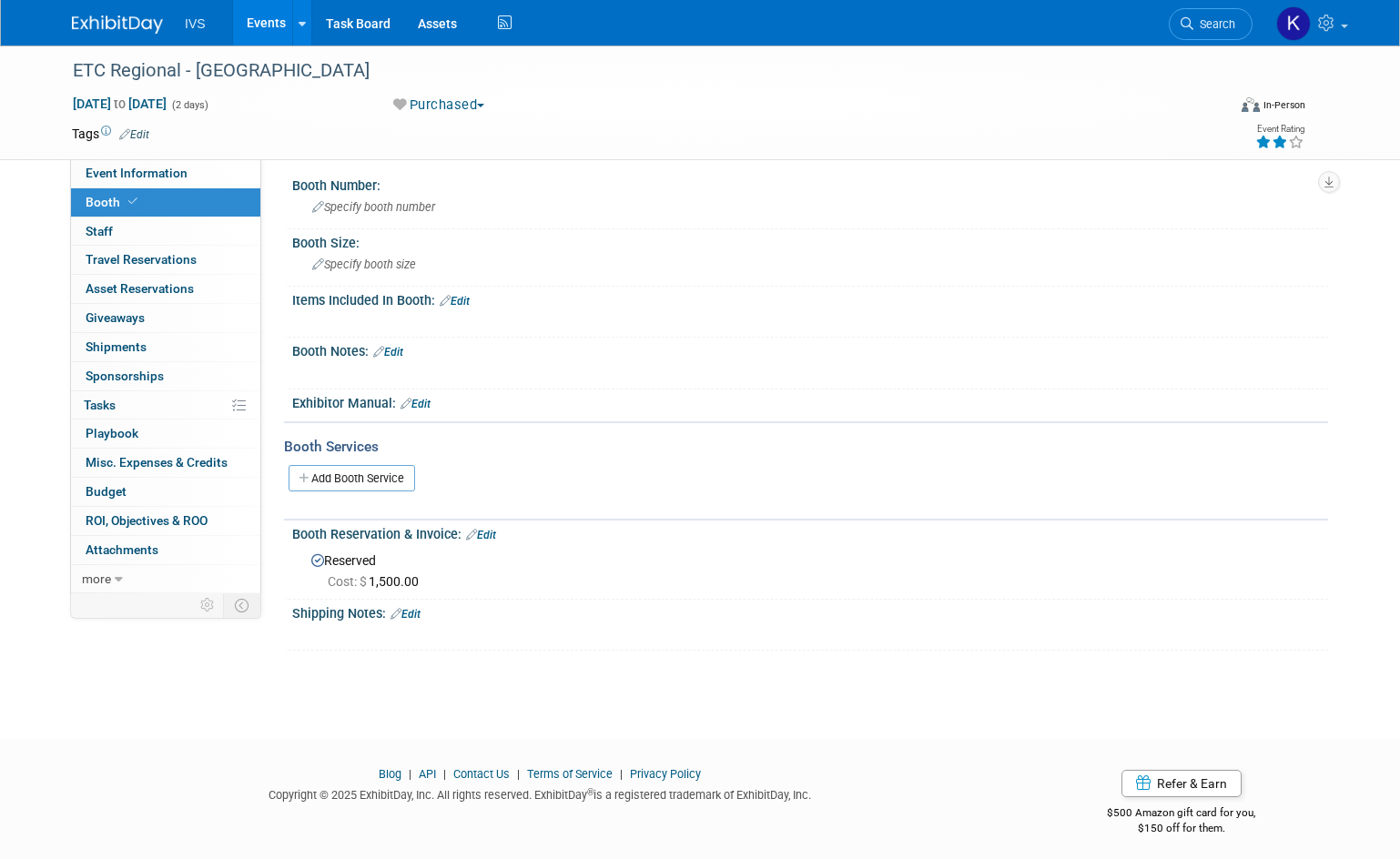
scroll to position [0, 0]
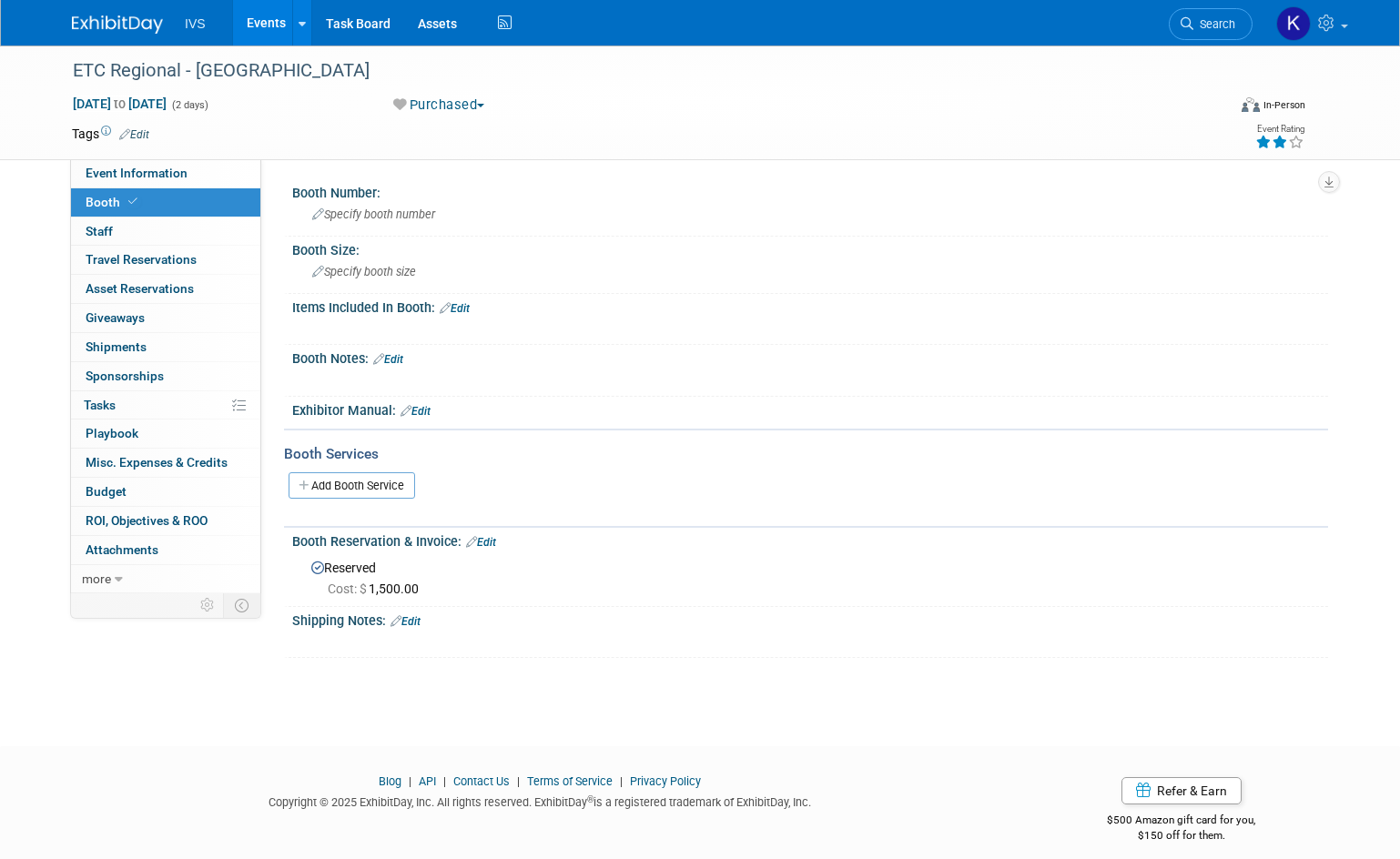
click at [489, 543] on link "Edit" at bounding box center [481, 543] width 30 height 13
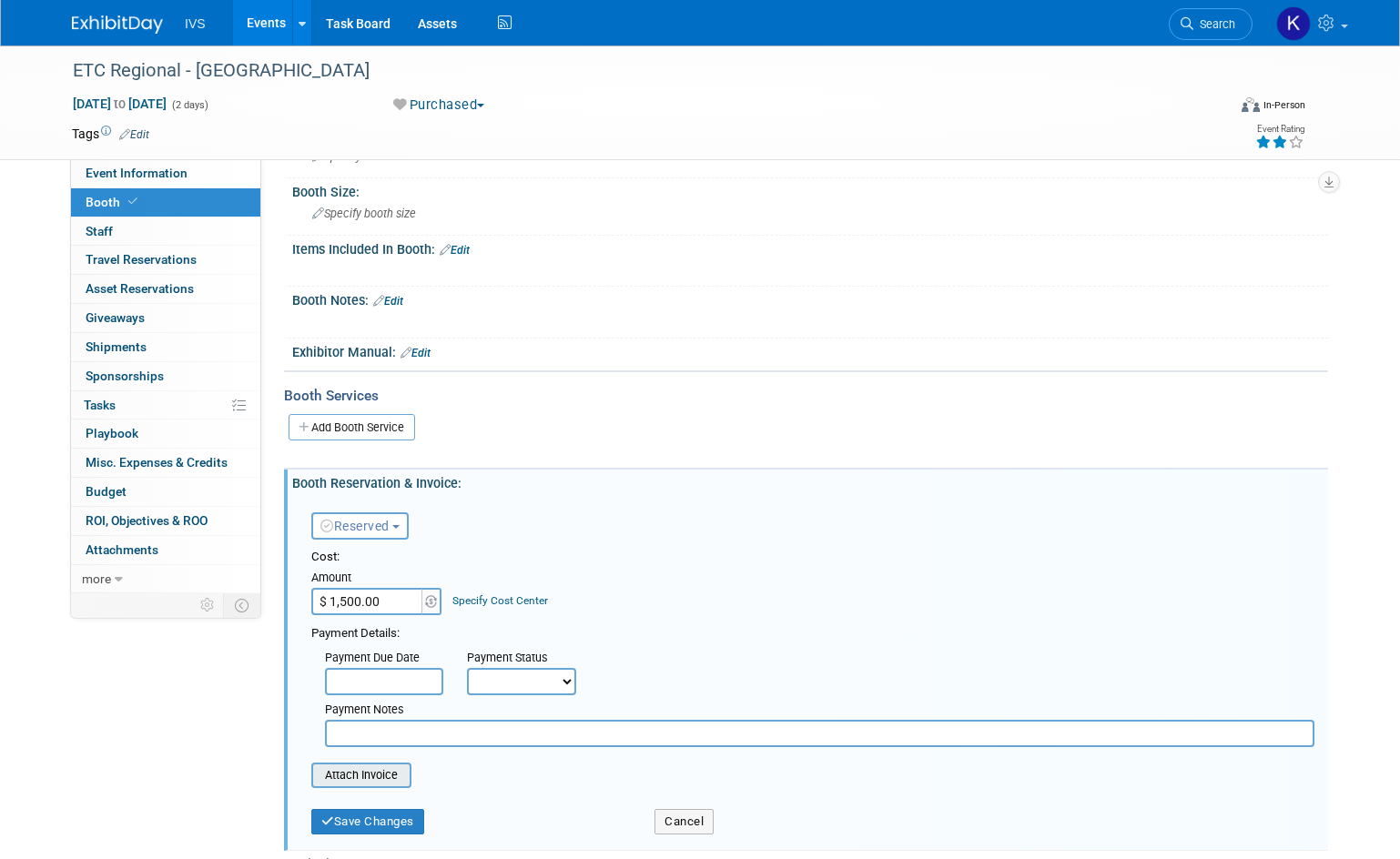
scroll to position [91, 0]
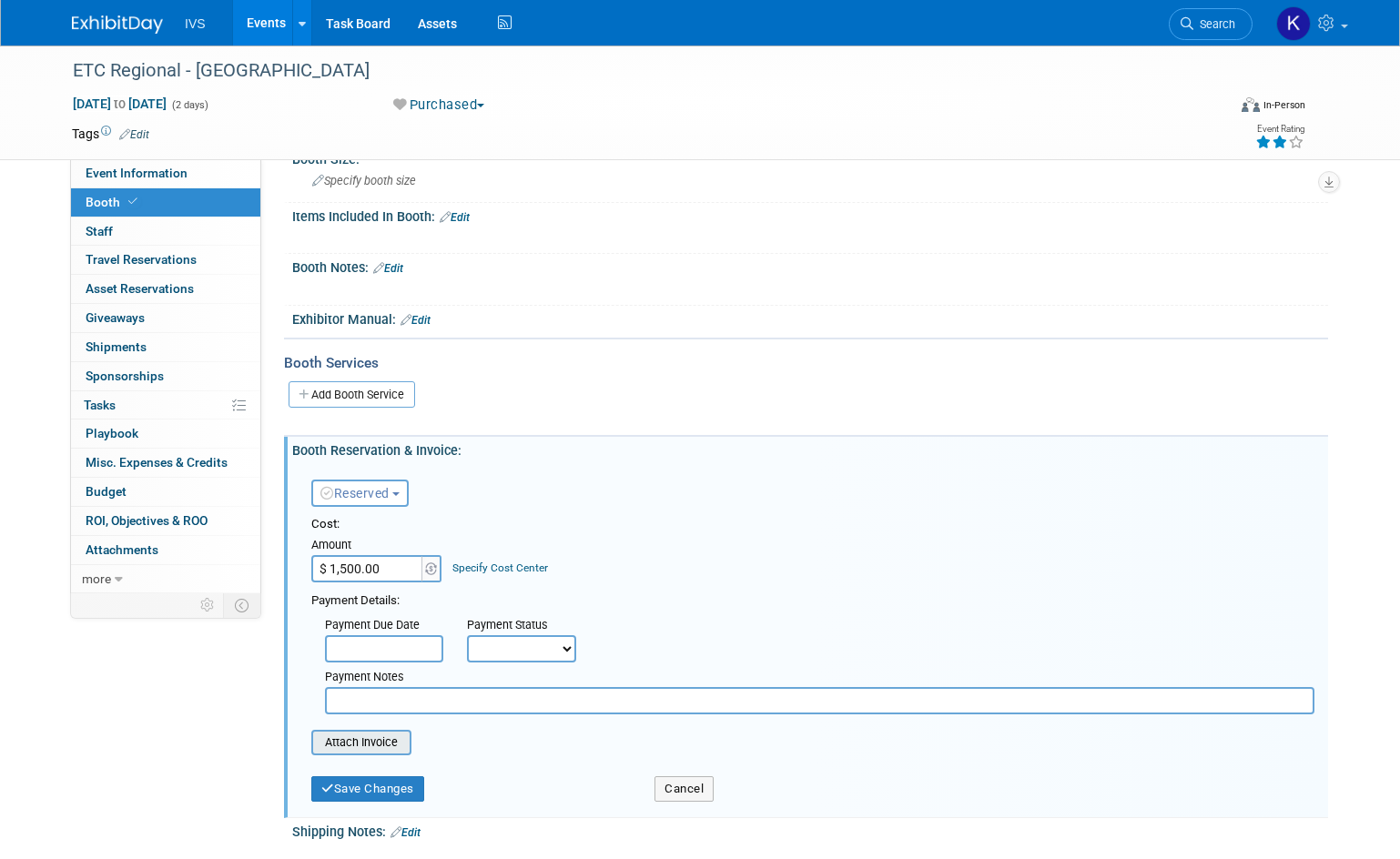
click at [395, 738] on input "file" at bounding box center [301, 742] width 217 height 21
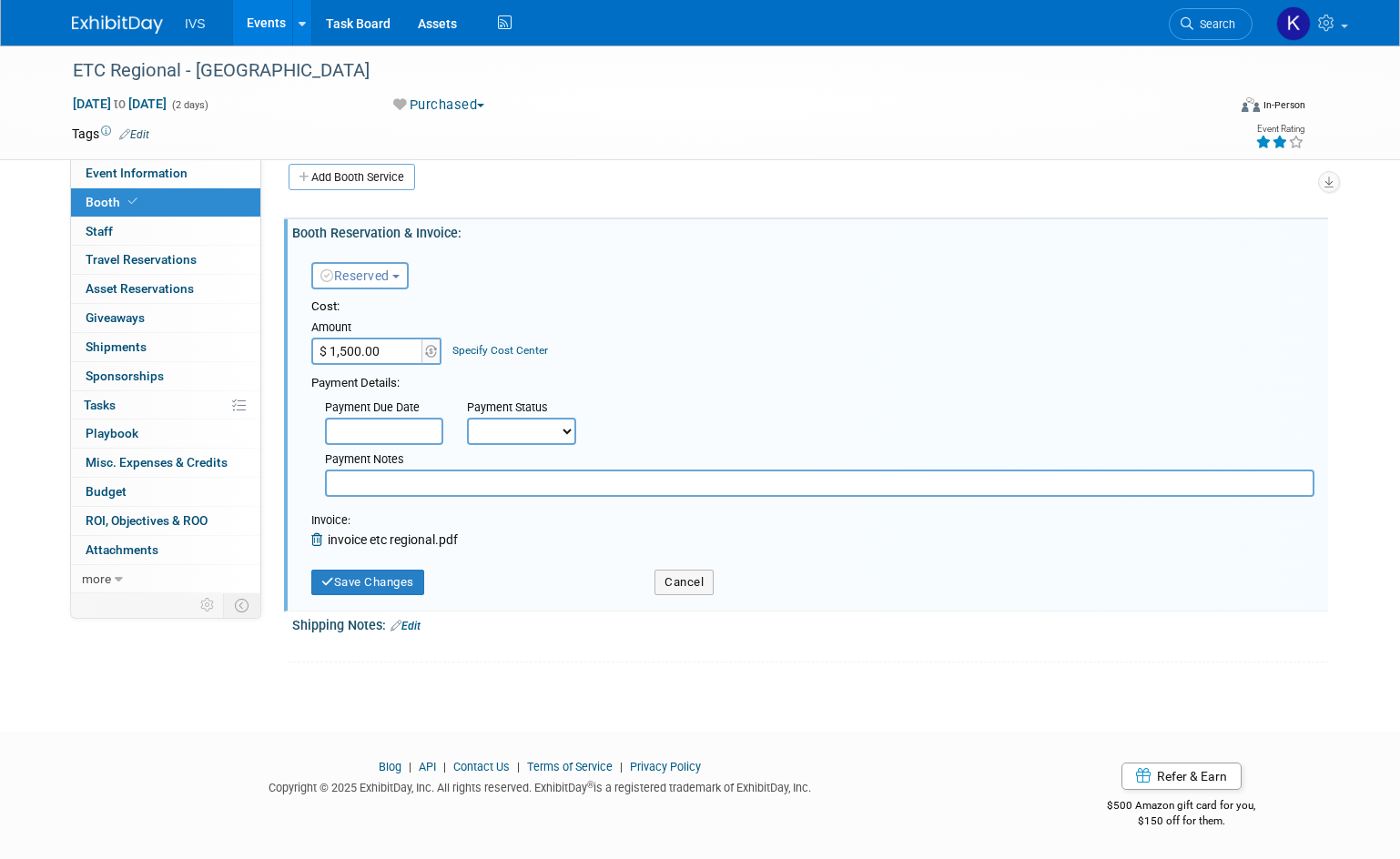
scroll to position [310, 0]
click at [373, 586] on button "Save Changes" at bounding box center [367, 582] width 112 height 25
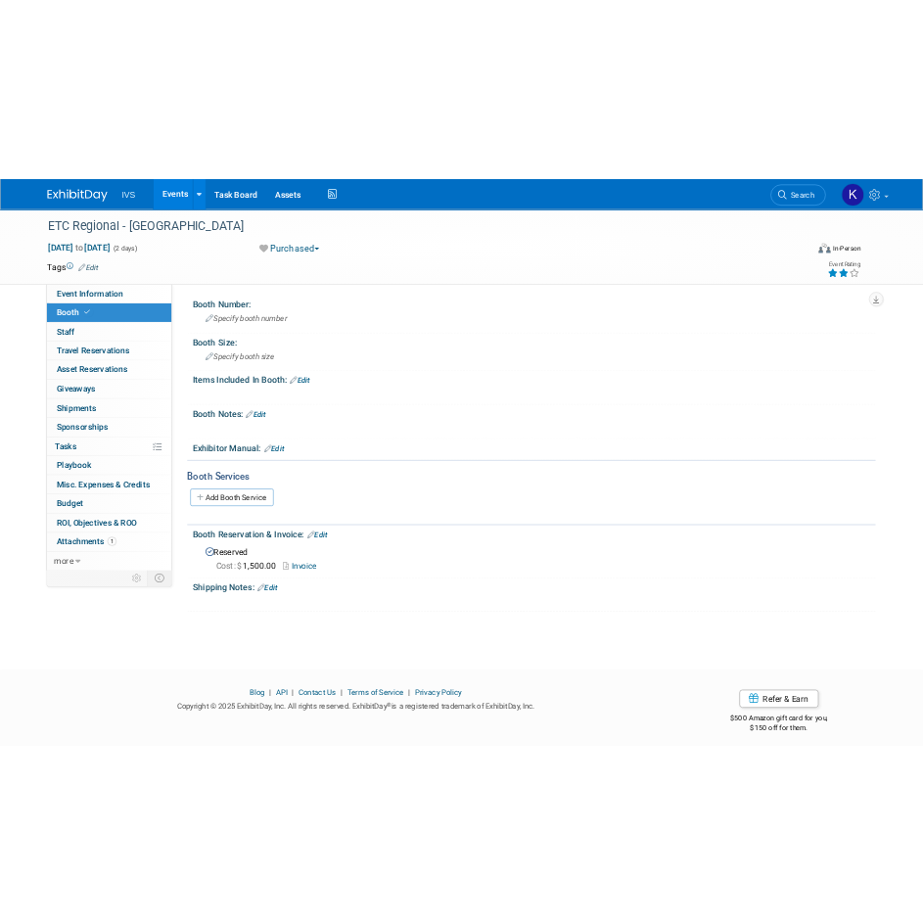
scroll to position [0, 0]
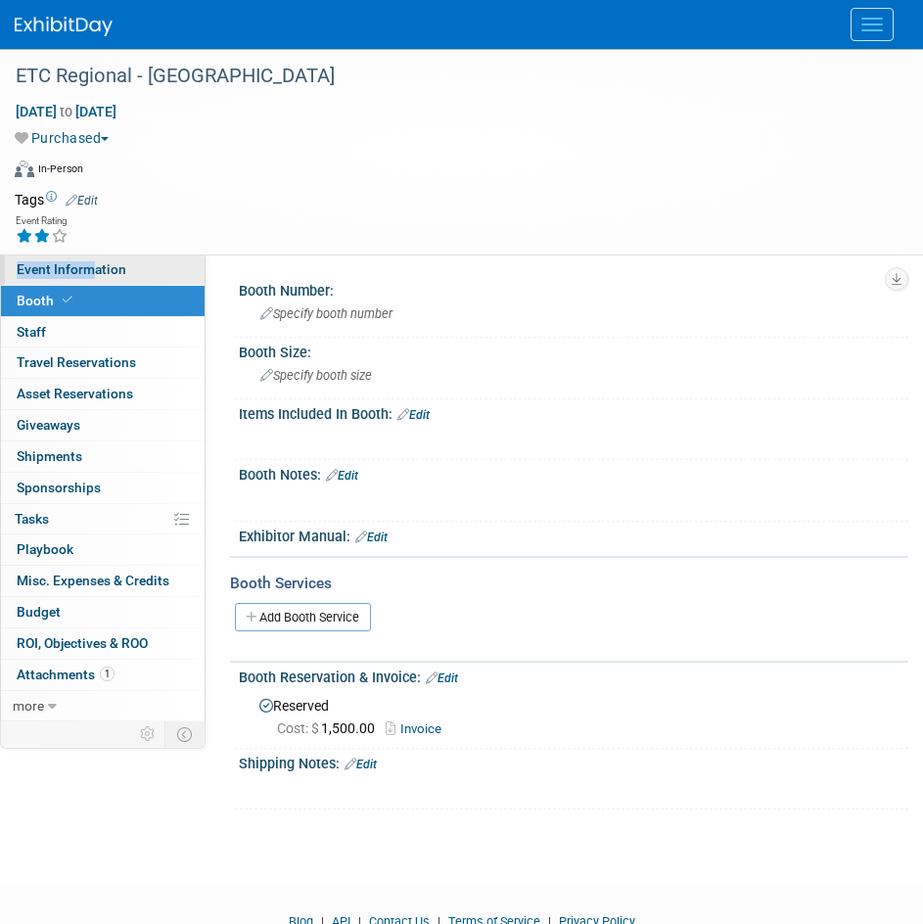
click at [86, 257] on div "ETC Regional - [GEOGRAPHIC_DATA] [DATE] to [DATE] (2 days) [DATE] to [DATE] Pur…" at bounding box center [461, 449] width 923 height 800
click at [78, 273] on span "Event Information" at bounding box center [72, 269] width 110 height 16
select select "Regional"
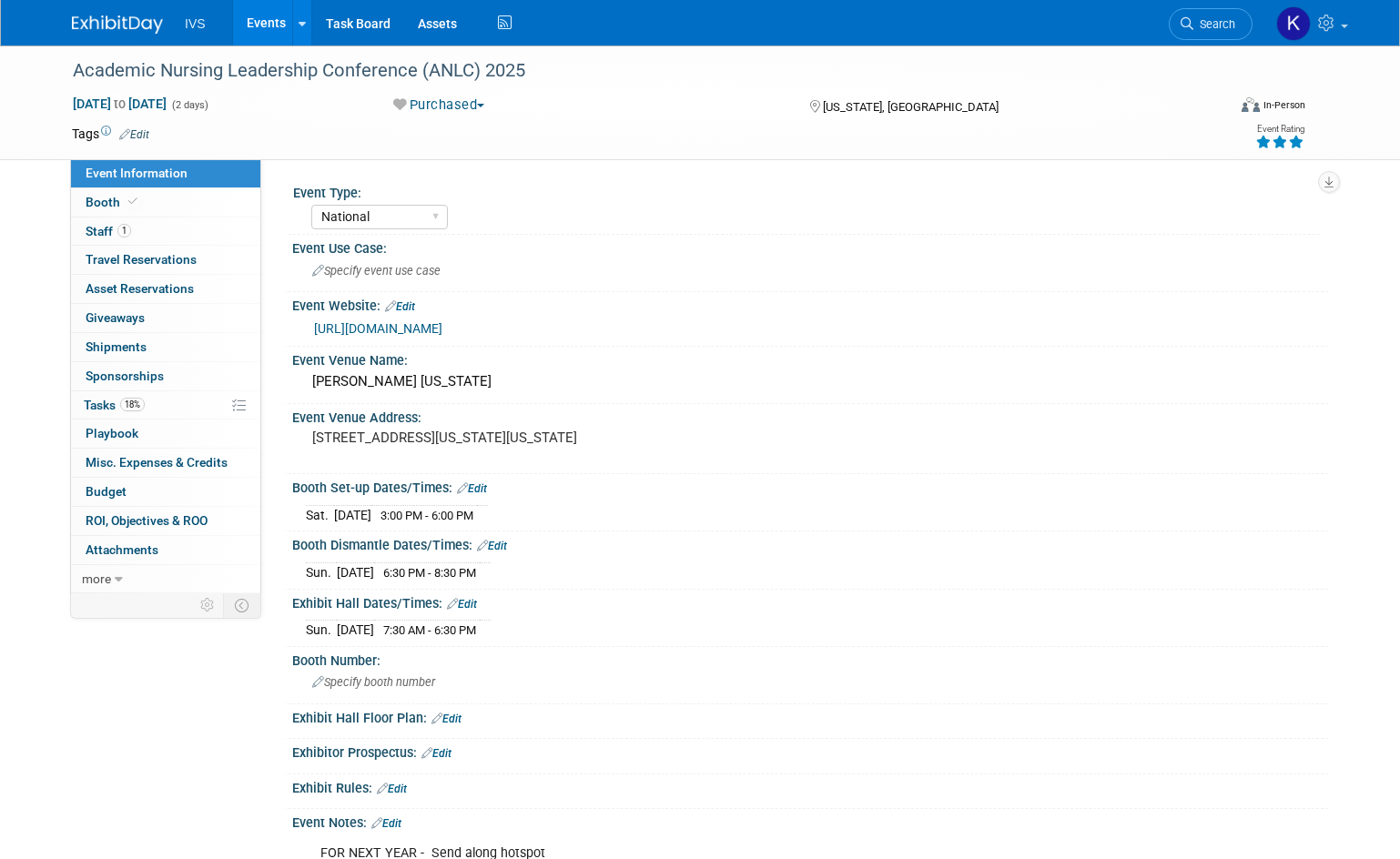
select select "National"
click at [125, 199] on span at bounding box center [133, 201] width 17 height 14
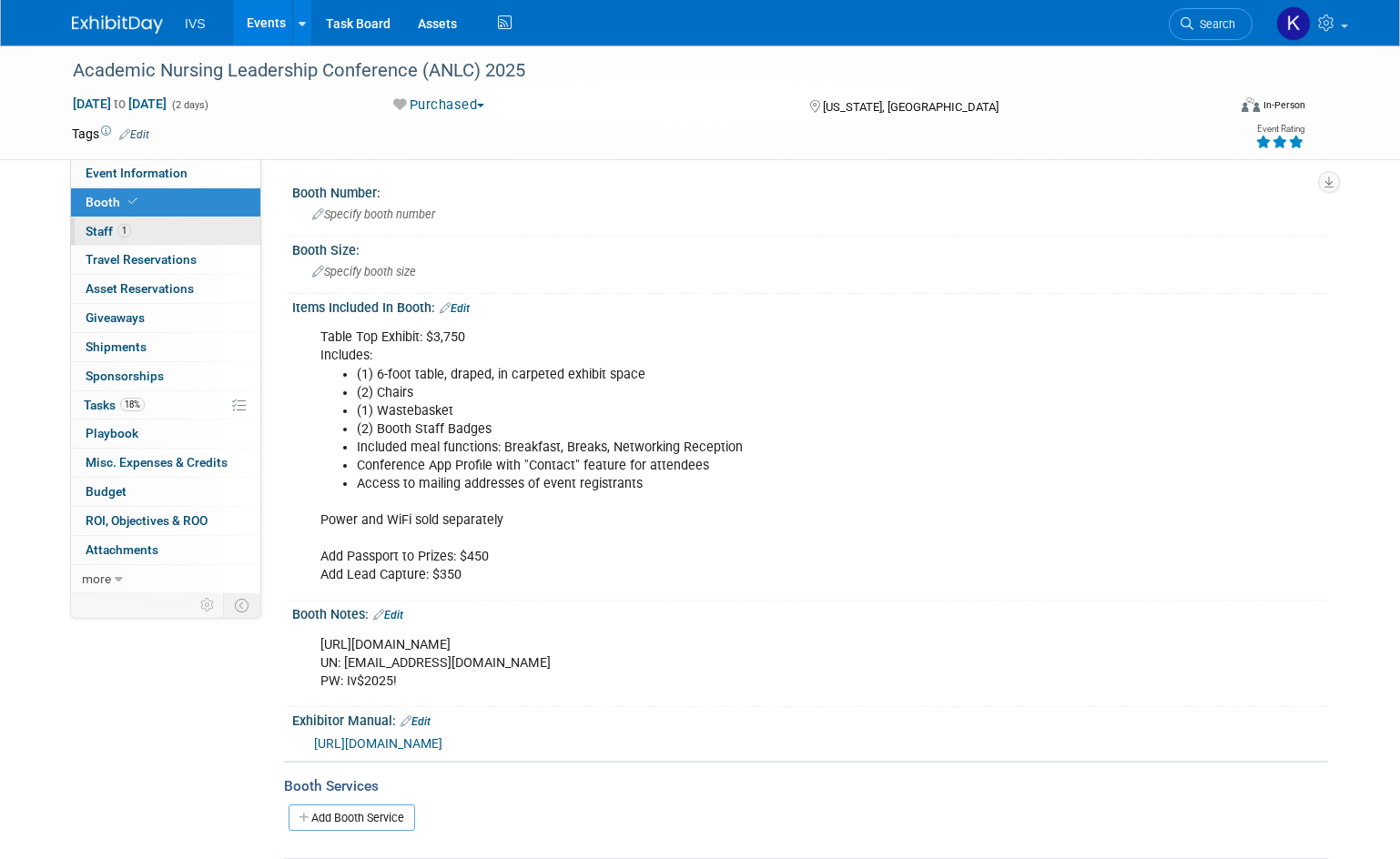
click at [218, 243] on link "1 Staff 1" at bounding box center [165, 231] width 190 height 28
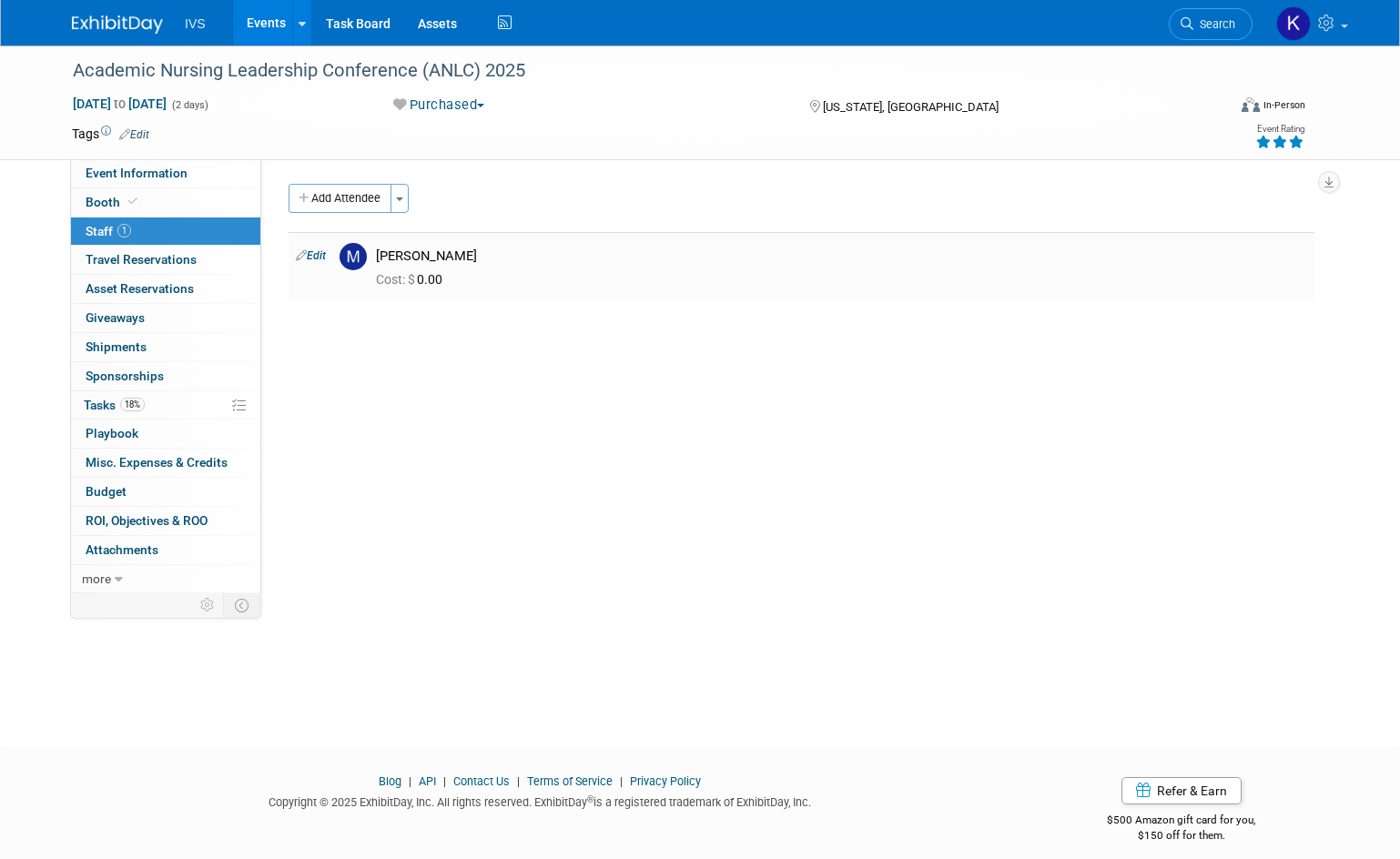
drag, startPoint x: 492, startPoint y: 250, endPoint x: 395, endPoint y: 254, distance: 97.1
click at [378, 254] on div "[PERSON_NAME]" at bounding box center [840, 256] width 931 height 18
copy div "[PERSON_NAME]"
click at [144, 411] on link "18% Tasks 18%" at bounding box center [165, 405] width 190 height 28
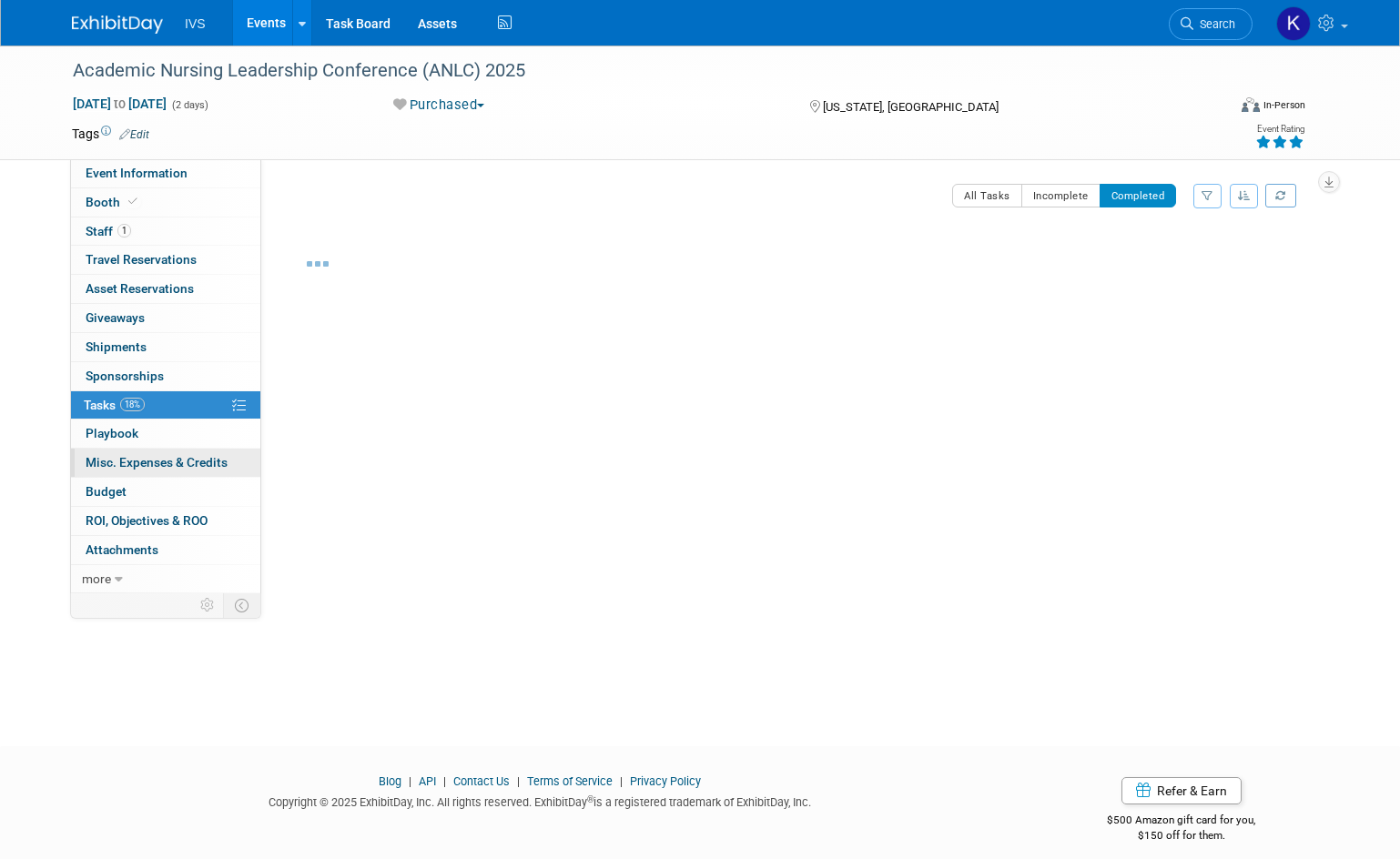
click at [152, 454] on link "0 Misc. Expenses & Credits 0" at bounding box center [165, 463] width 190 height 28
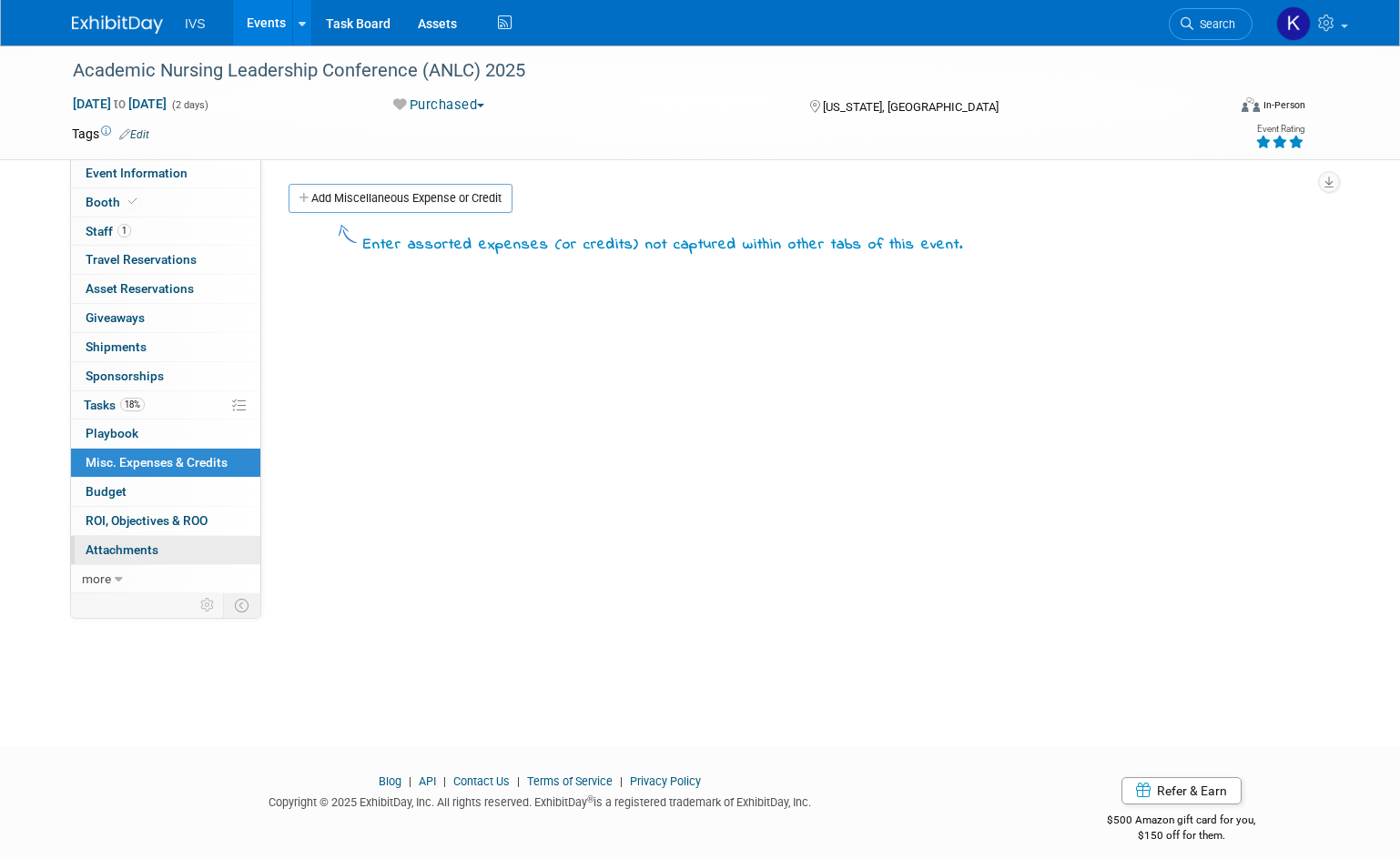
click at [136, 537] on link "0 Attachments 0" at bounding box center [165, 550] width 190 height 28
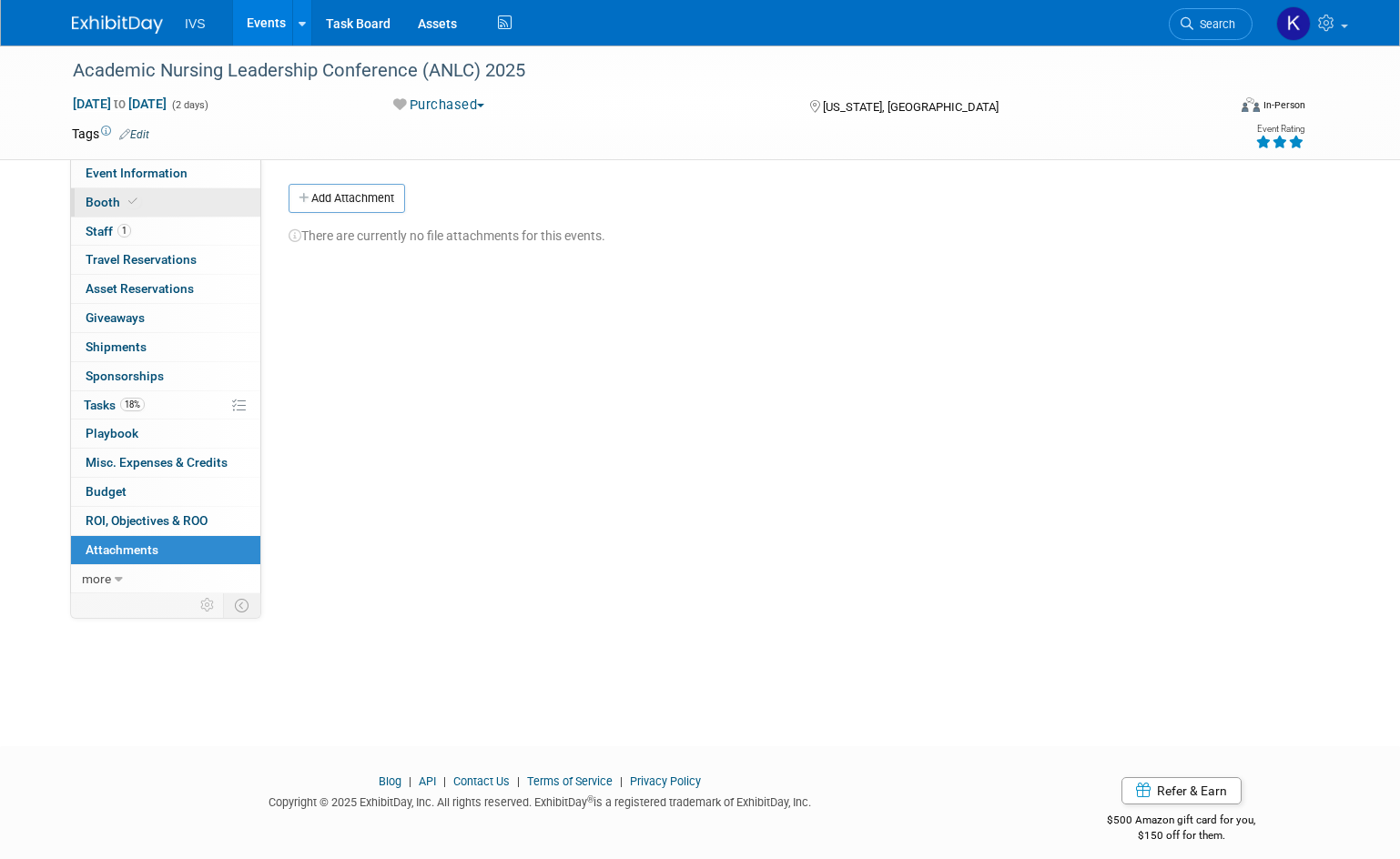
click at [168, 192] on link "Booth" at bounding box center [165, 203] width 190 height 28
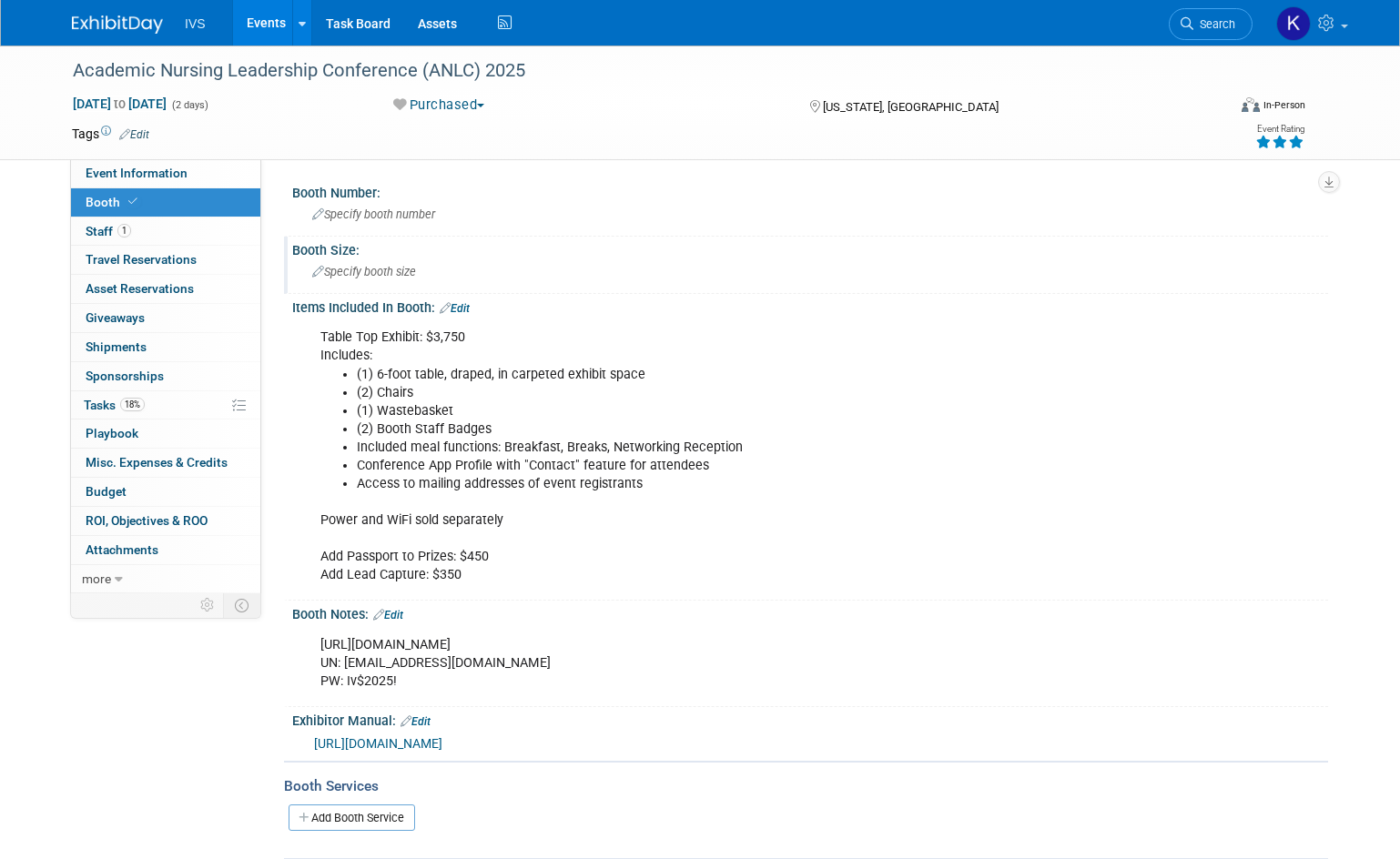
click at [406, 270] on span "Specify booth size" at bounding box center [364, 271] width 104 height 14
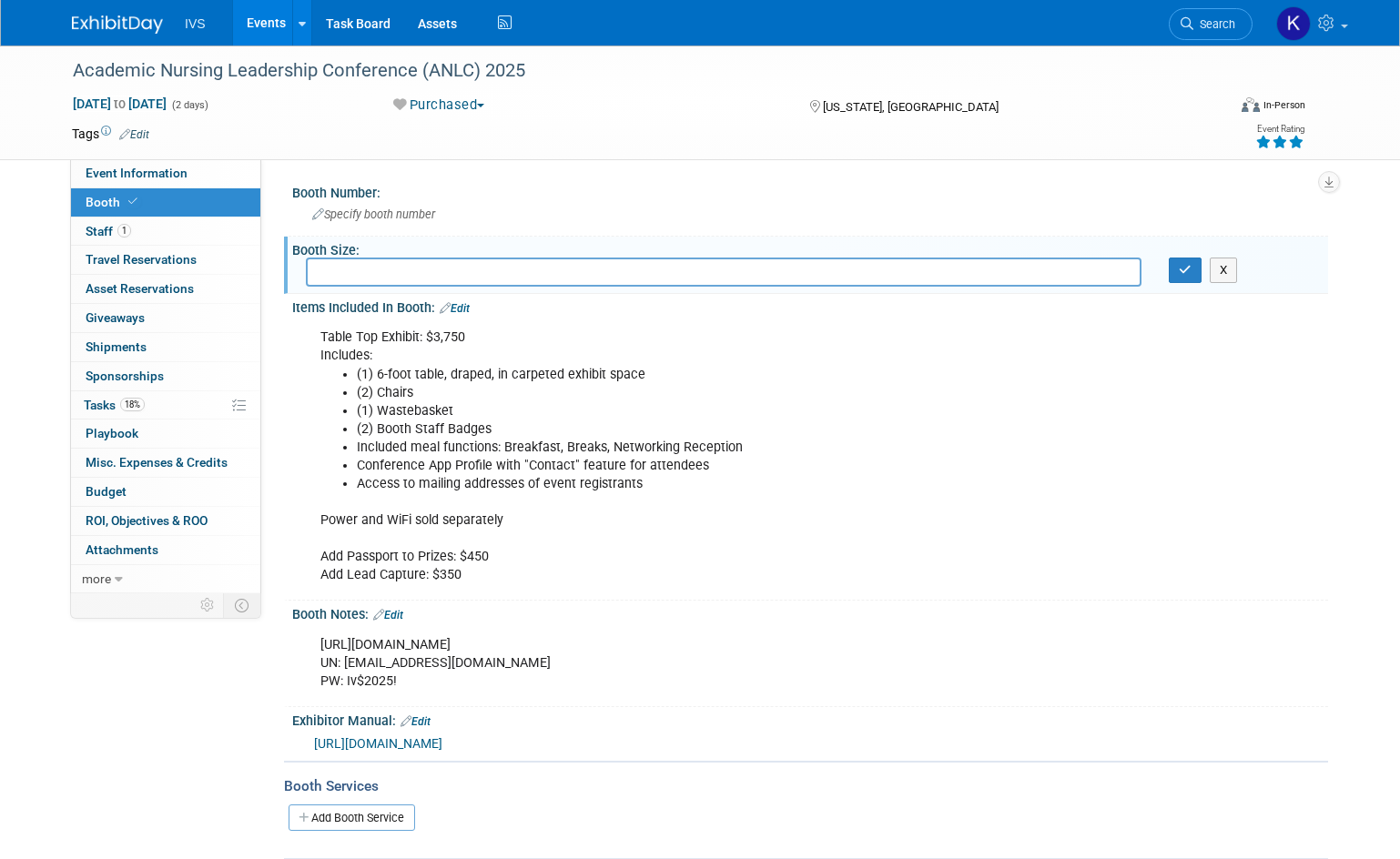
click at [276, 403] on div "Event Type: National Regional Sponsorship Speaking Event Use Case: Specify even…" at bounding box center [794, 376] width 1066 height 434
click at [442, 736] on link "[URL][DOMAIN_NAME]" at bounding box center [378, 744] width 128 height 15
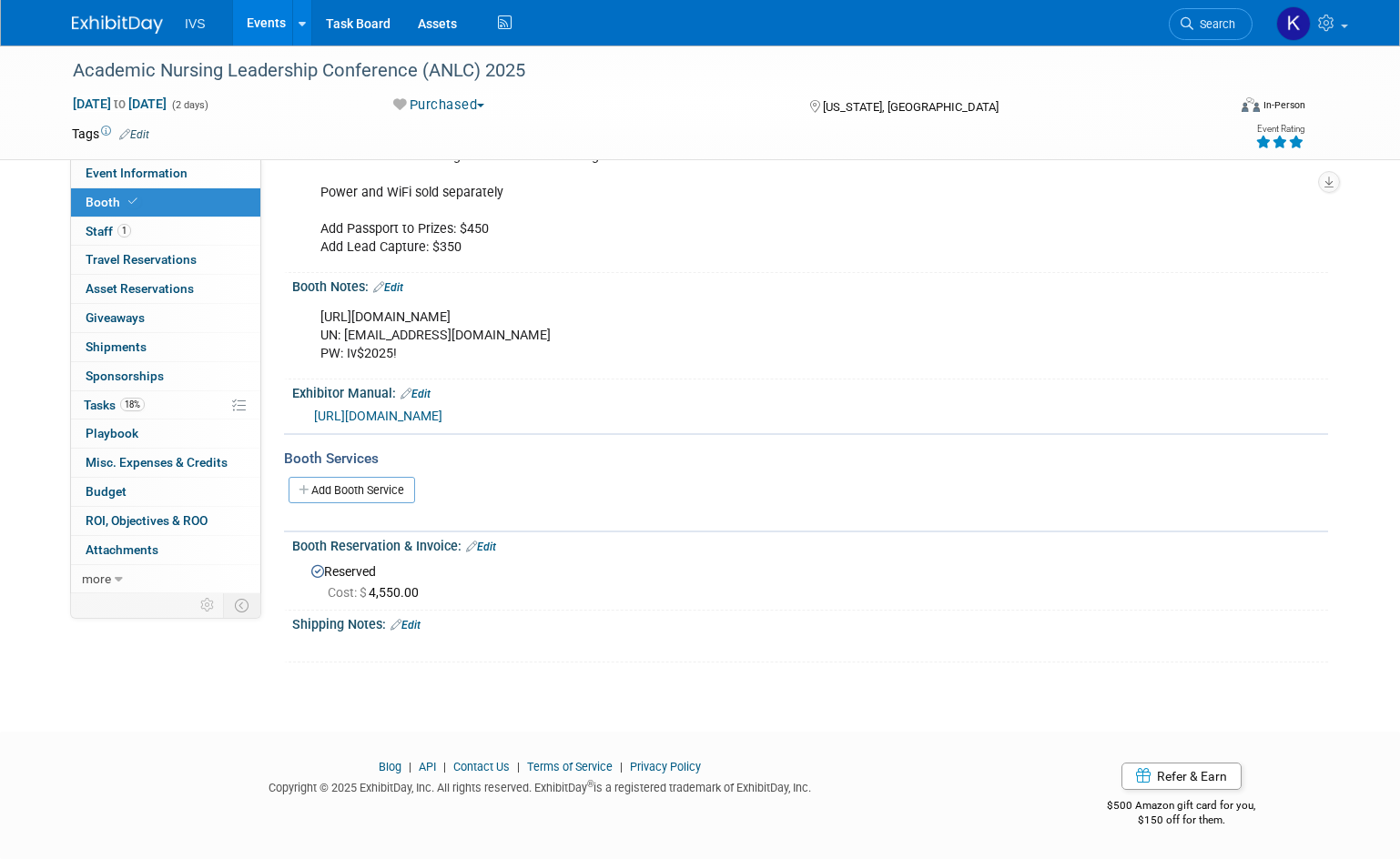
scroll to position [346, 0]
click at [344, 485] on link "Add Booth Service" at bounding box center [351, 490] width 126 height 26
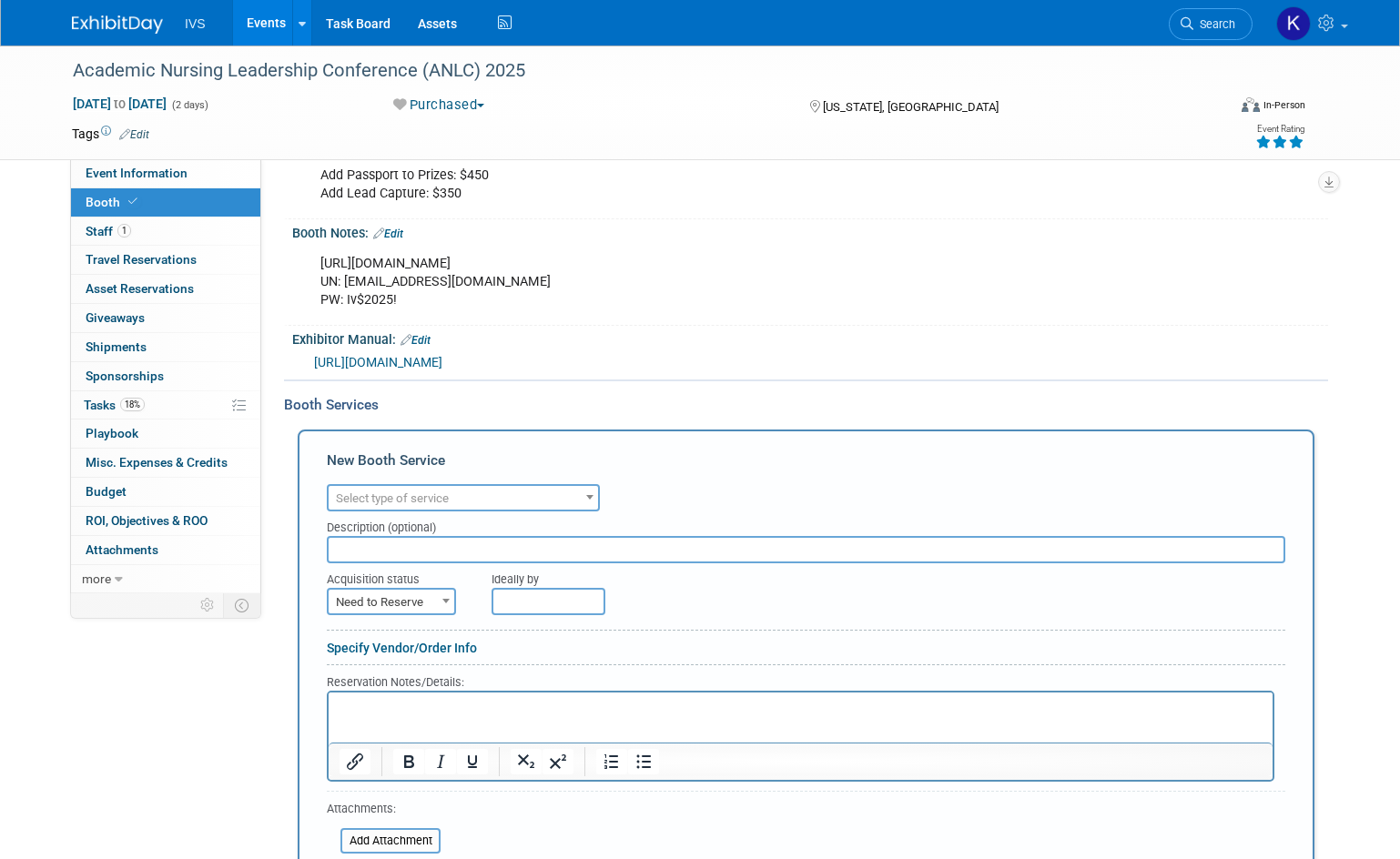
scroll to position [437, 0]
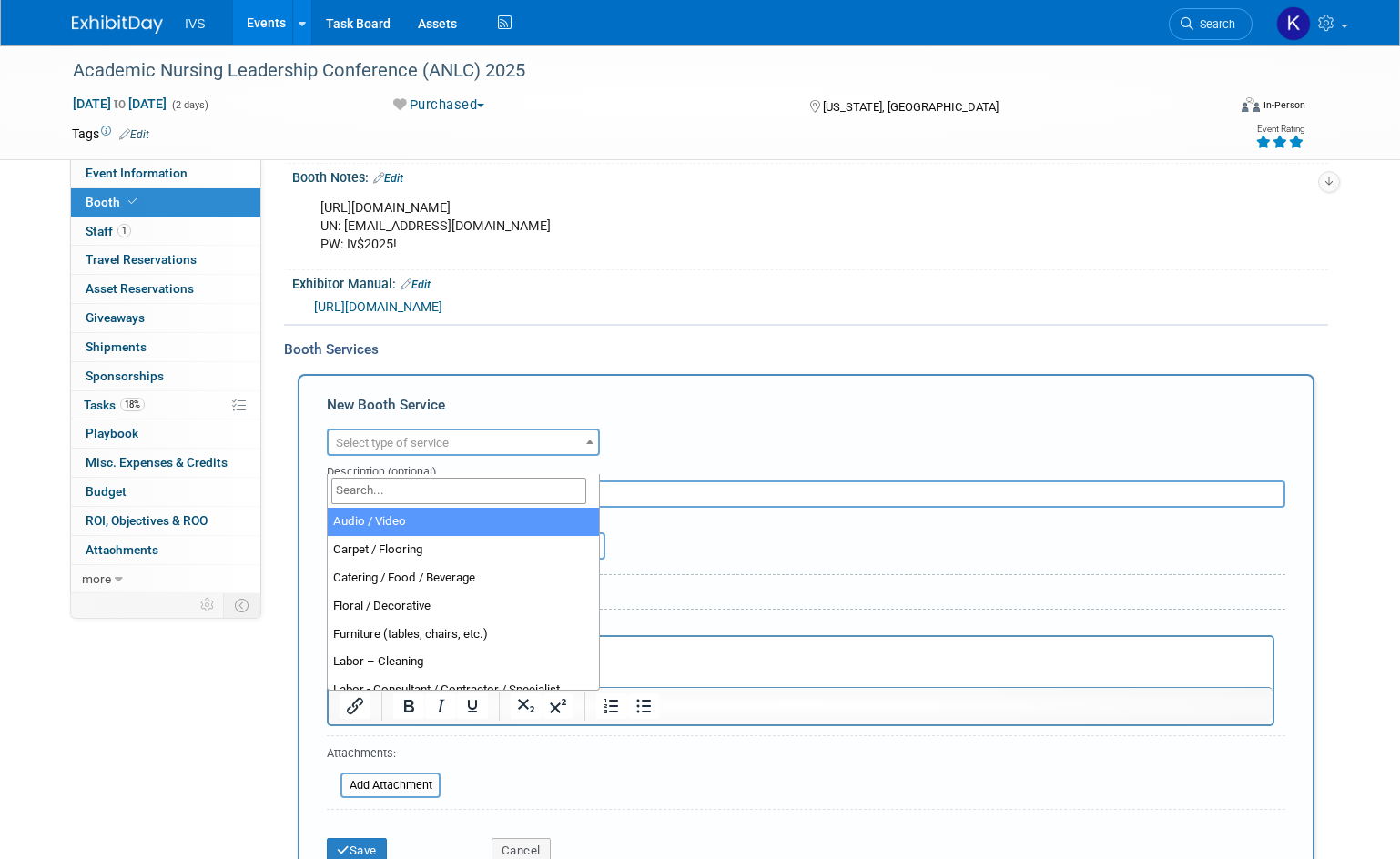
click at [434, 450] on span "Select type of service" at bounding box center [391, 443] width 112 height 14
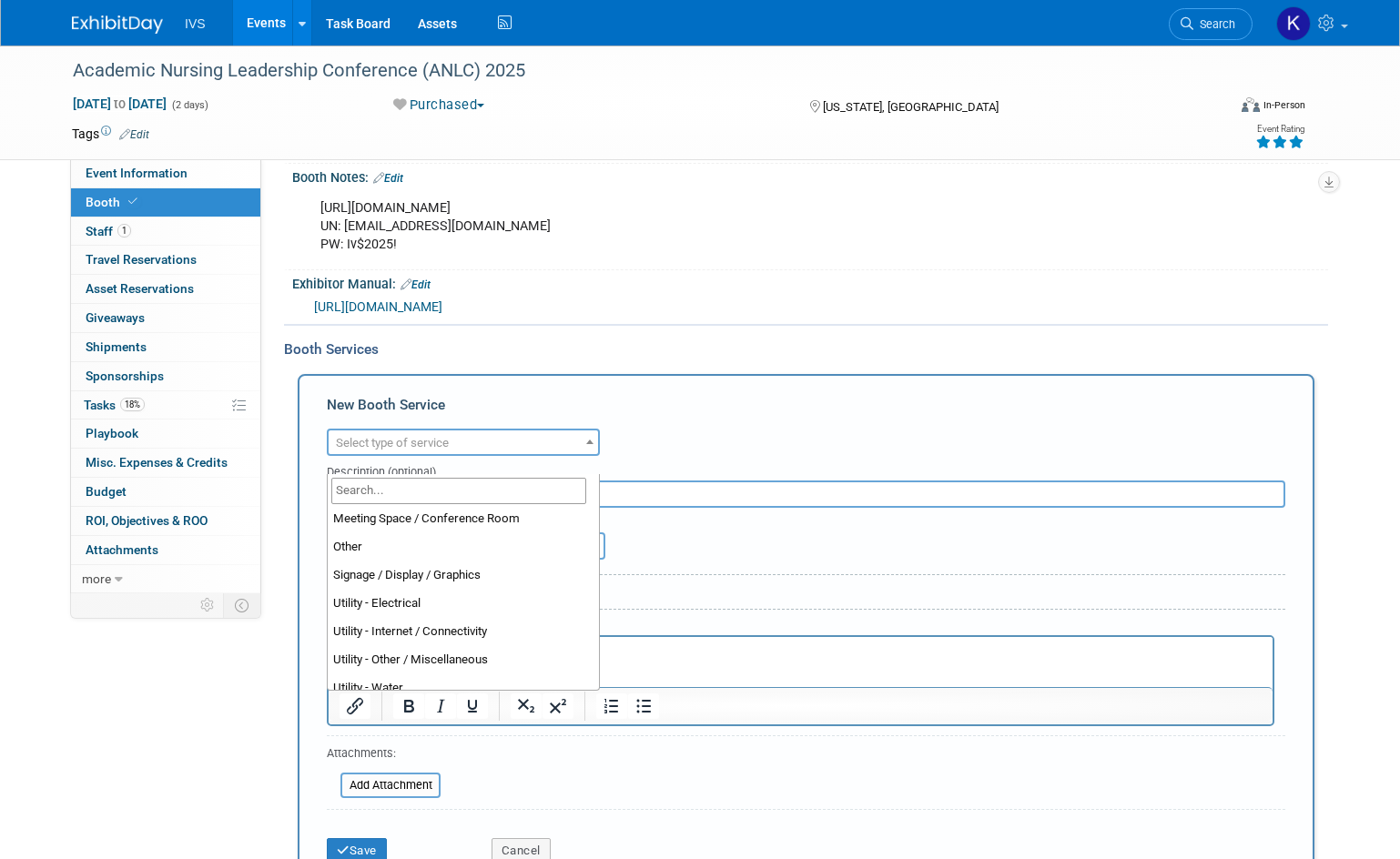
scroll to position [466, 0]
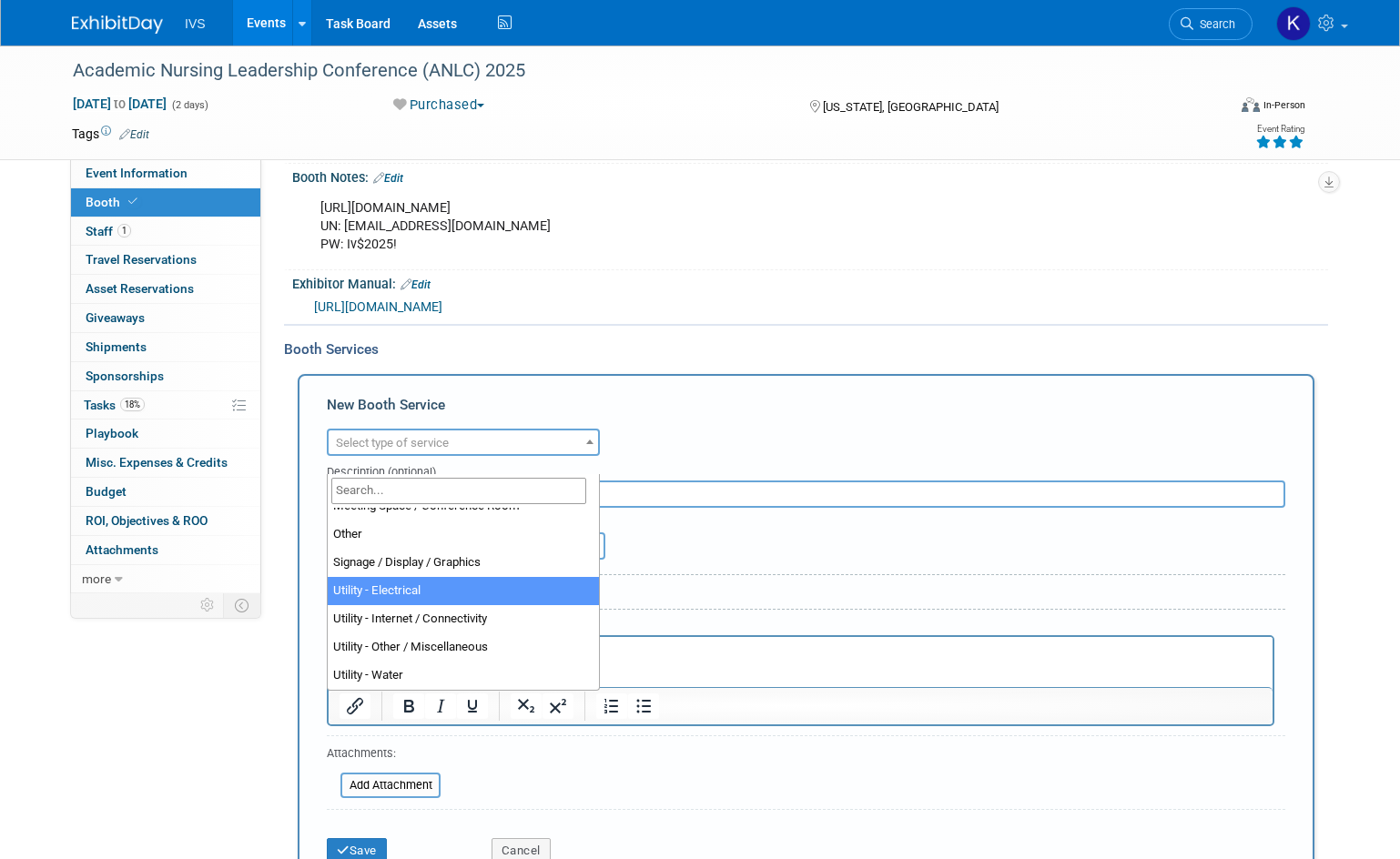
select select "8"
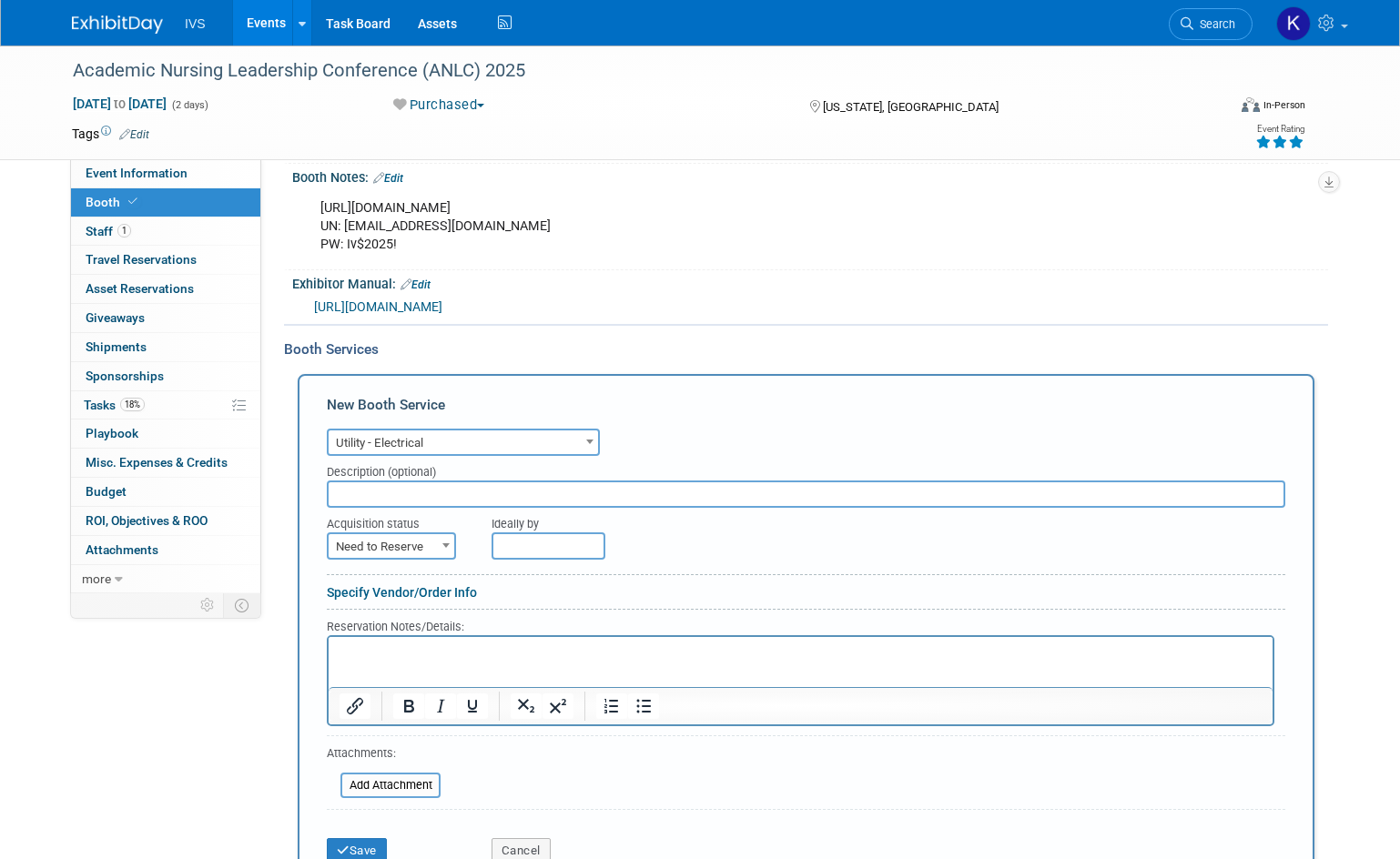
click at [408, 508] on input "text" at bounding box center [805, 494] width 958 height 27
click at [404, 560] on span "Need to Reserve" at bounding box center [390, 547] width 125 height 25
select select "2"
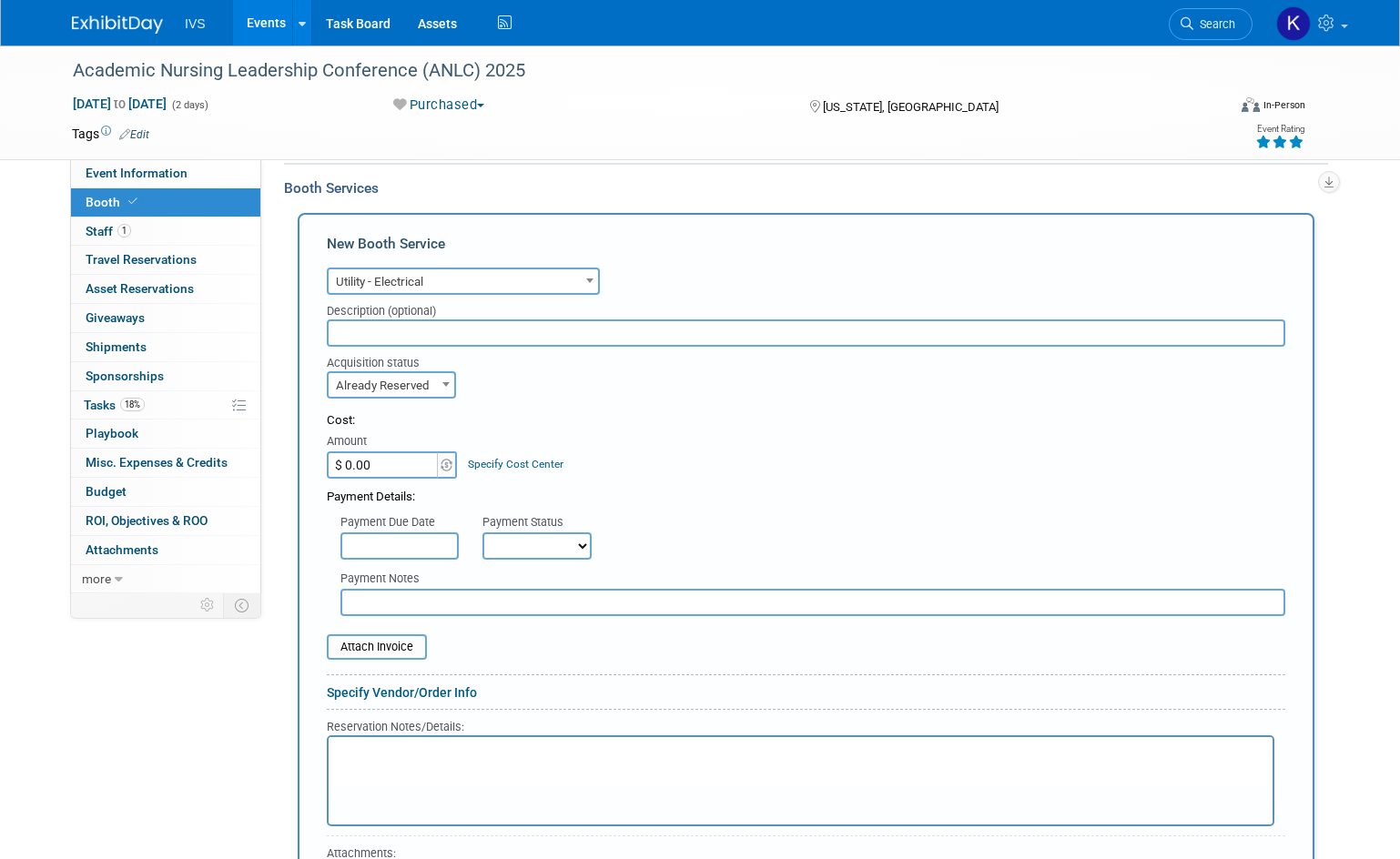
scroll to position [619, 0]
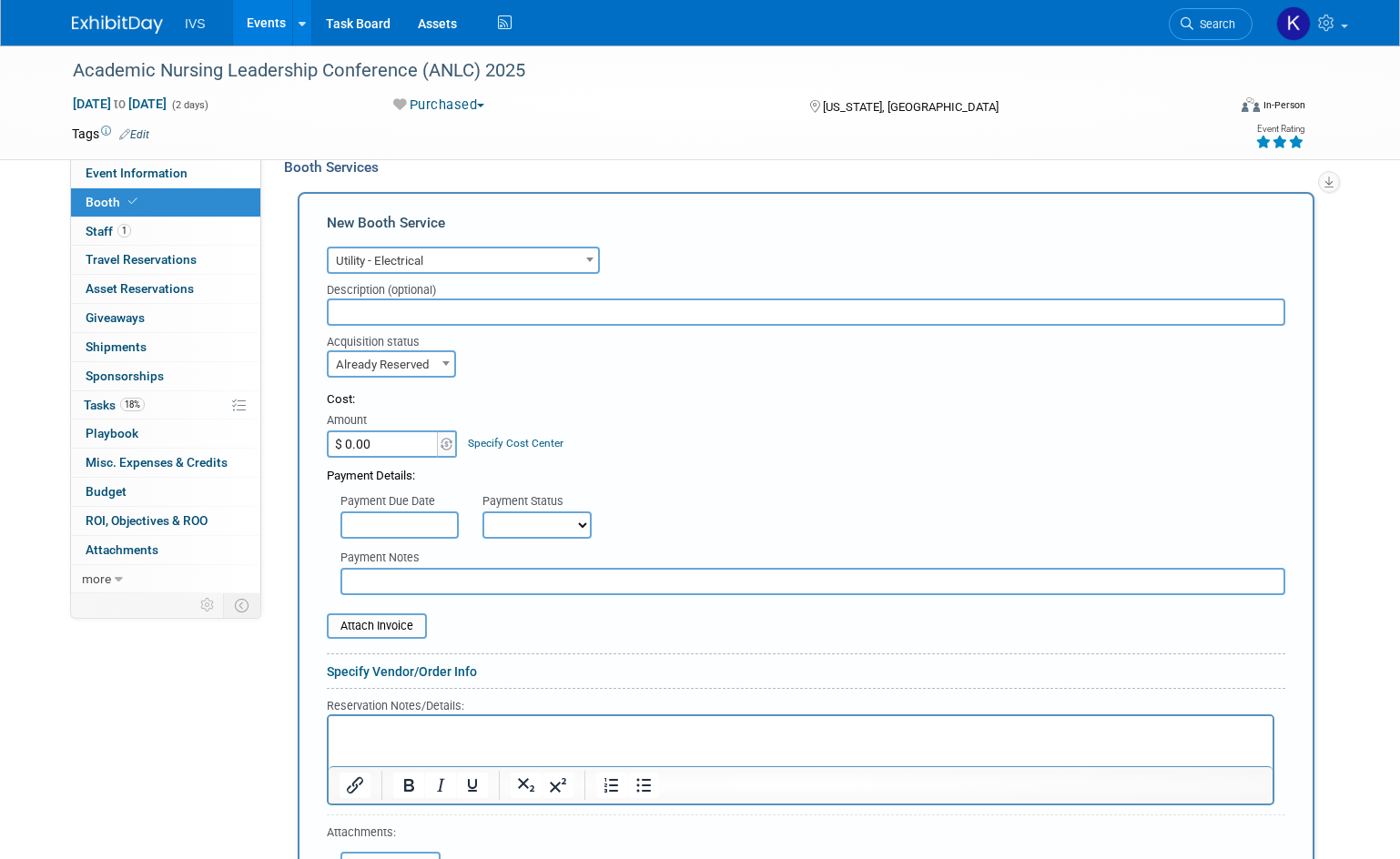
click at [379, 457] on input "$ 0.00" at bounding box center [383, 443] width 113 height 27
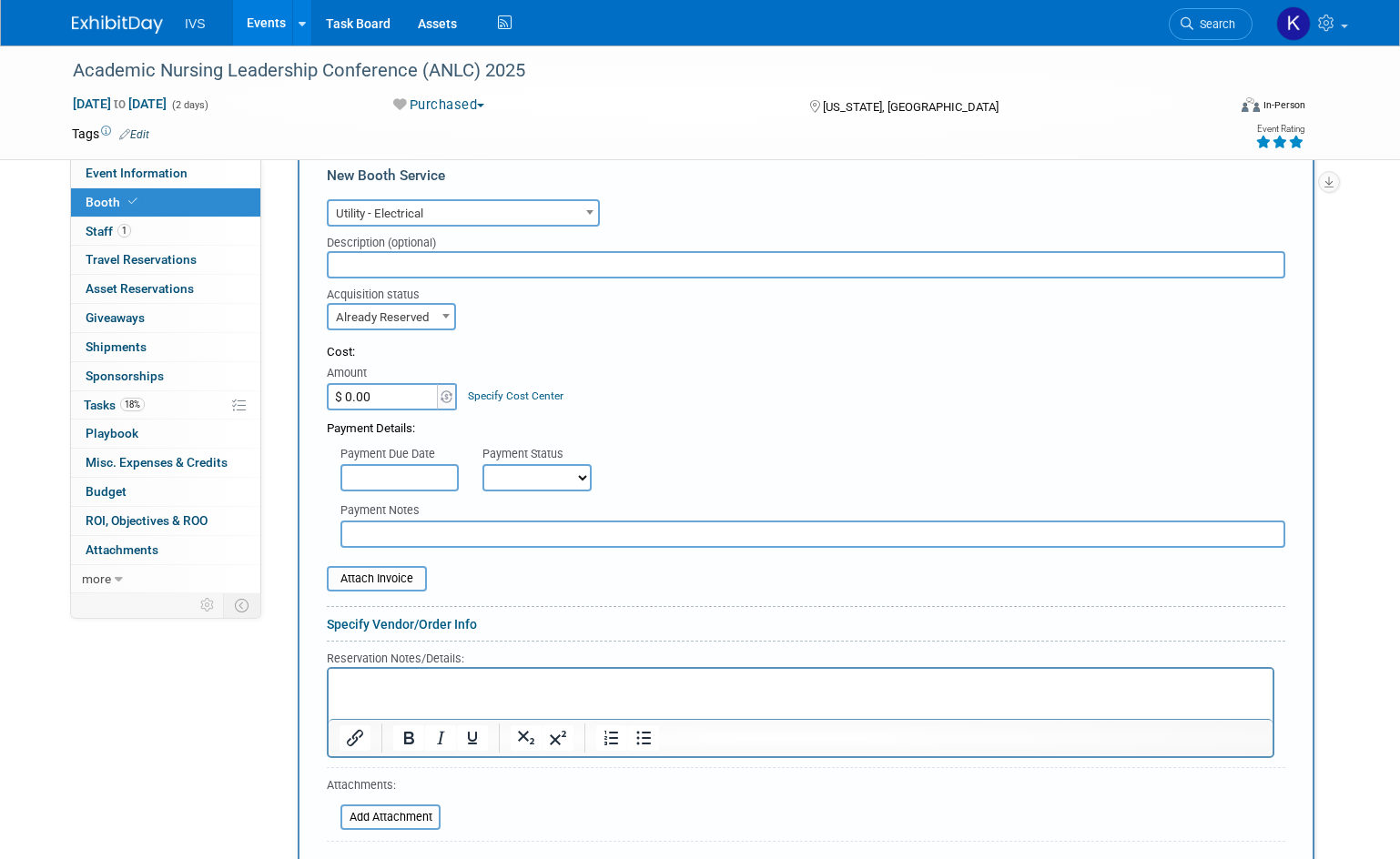
scroll to position [710, 0]
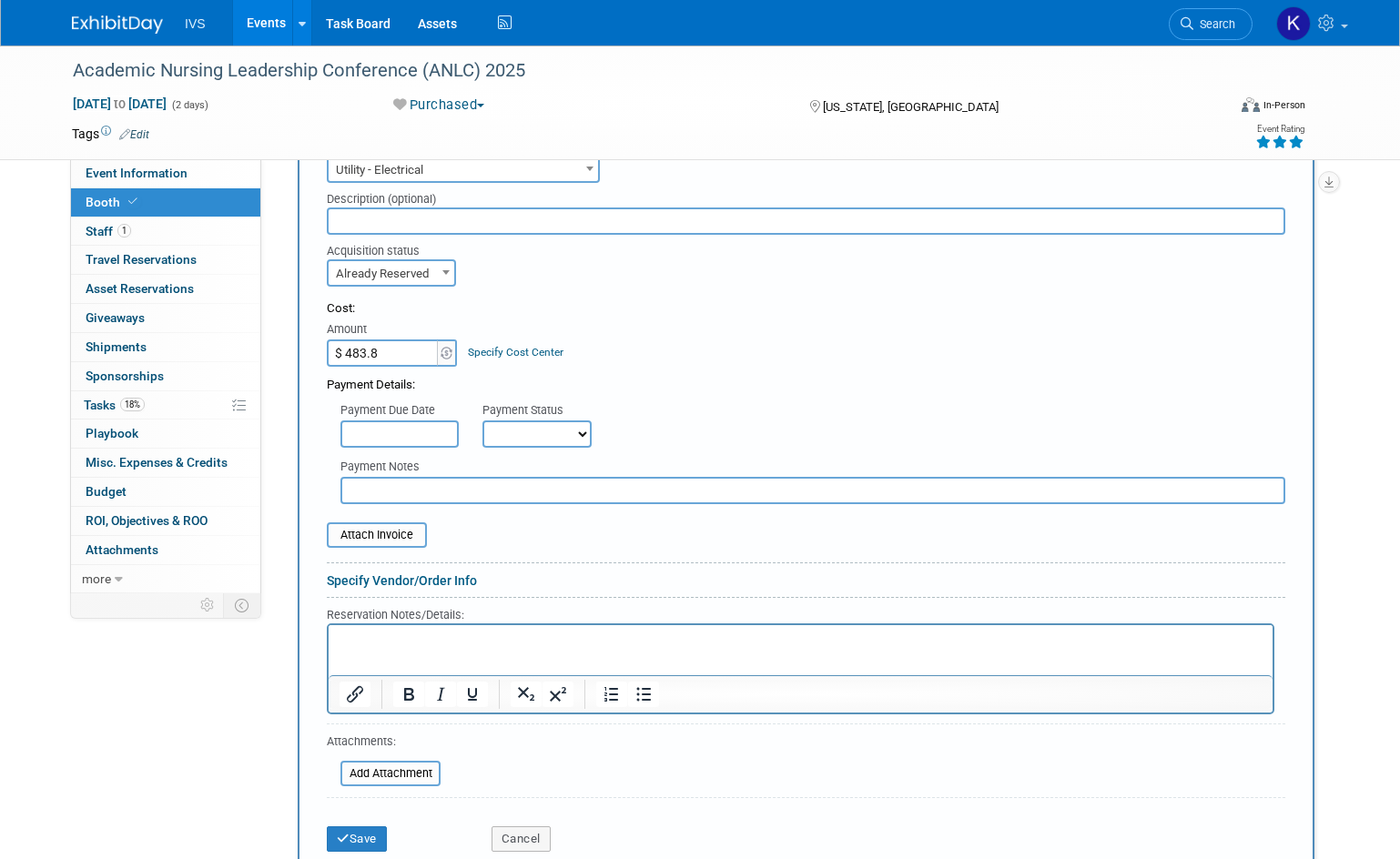
type input "$ 483.89"
click at [513, 443] on select "Not Paid Yet Partially Paid Paid in Full" at bounding box center [536, 433] width 109 height 27
select select "1"
click at [482, 438] on select "Not Paid Yet Partially Paid Paid in Full" at bounding box center [536, 433] width 109 height 27
click at [397, 546] on input "file" at bounding box center [316, 535] width 217 height 21
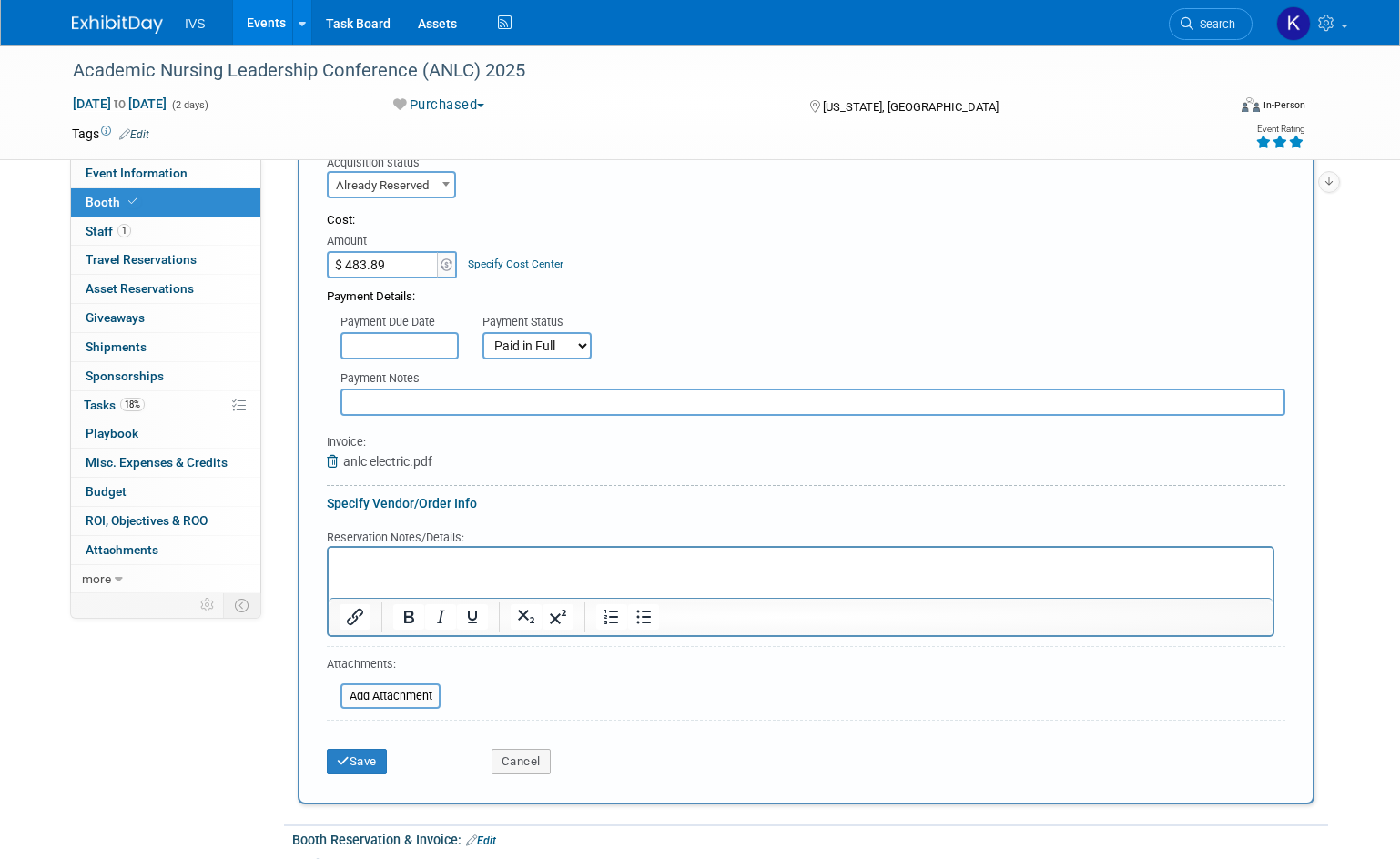
scroll to position [983, 0]
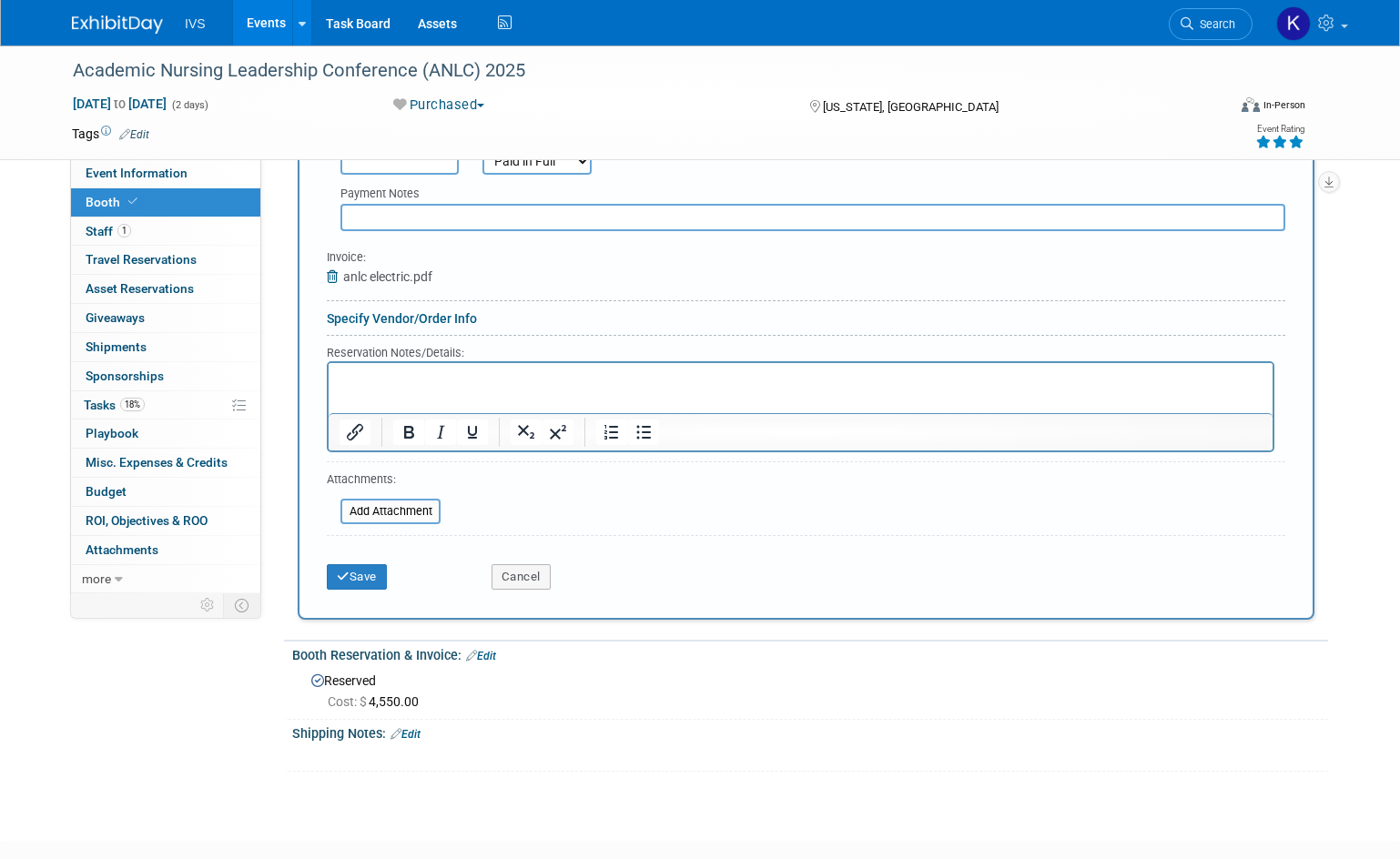
click at [393, 589] on div "Save" at bounding box center [395, 571] width 165 height 37
click at [354, 589] on button "Save" at bounding box center [356, 576] width 60 height 25
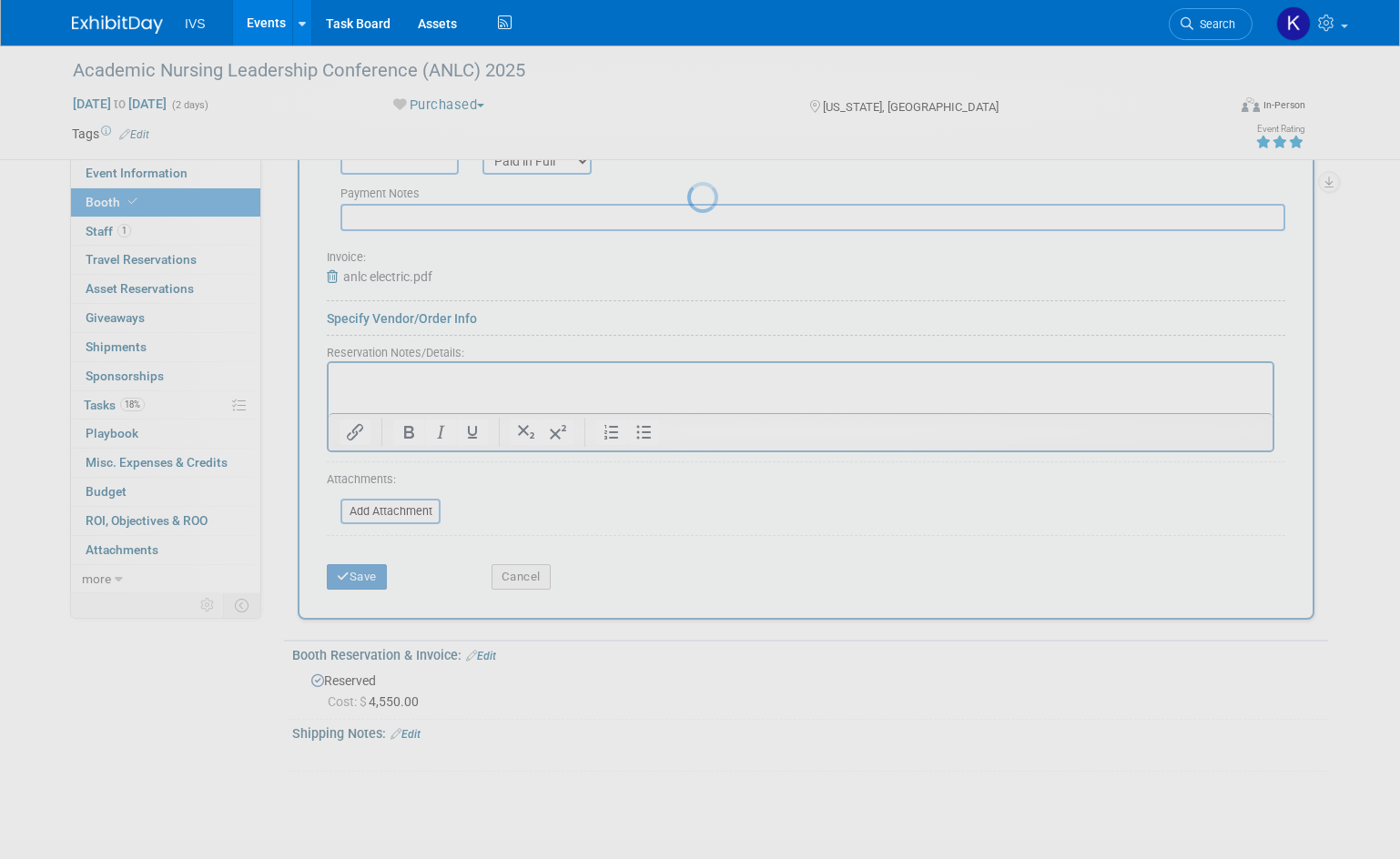
scroll to position [462, 0]
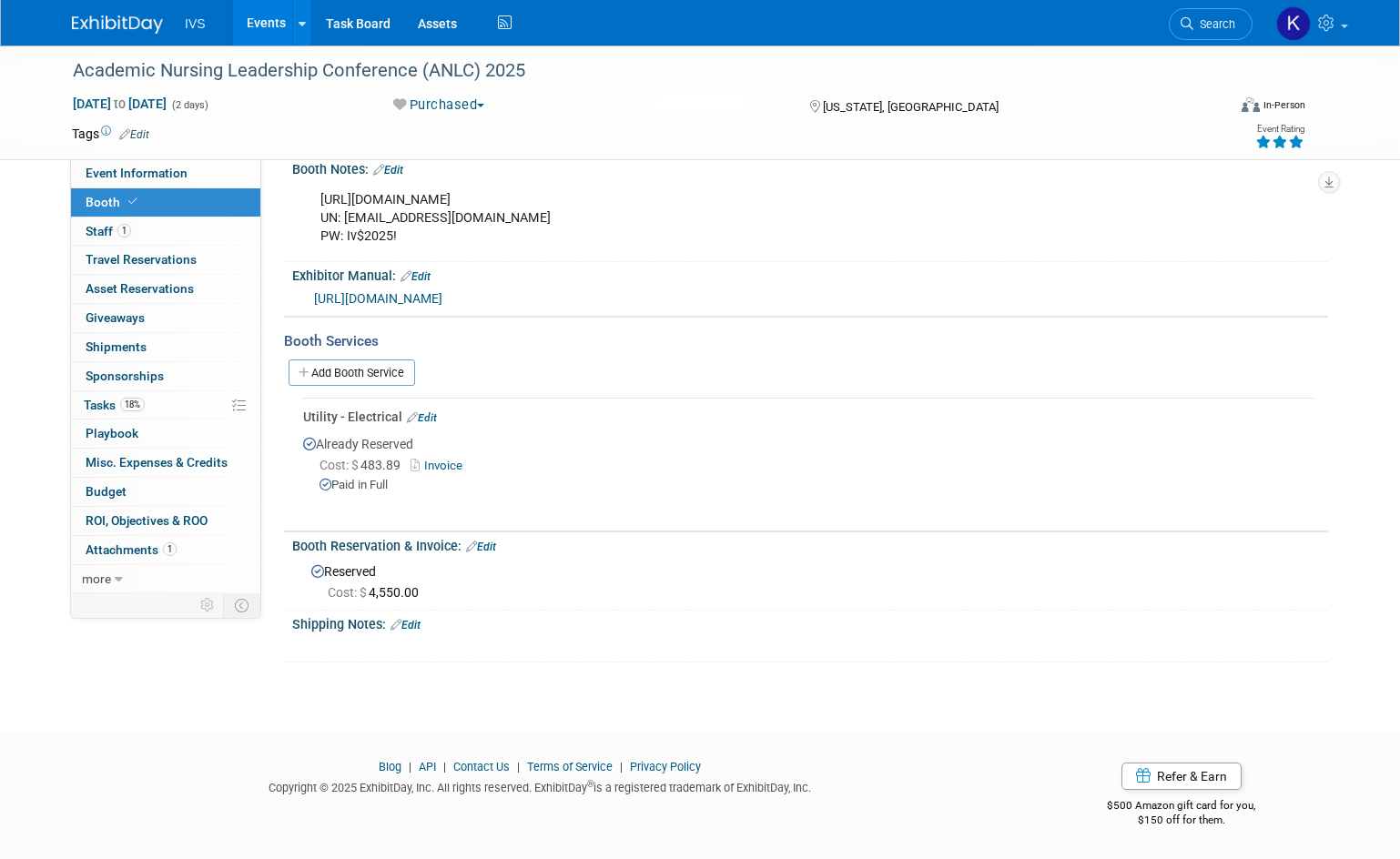
click at [934, 32] on div "IVS Events Add Event Bulk Upload Events Shareable Event Boards Recently Viewed …" at bounding box center [699, 22] width 1256 height 46
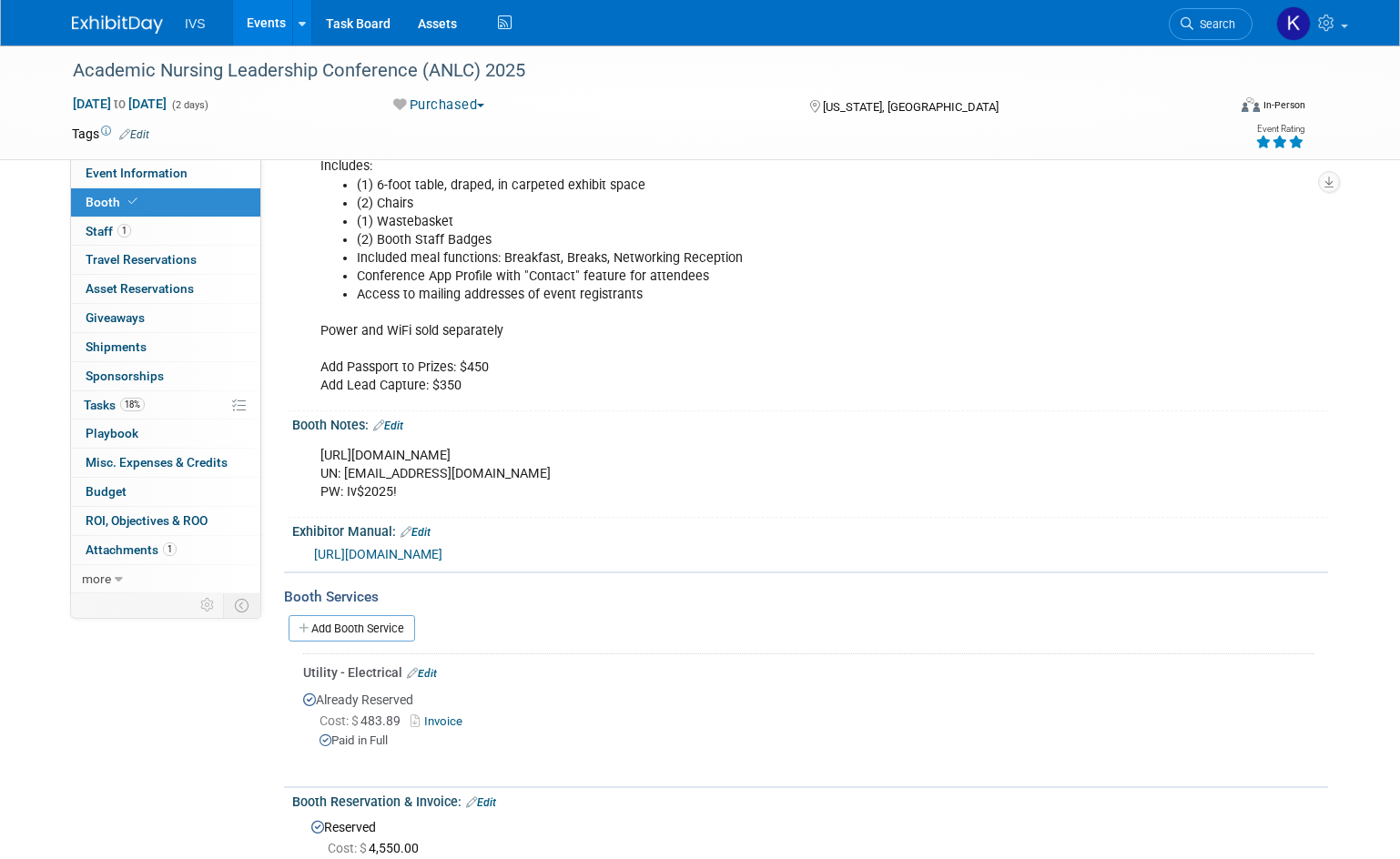
scroll to position [0, 0]
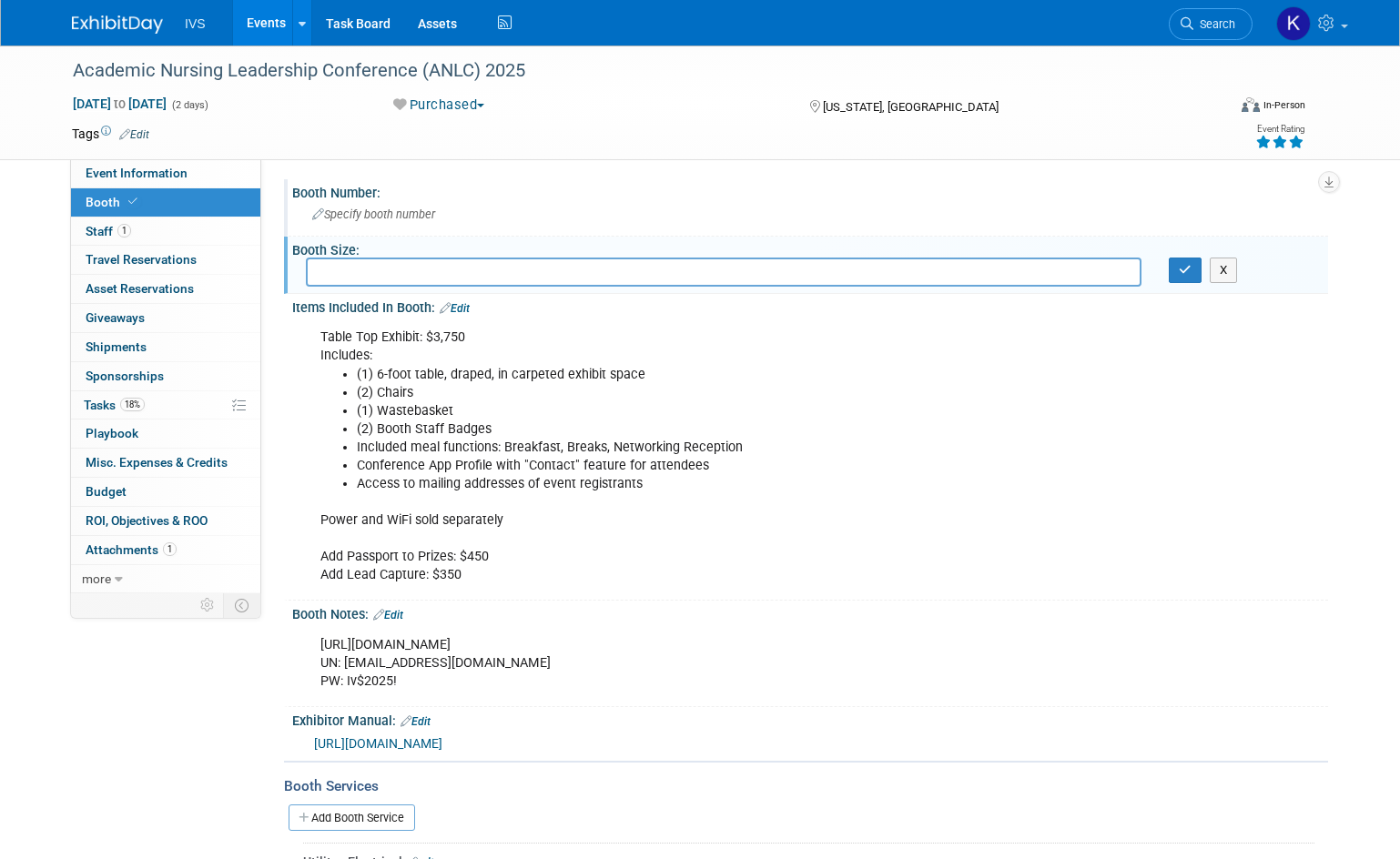
drag, startPoint x: 925, startPoint y: 178, endPoint x: 911, endPoint y: 185, distance: 15.7
click at [914, 182] on div "Event Type: National Regional Sponsorship Speaking Event Use Case: Specify even…" at bounding box center [794, 376] width 1066 height 434
click at [1222, 274] on button "X" at bounding box center [1223, 270] width 28 height 25
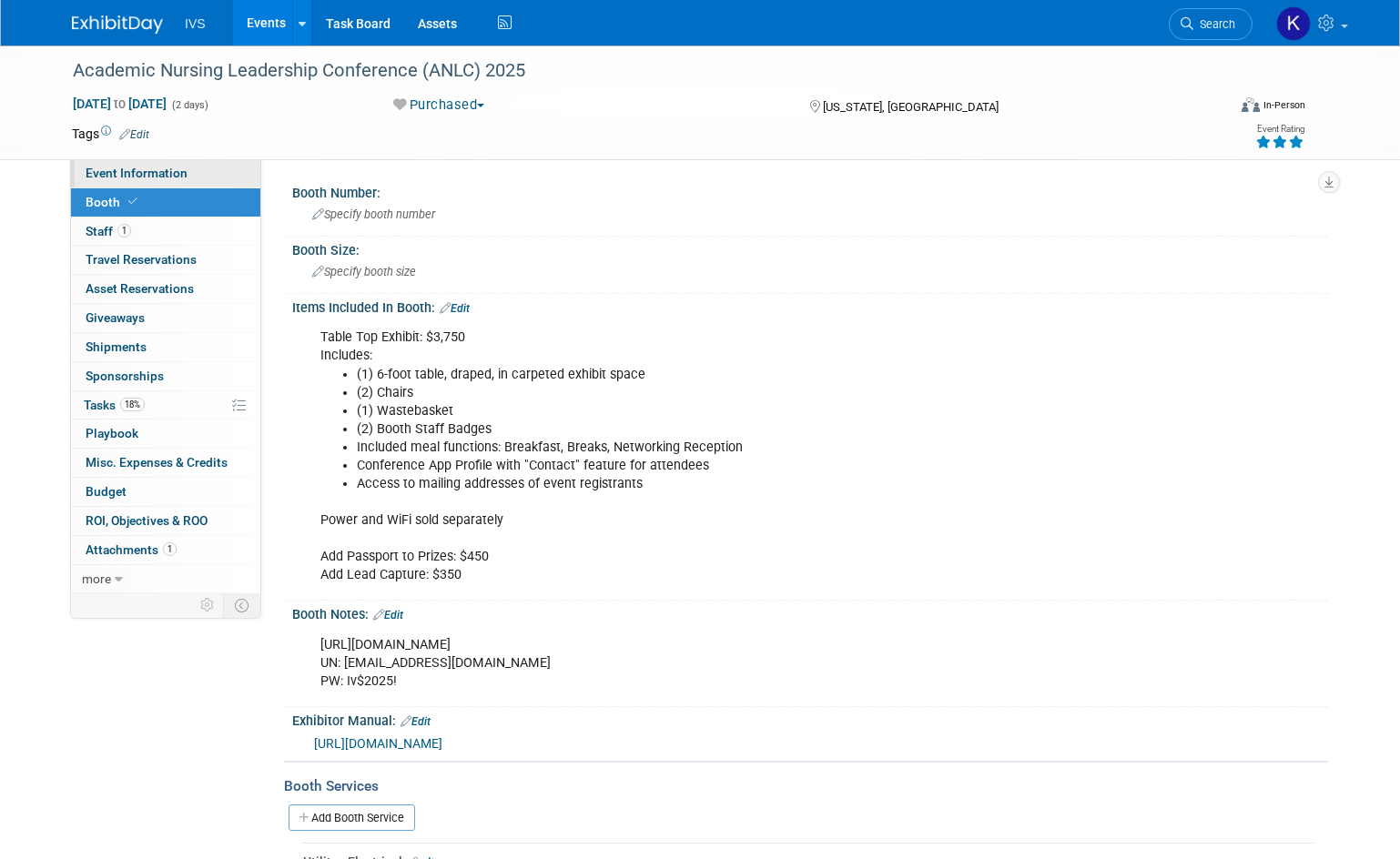
click at [168, 173] on span "Event Information" at bounding box center [137, 173] width 102 height 15
select select "National"
